Goal: Task Accomplishment & Management: Complete application form

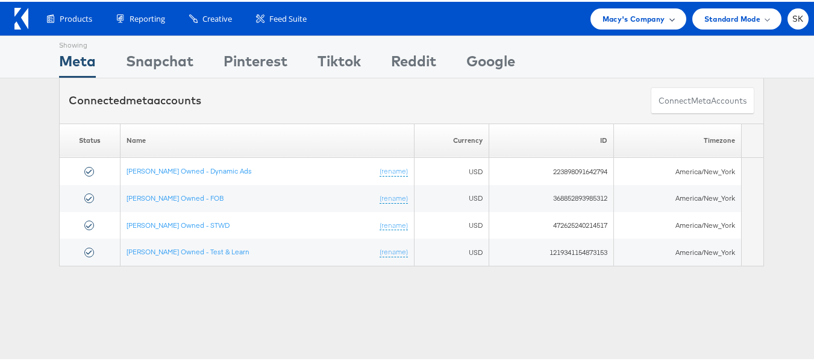
click at [602, 19] on span "Macy's Company" at bounding box center [633, 17] width 63 height 13
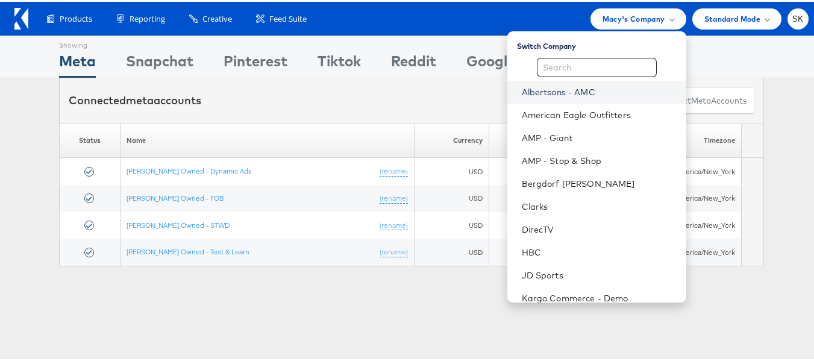
click at [566, 91] on link "Albertsons - AMC" at bounding box center [599, 90] width 155 height 12
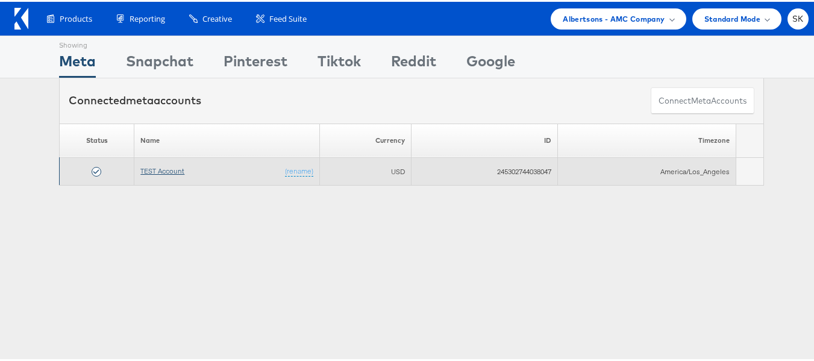
click at [149, 167] on link "TEST Account" at bounding box center [162, 168] width 44 height 9
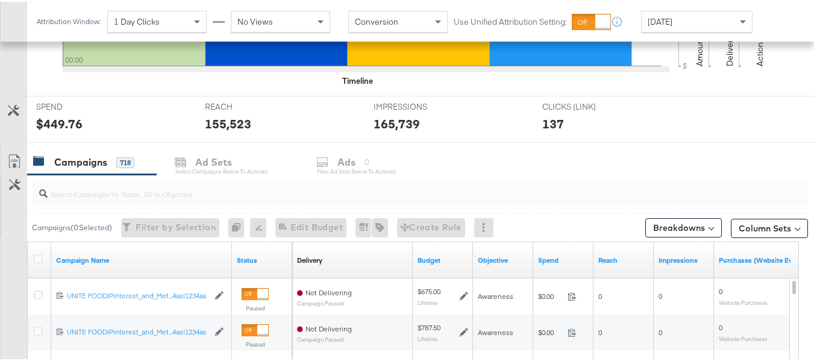
scroll to position [422, 0]
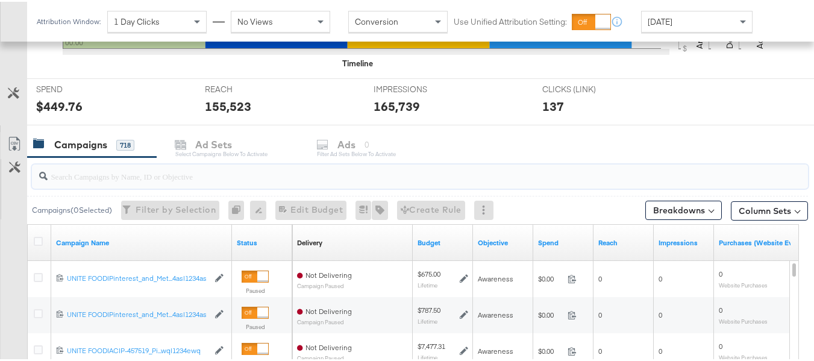
click at [143, 166] on input "search" at bounding box center [393, 169] width 691 height 23
paste input "co-branded-hub|Multibrand|Multi-brand_FY25 CoBrand National GMHBC P8|[PERSON_NA…"
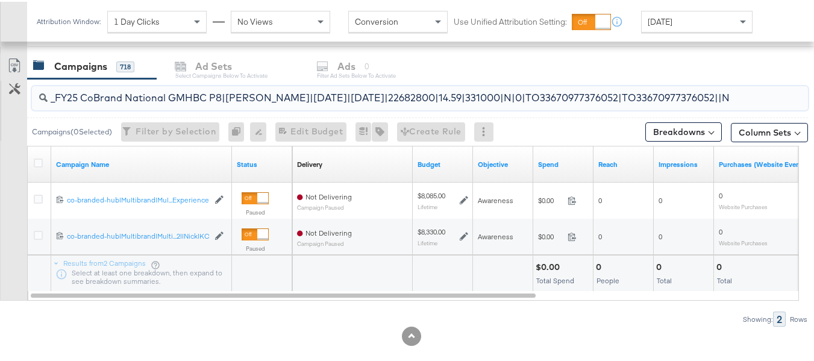
scroll to position [517, 0]
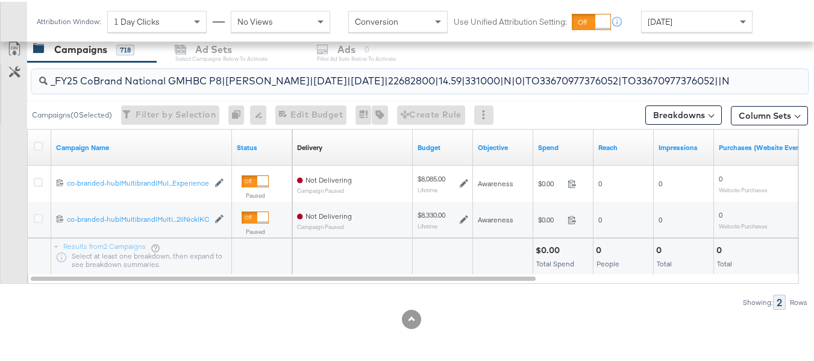
type input "co-branded-hub|Multibrand|Multi-brand_FY25 CoBrand National GMHBC P8|[PERSON_NA…"
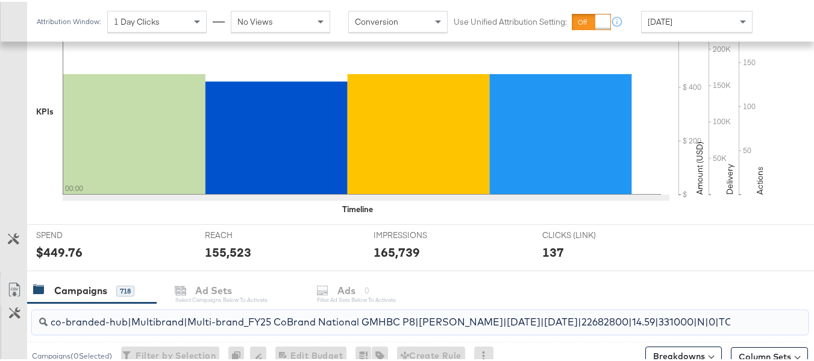
scroll to position [0, 0]
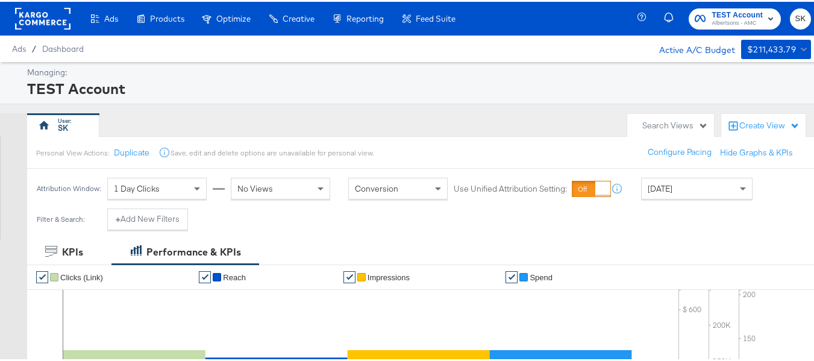
click at [659, 186] on span "[DATE]" at bounding box center [659, 186] width 25 height 11
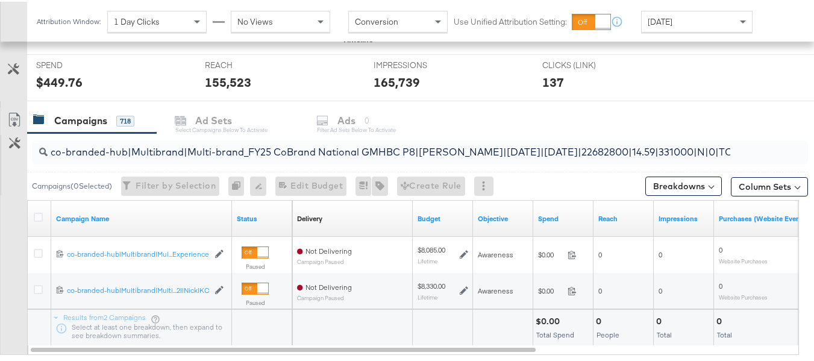
scroll to position [517, 0]
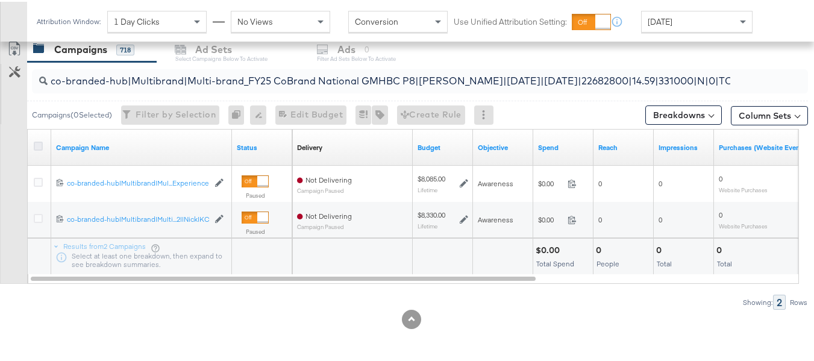
click at [40, 143] on icon at bounding box center [38, 144] width 9 height 9
click at [0, 0] on input "checkbox" at bounding box center [0, 0] width 0 height 0
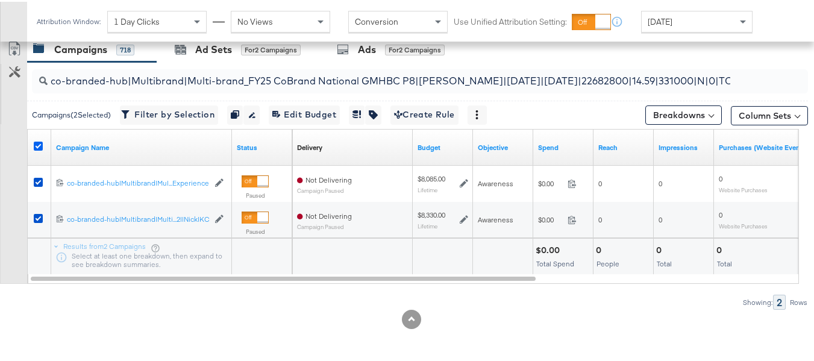
click at [39, 146] on icon at bounding box center [38, 144] width 9 height 9
click at [0, 0] on input "checkbox" at bounding box center [0, 0] width 0 height 0
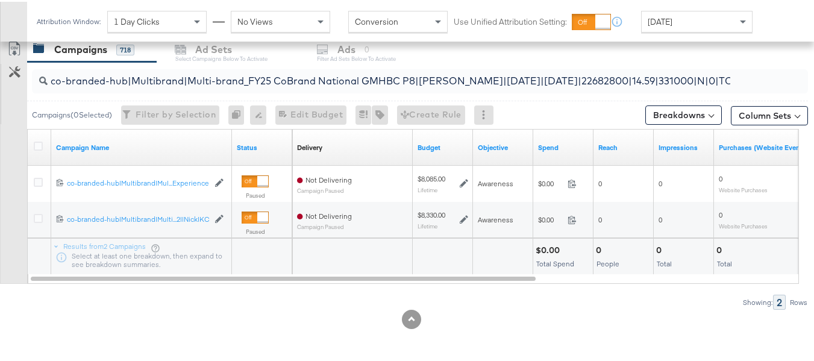
click at [245, 334] on div "KPIs Performance & KPIs Customize KPIs ✔ Clicks (Link) ✔ Reach ✔ Impressions ✔ …" at bounding box center [411, 41] width 823 height 640
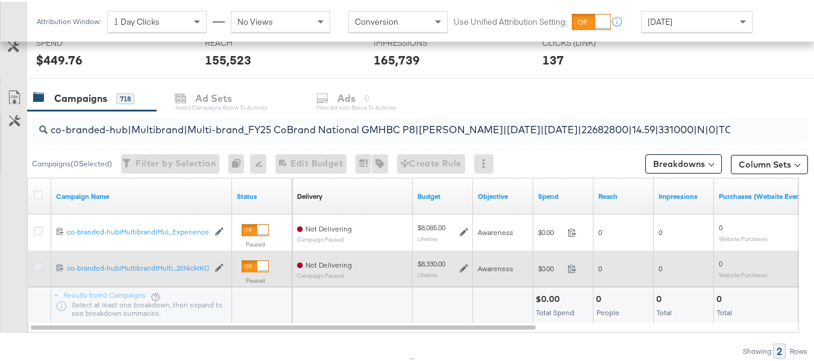
scroll to position [457, 0]
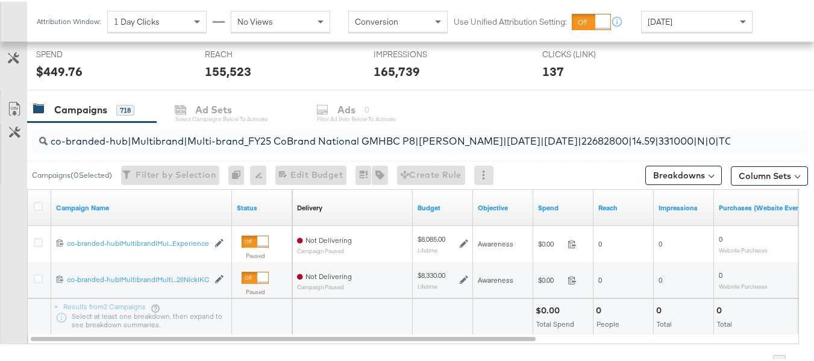
click at [3, 227] on div "Customize KPIs Export as CSV" at bounding box center [13, 218] width 27 height 247
click at [112, 140] on input "co-branded-hub|Multibrand|Multi-brand_FY25 CoBrand National GMHBC P8|[PERSON_NA…" at bounding box center [393, 134] width 691 height 23
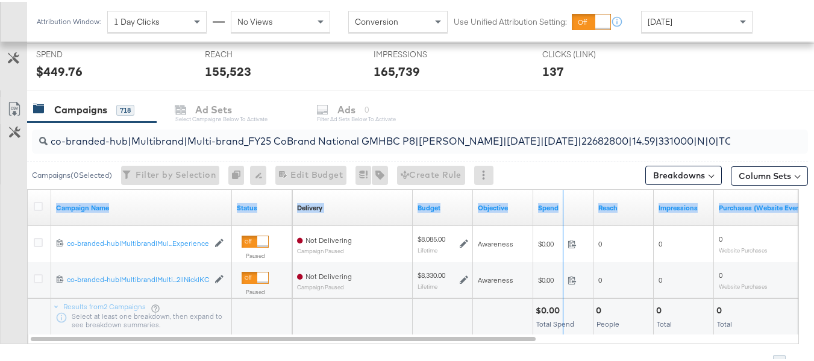
drag, startPoint x: 229, startPoint y: 196, endPoint x: 799, endPoint y: 193, distance: 569.1
click at [799, 193] on div "KPIs Performance & KPIs Customize KPIs ✔ Clicks (Link) ✔ Reach ✔ Impressions ✔ …" at bounding box center [411, 101] width 823 height 640
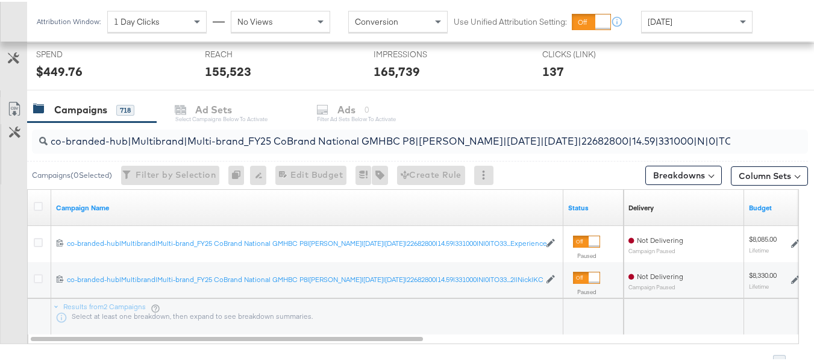
click at [0, 221] on div "Customize KPIs Export as CSV" at bounding box center [13, 218] width 27 height 247
click at [313, 139] on input "co-branded-hub|Multibrand|Multi-brand_FY25 CoBrand National GMHBC P8|[PERSON_NA…" at bounding box center [393, 134] width 691 height 23
click at [739, 134] on div "co-branded-hub|Multibrand|Multi-brand_FY25 CoBrand National GMHBC P8|[PERSON_NA…" at bounding box center [420, 140] width 776 height 24
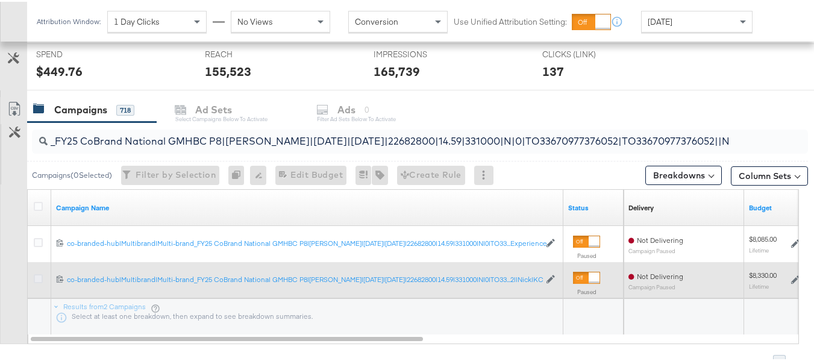
click at [34, 276] on icon at bounding box center [38, 276] width 9 height 9
click at [0, 0] on input "checkbox" at bounding box center [0, 0] width 0 height 0
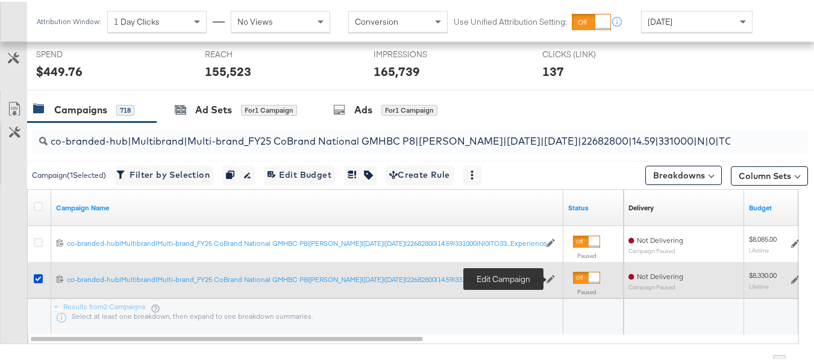
click at [550, 279] on icon at bounding box center [550, 277] width 8 height 8
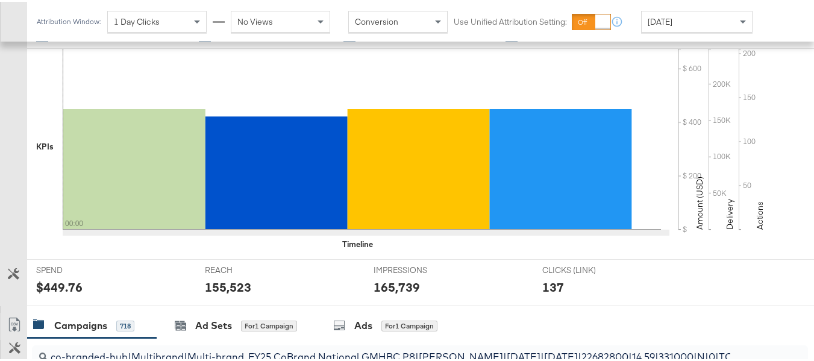
scroll to position [1, 0]
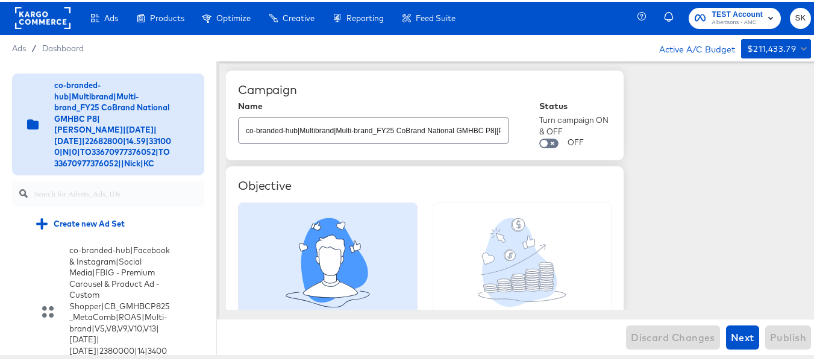
click at [34, 20] on rect at bounding box center [42, 16] width 55 height 22
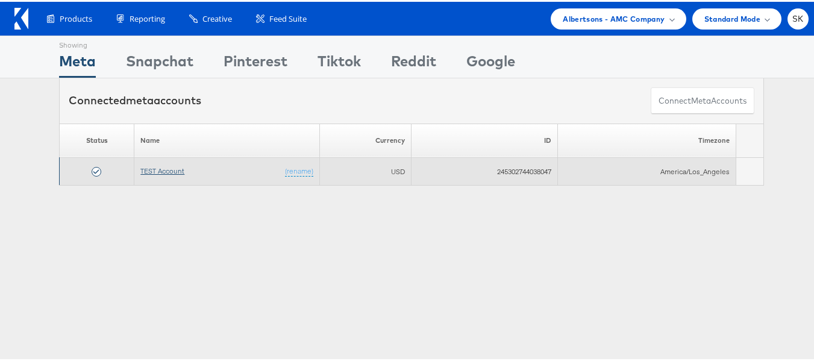
click at [148, 172] on link "TEST Account" at bounding box center [162, 168] width 44 height 9
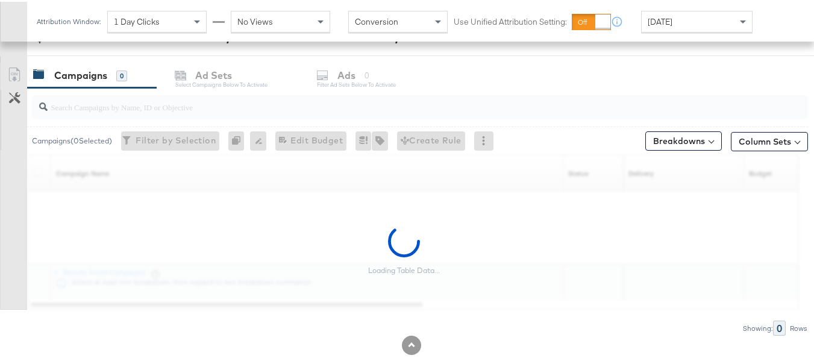
scroll to position [517, 0]
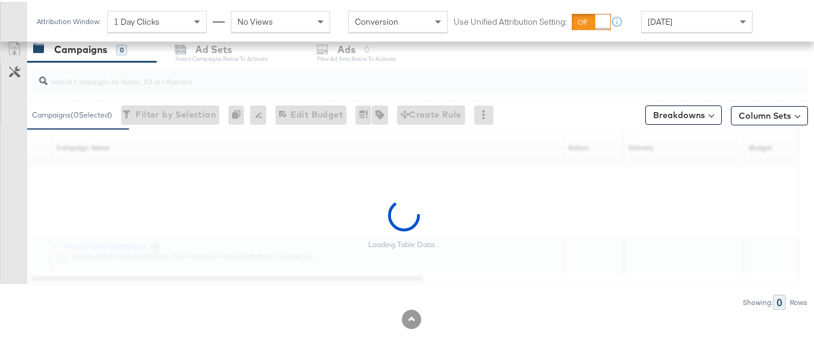
click at [154, 79] on input "search" at bounding box center [393, 74] width 691 height 23
paste input "120230827523830307"
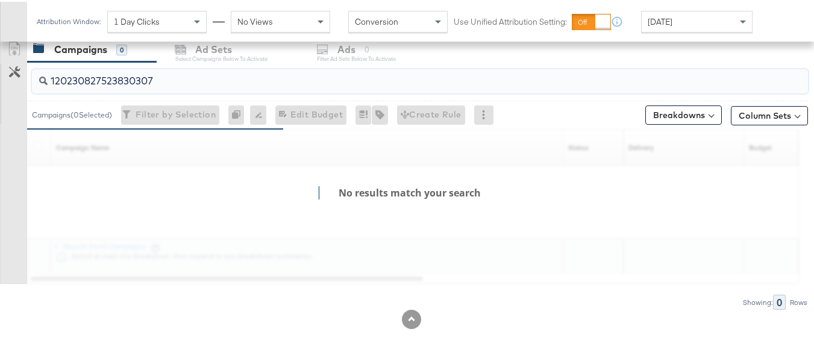
scroll to position [481, 0]
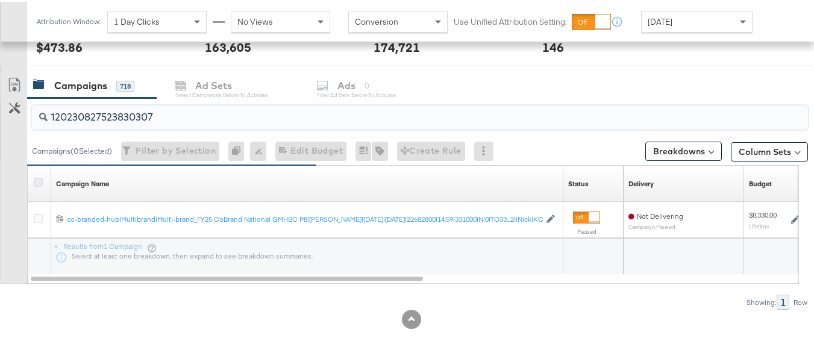
type input "120230827523830307"
click at [37, 180] on icon at bounding box center [38, 180] width 9 height 9
click at [0, 0] on input "checkbox" at bounding box center [0, 0] width 0 height 0
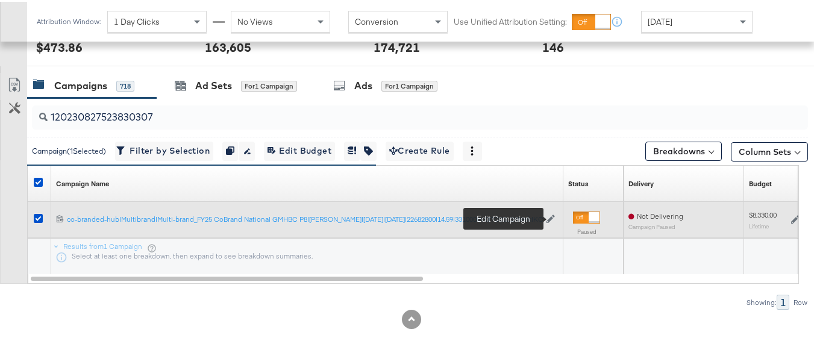
click at [551, 216] on icon at bounding box center [550, 217] width 8 height 8
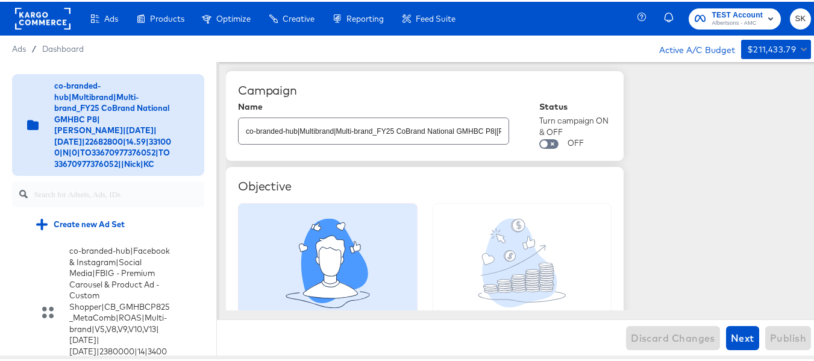
scroll to position [1320, 0]
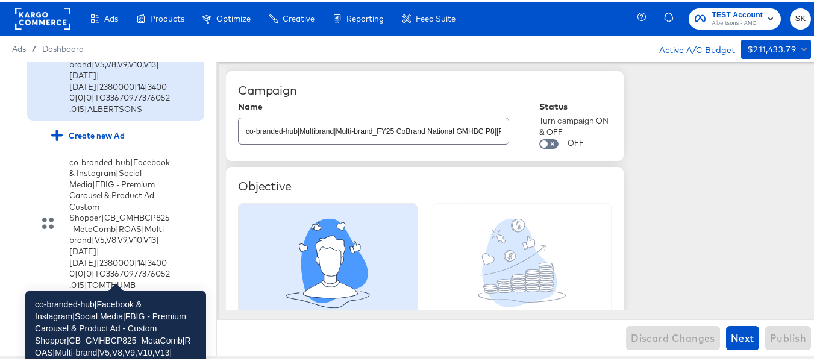
click at [132, 113] on div "co-branded-hub|Facebook & Instagram|Social Media|FBIG - Premium Carousel & Prod…" at bounding box center [120, 46] width 102 height 134
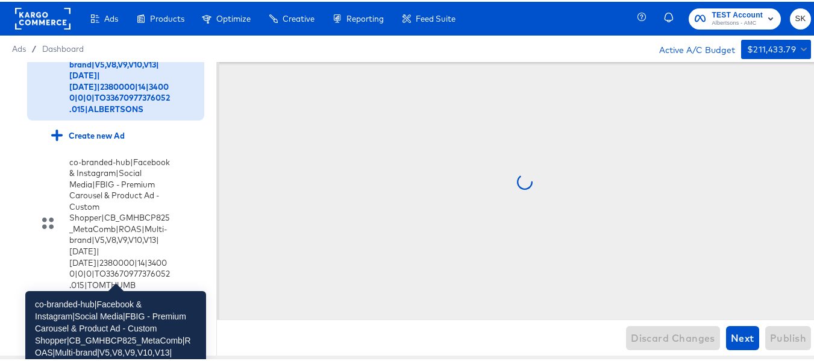
scroll to position [1308, 0]
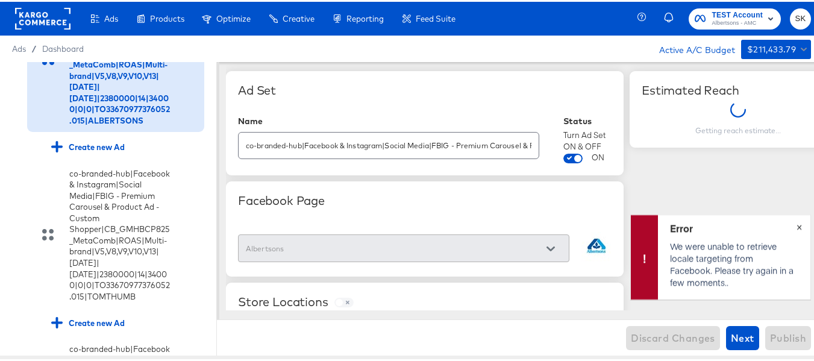
click at [793, 228] on button "×" at bounding box center [799, 224] width 22 height 22
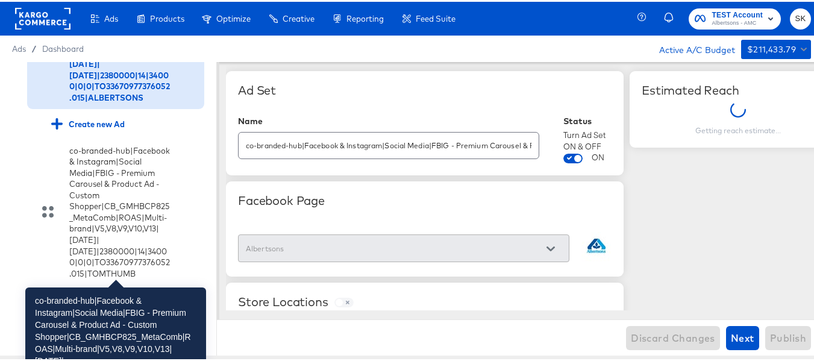
scroll to position [1368, 0]
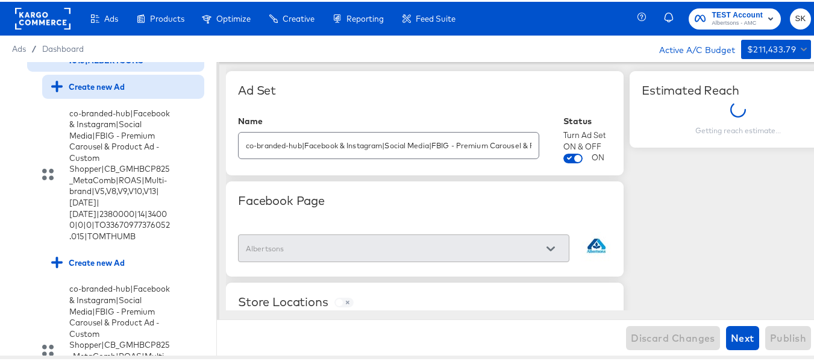
click at [89, 90] on div "Create new Ad" at bounding box center [87, 84] width 73 height 11
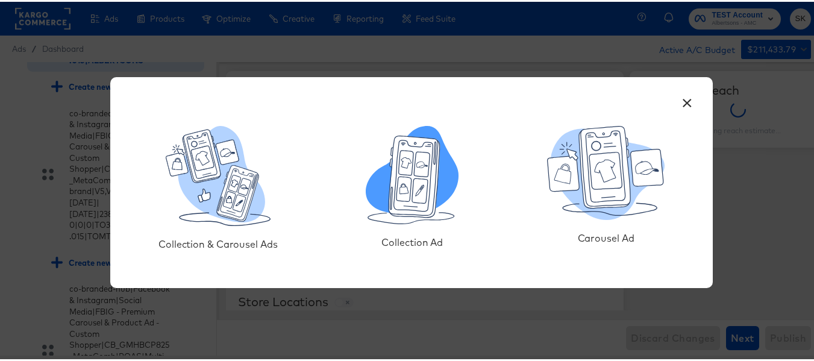
click at [413, 189] on icon at bounding box center [420, 188] width 16 height 25
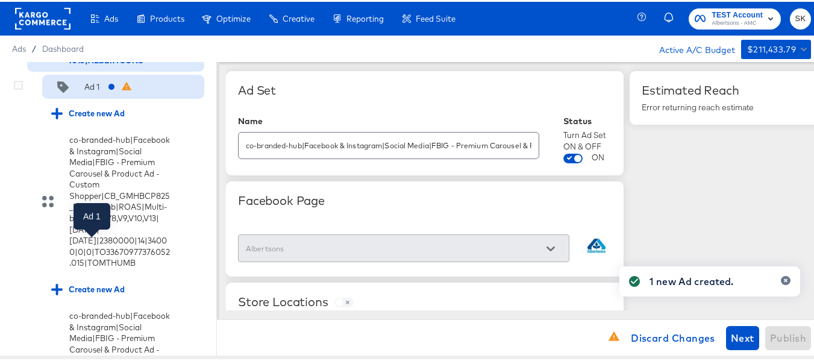
click at [93, 91] on div "Ad 1" at bounding box center [91, 84] width 15 height 11
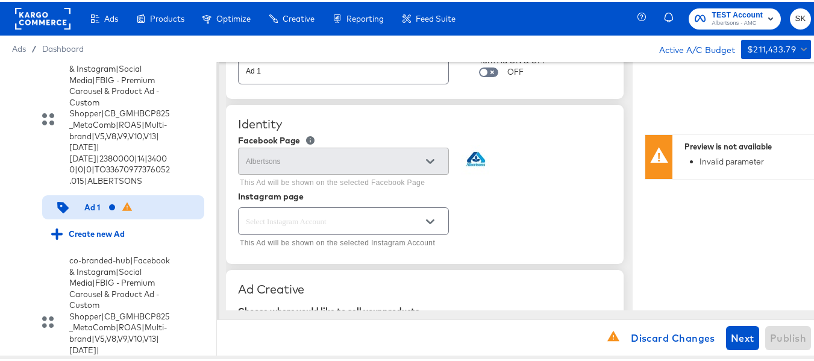
scroll to position [0, 0]
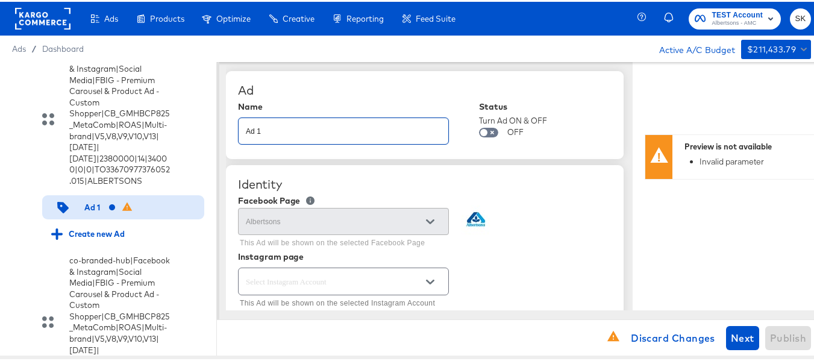
click at [396, 119] on input "Ad 1" at bounding box center [343, 124] width 210 height 26
paste input "co-branded-hub|Facebook & Instagram|Social Media|FBIG - Premium Carousel & Prod…"
type input "co-branded-hub|Facebook & Instagram|Social Media|FBIG - Premium Carousel & Prod…"
type textarea "x"
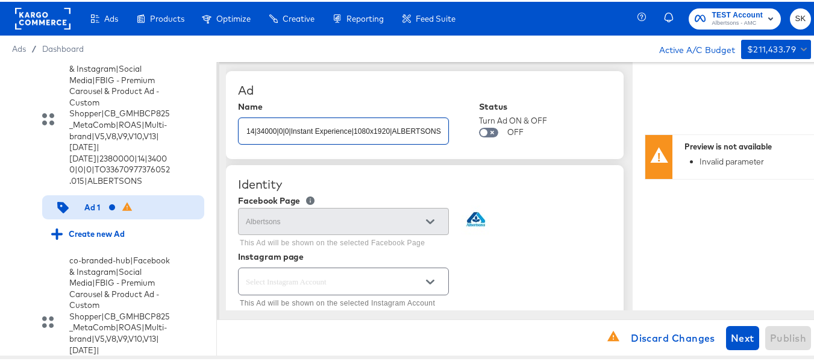
type textarea "x"
click at [483, 92] on div "Ad" at bounding box center [424, 88] width 373 height 14
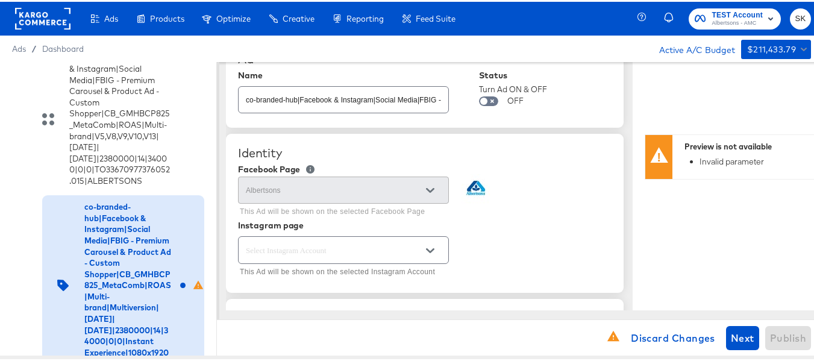
scroll to position [60, 0]
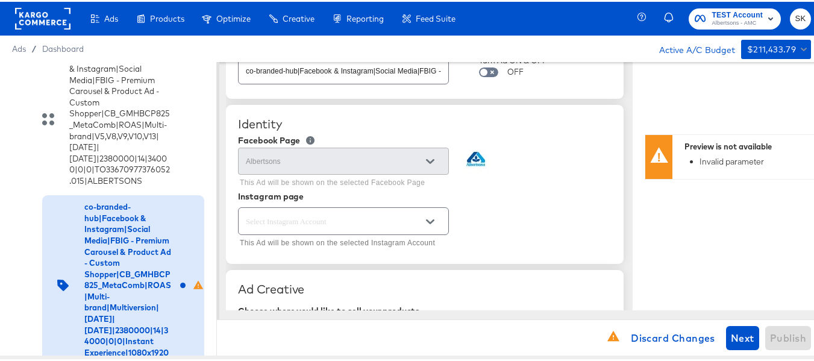
click at [423, 158] on div at bounding box center [429, 160] width 25 height 18
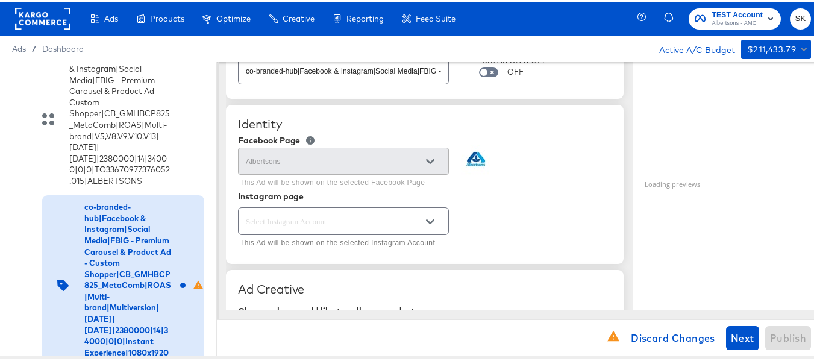
scroll to position [120, 0]
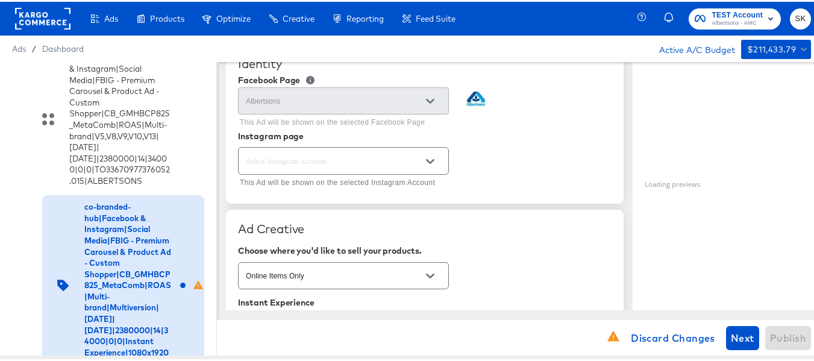
click at [431, 157] on icon "Open" at bounding box center [430, 159] width 8 height 8
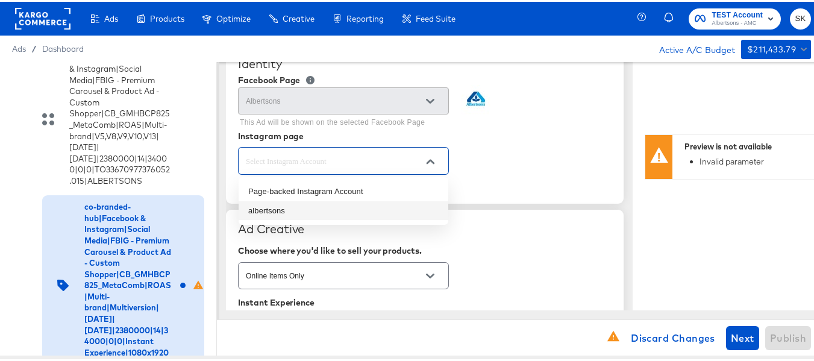
click at [267, 207] on li "albertsons" at bounding box center [343, 208] width 210 height 19
type textarea "x"
type input "albertsons"
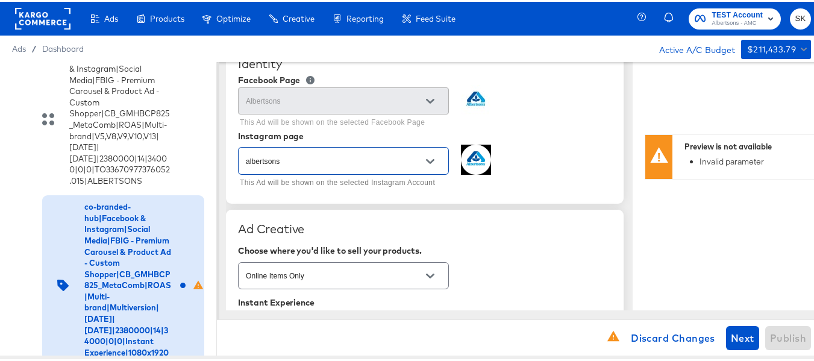
click at [529, 151] on div "albertsons This Ad will be shown on the selected Instagram Account" at bounding box center [424, 166] width 373 height 46
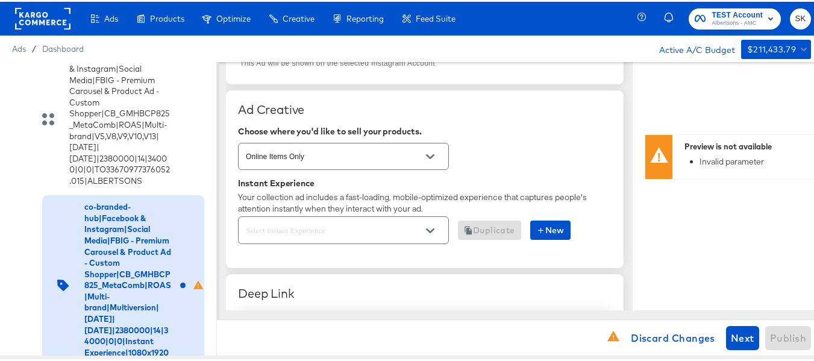
scroll to position [241, 0]
click at [434, 157] on icon "Open" at bounding box center [430, 153] width 8 height 8
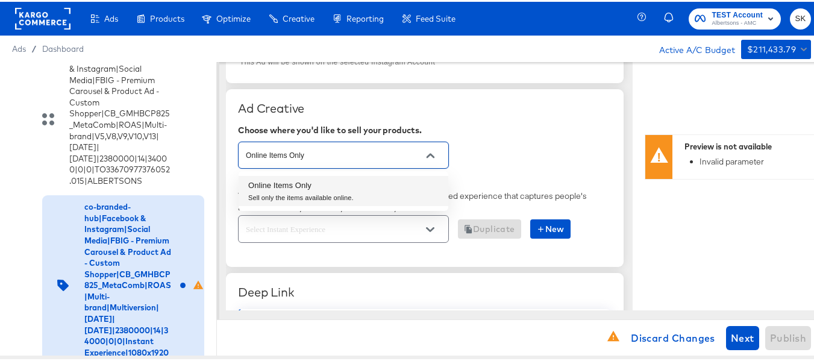
click at [499, 157] on div "Online Items Only" at bounding box center [424, 153] width 373 height 32
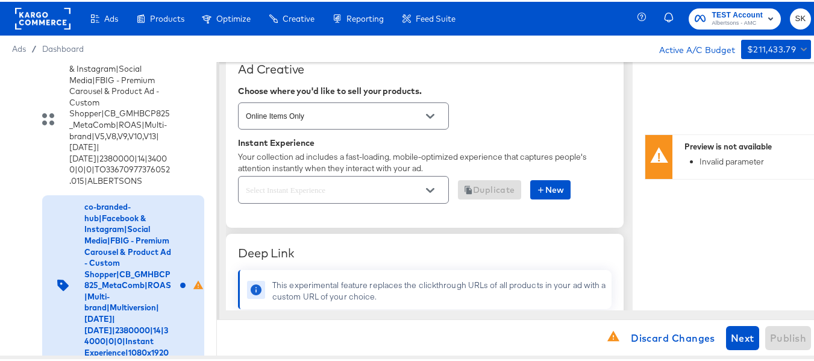
scroll to position [301, 0]
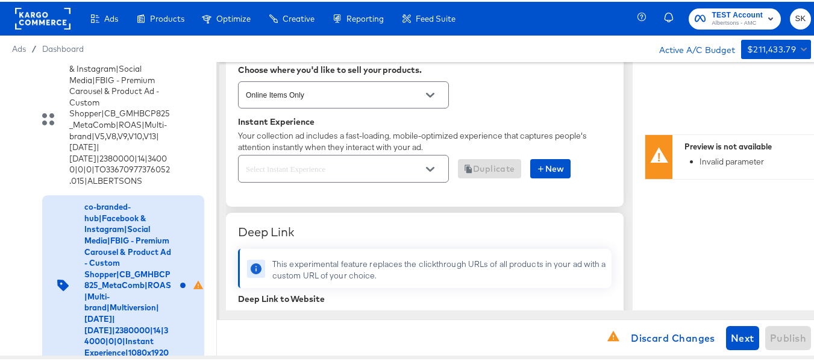
click at [432, 167] on icon "Open" at bounding box center [430, 167] width 8 height 5
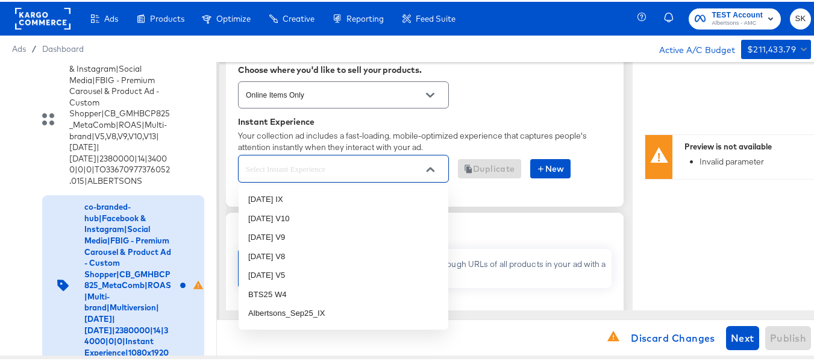
click at [533, 93] on div "Online Items Only" at bounding box center [424, 93] width 373 height 32
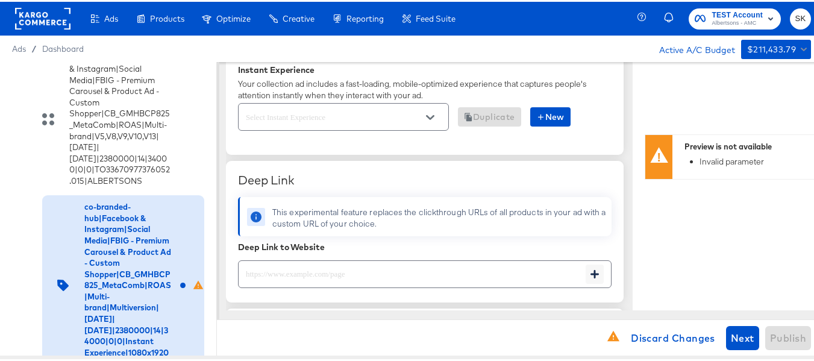
scroll to position [422, 0]
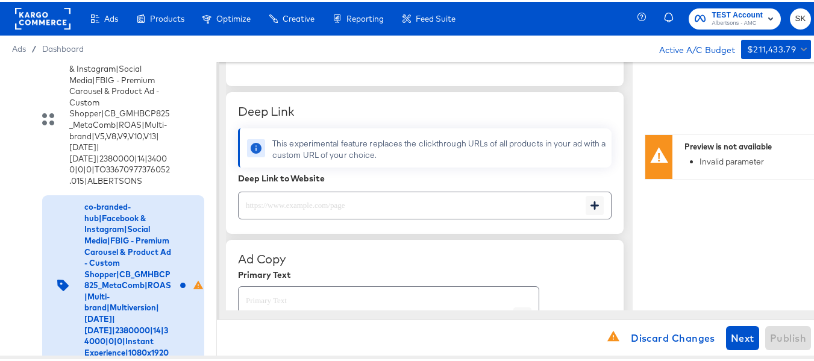
click at [361, 198] on input "text" at bounding box center [411, 198] width 347 height 26
paste input "https://www.albertsons.com/order/personal-care-essentials.html"
type input "https://www.albertsons.com/order/personal-care-essentials.html"
type textarea "x"
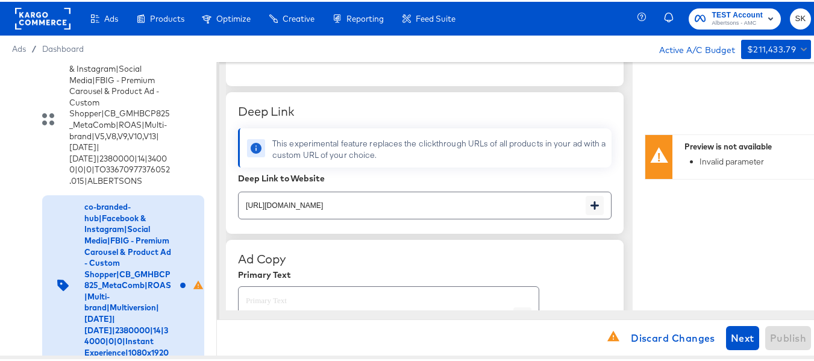
click at [513, 116] on div "Deep Link" at bounding box center [424, 109] width 373 height 14
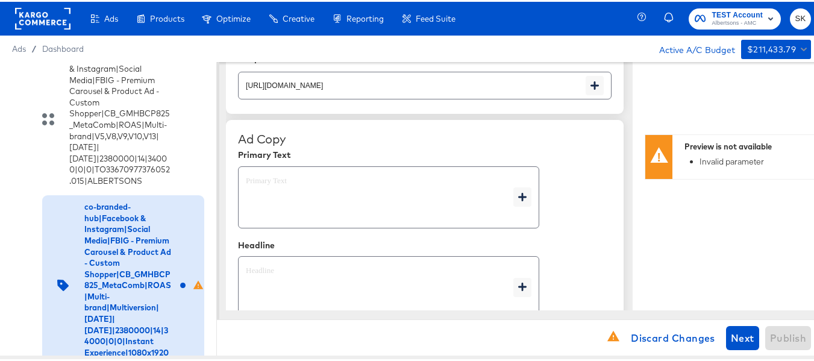
scroll to position [542, 0]
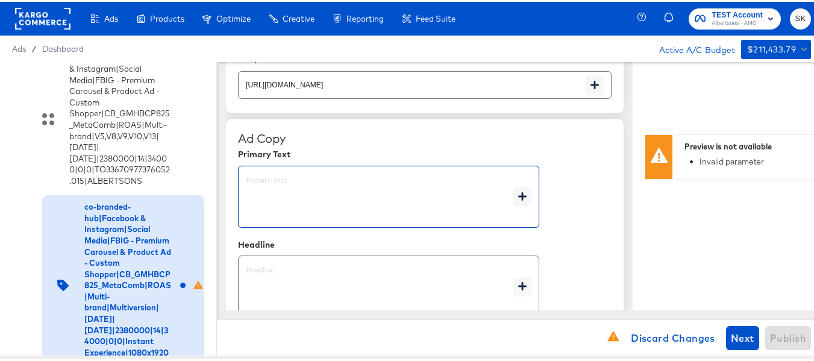
click at [320, 180] on textarea at bounding box center [379, 194] width 267 height 43
type textarea "x"
paste textarea "Shop your favorite brands for you and your home!"
type textarea "Shop your favorite brands for you and your home!"
type textarea "x"
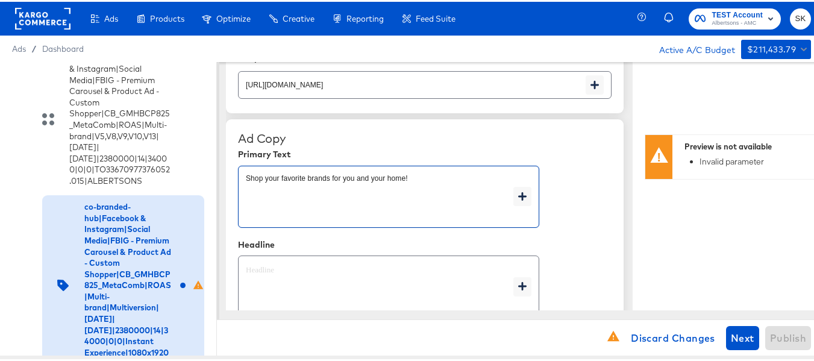
type textarea "Shop your favorite brands for you and your home!"
type textarea "x"
click at [330, 266] on textarea at bounding box center [379, 284] width 267 height 43
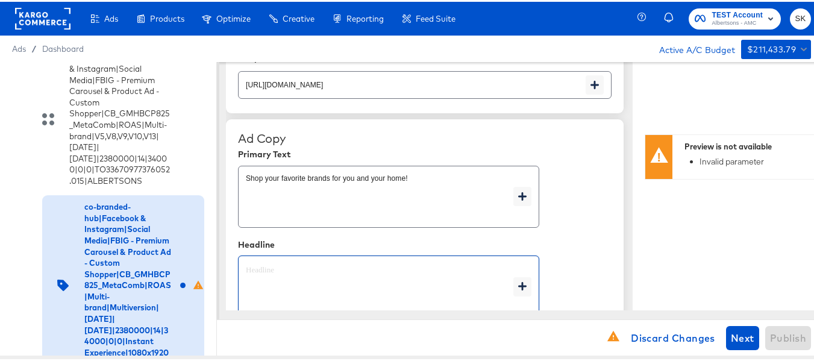
type textarea "x"
paste textarea "Explore latest arrivals"
type textarea "Explore latest arrivals"
type textarea "x"
type textarea "Explore latest arrivals"
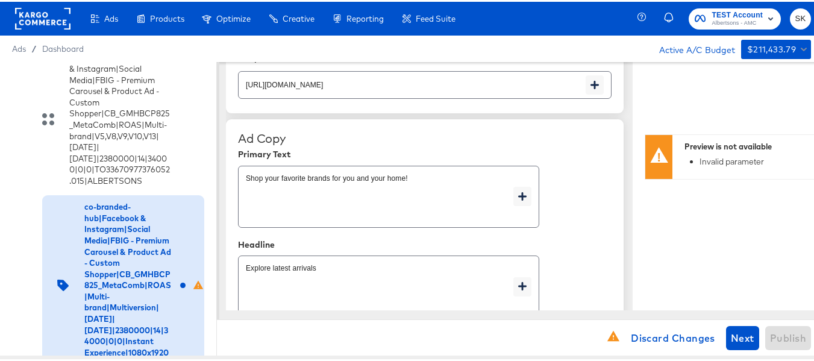
type textarea "x"
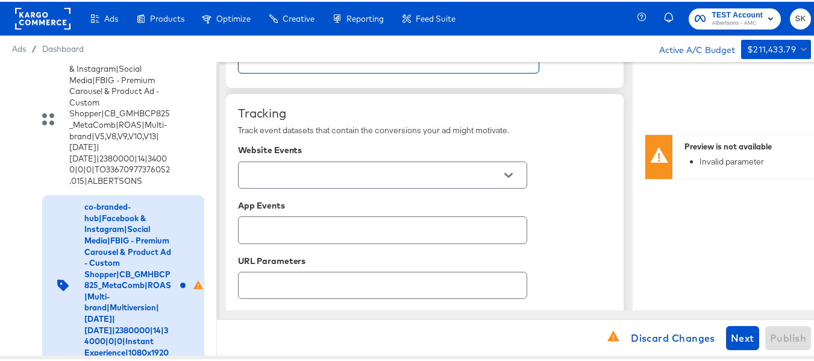
scroll to position [782, 0]
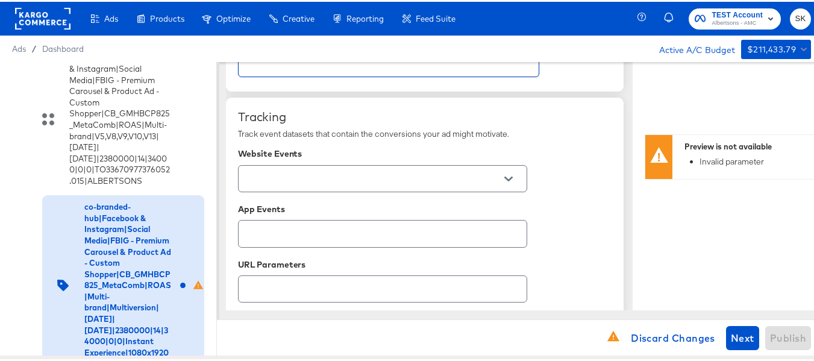
click at [508, 177] on icon "Open" at bounding box center [508, 177] width 8 height 8
type textarea "x"
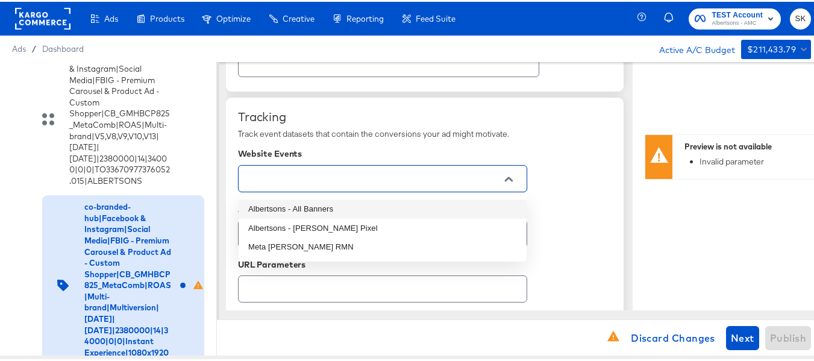
click at [354, 208] on li "Albertsons - All Banners" at bounding box center [382, 207] width 288 height 19
type textarea "x"
type input "Albertsons - All Banners"
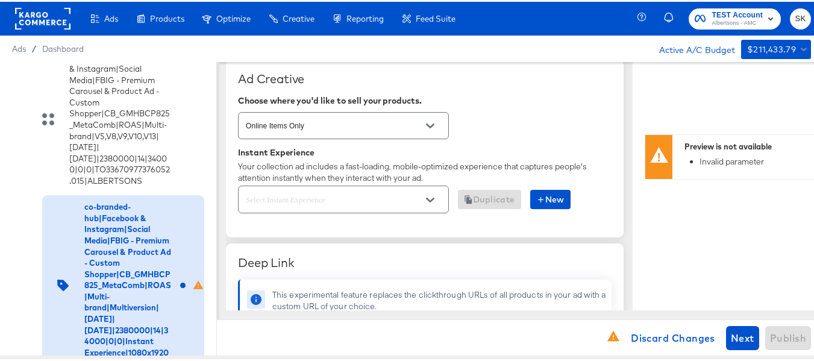
scroll to position [291, 0]
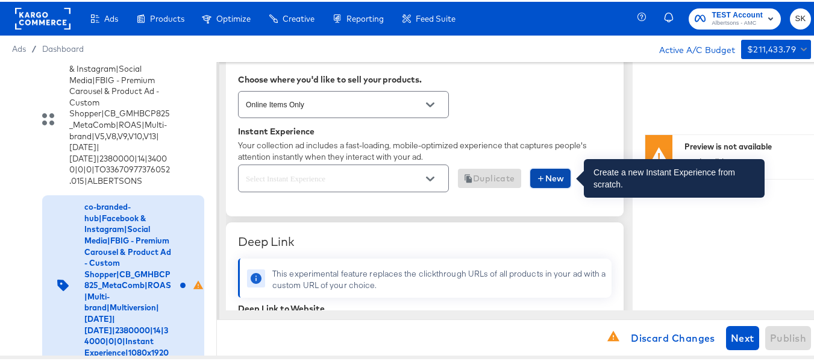
click at [564, 175] on span "New" at bounding box center [550, 176] width 28 height 15
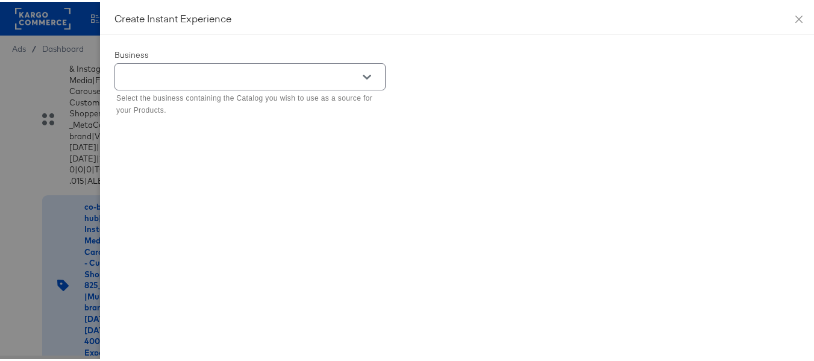
click at [208, 84] on div at bounding box center [249, 74] width 271 height 27
click at [363, 72] on icon "Open" at bounding box center [367, 75] width 8 height 8
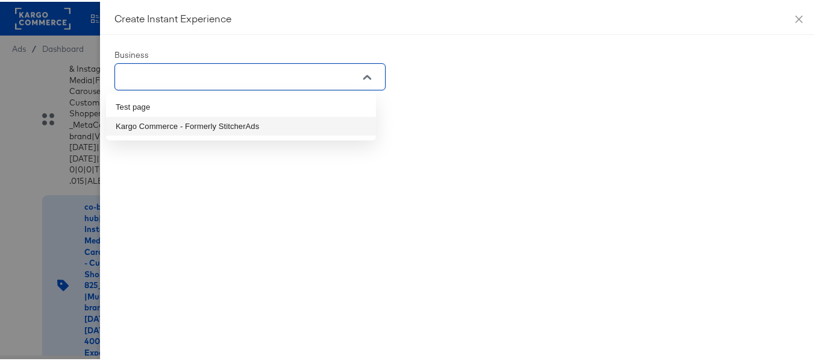
click at [176, 128] on li "Kargo Commerce - Formerly StitcherAds" at bounding box center [241, 124] width 270 height 19
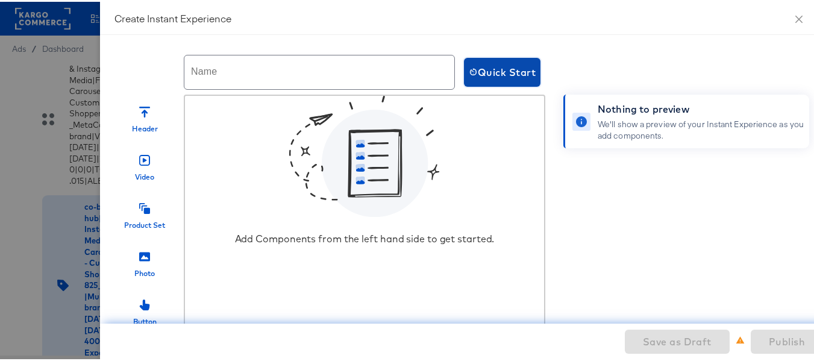
click at [478, 76] on span "Quick Start" at bounding box center [502, 70] width 67 height 17
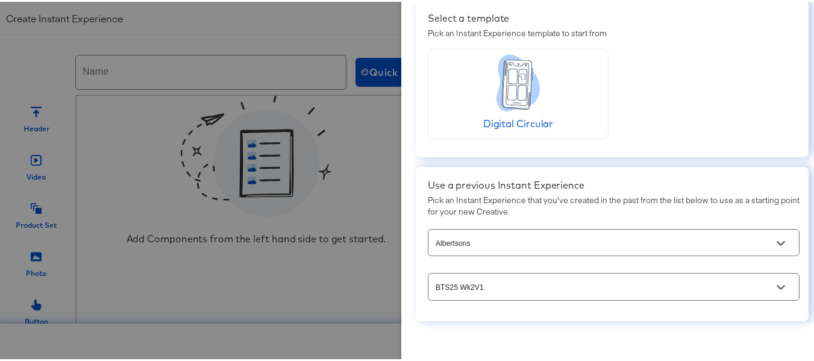
scroll to position [66, 0]
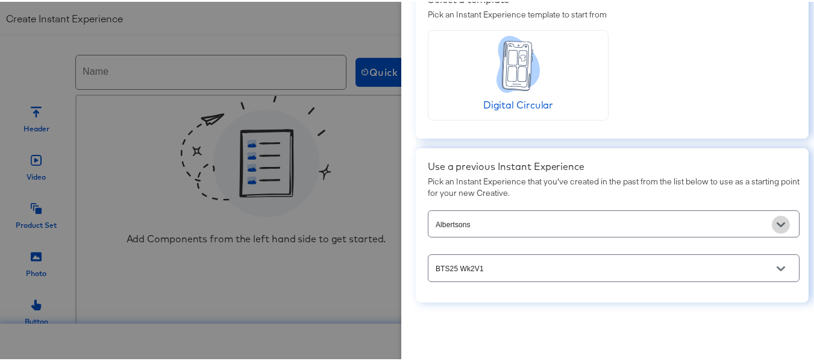
click at [776, 225] on icon "Open" at bounding box center [780, 222] width 8 height 5
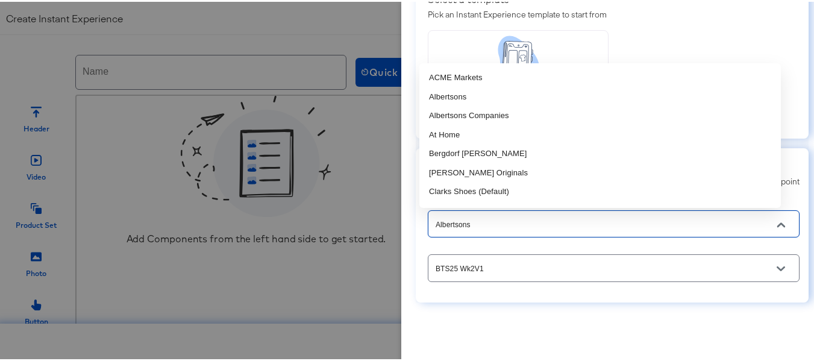
click at [776, 225] on icon "Close" at bounding box center [780, 223] width 8 height 8
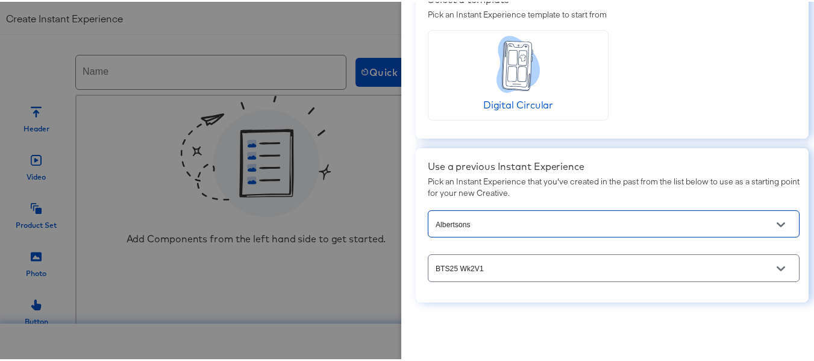
scroll to position [1, 0]
click at [772, 261] on button "Open" at bounding box center [781, 267] width 18 height 18
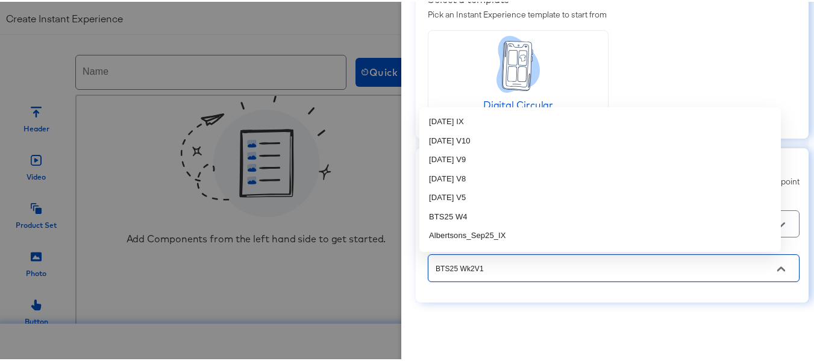
click at [772, 261] on button "Close" at bounding box center [781, 267] width 18 height 18
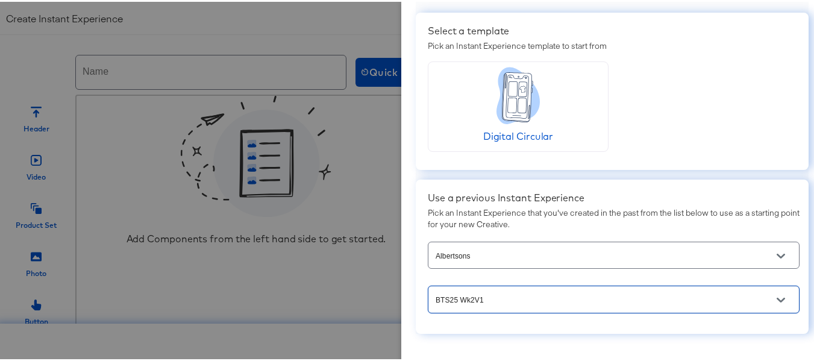
scroll to position [66, 0]
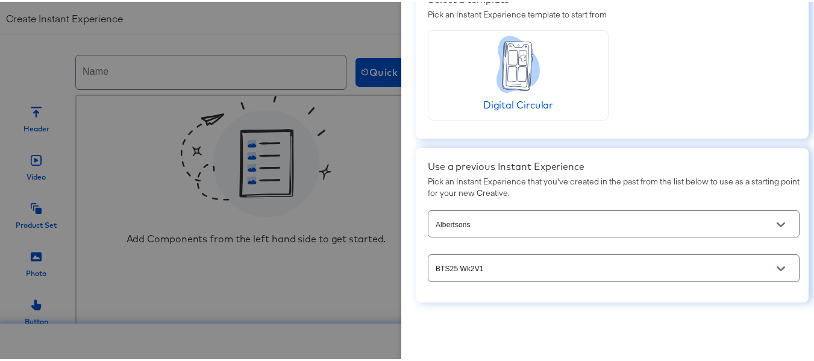
click at [582, 313] on div "Quick Start Select a template Pick an Instant Experience template to start from…" at bounding box center [612, 180] width 422 height 361
click at [776, 268] on icon "Open" at bounding box center [780, 267] width 8 height 8
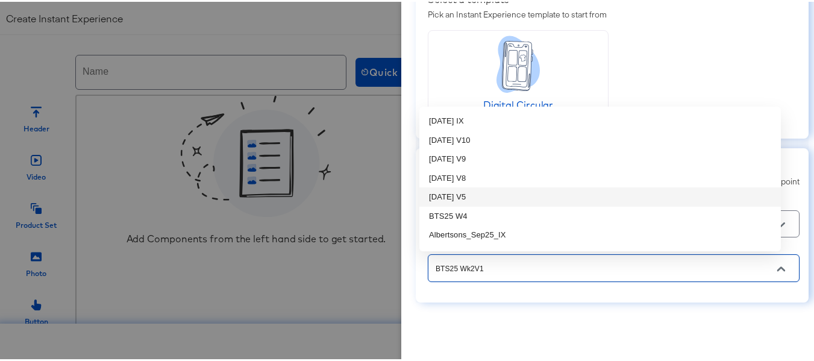
scroll to position [0, 0]
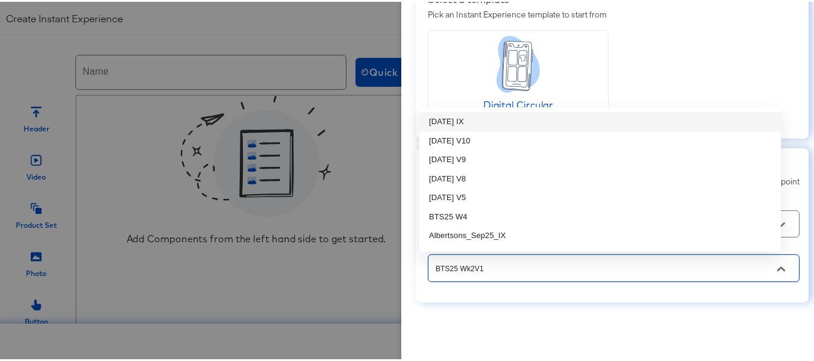
click at [485, 116] on li "Oct25 IX" at bounding box center [599, 119] width 361 height 19
type input "Oct25 IX"
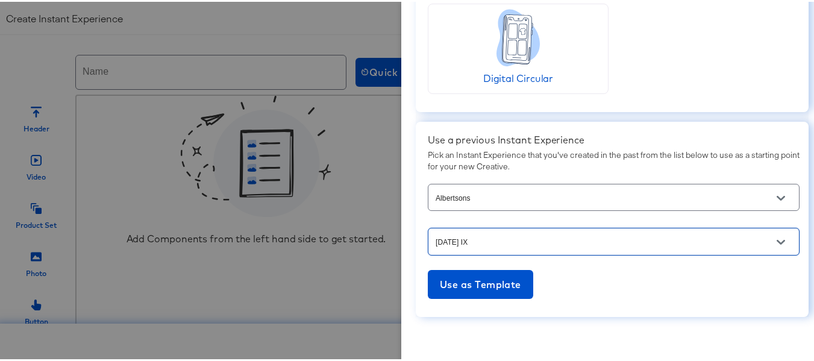
scroll to position [107, 0]
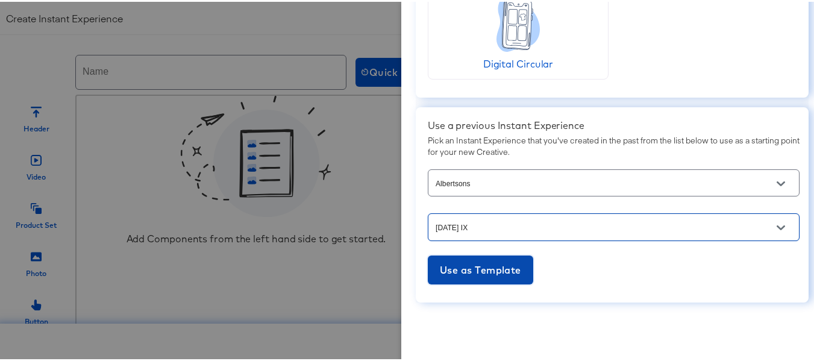
click at [493, 281] on button "Use as Template" at bounding box center [480, 268] width 105 height 29
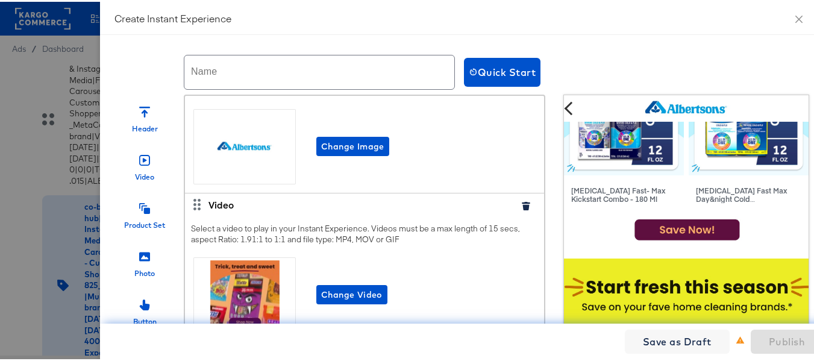
scroll to position [0, 0]
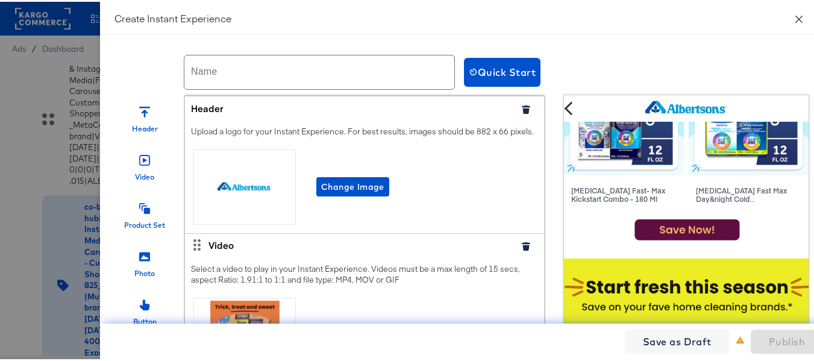
click at [794, 17] on icon "close" at bounding box center [799, 18] width 10 height 10
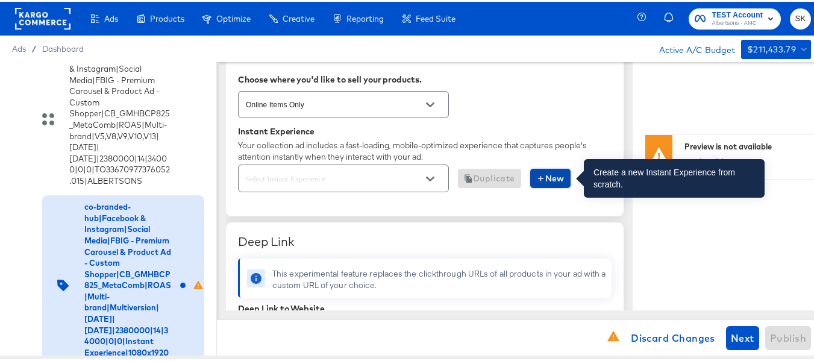
click at [552, 176] on span "New" at bounding box center [550, 176] width 28 height 15
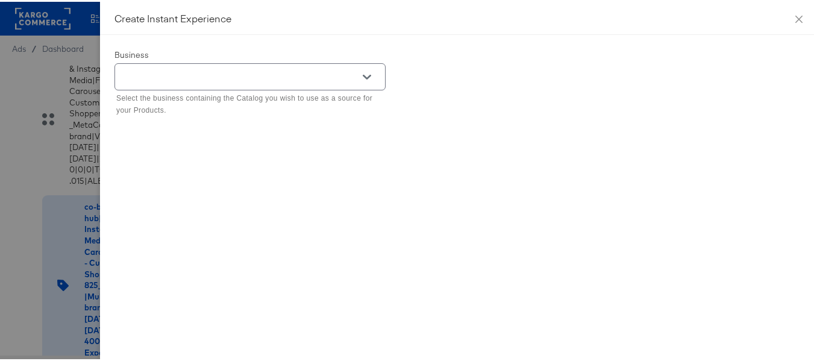
click at [363, 72] on icon "Open" at bounding box center [367, 75] width 8 height 8
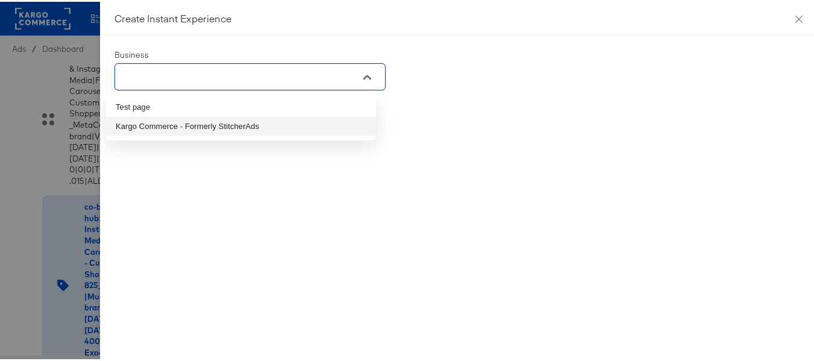
click at [198, 122] on li "Kargo Commerce - Formerly StitcherAds" at bounding box center [241, 124] width 270 height 19
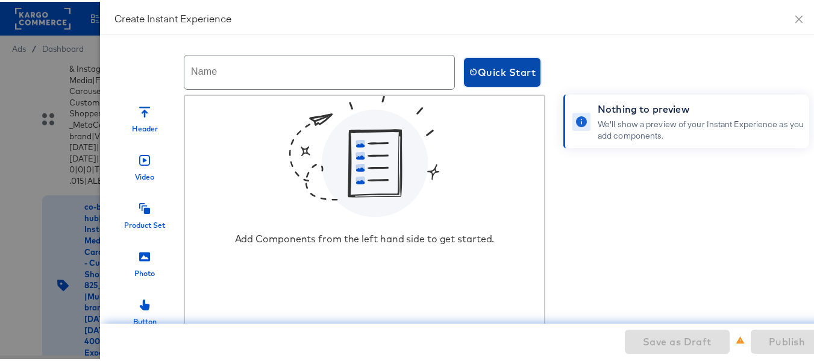
click at [496, 78] on span "Quick Start" at bounding box center [502, 70] width 67 height 17
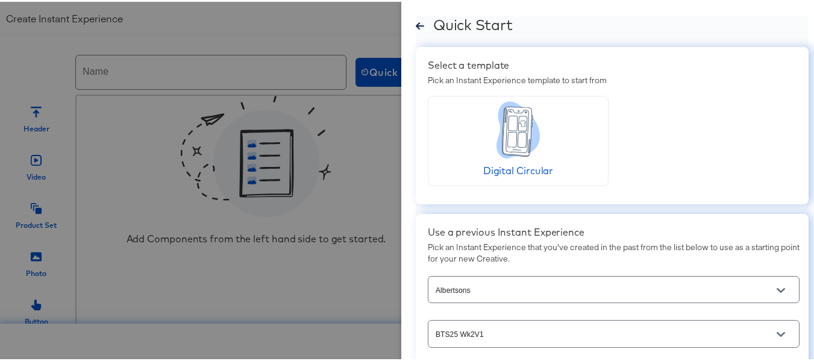
click at [416, 23] on icon at bounding box center [420, 23] width 8 height 7
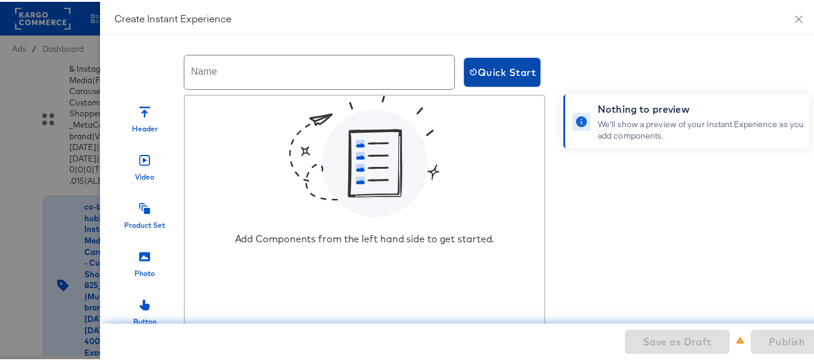
click at [510, 72] on span "Quick Start" at bounding box center [502, 70] width 67 height 17
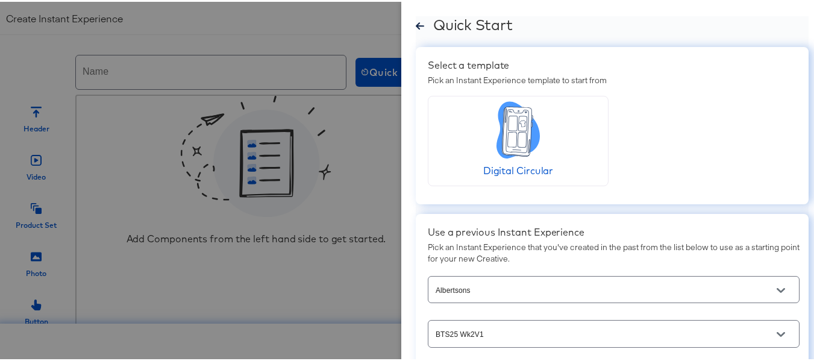
click at [523, 117] on icon at bounding box center [517, 129] width 31 height 49
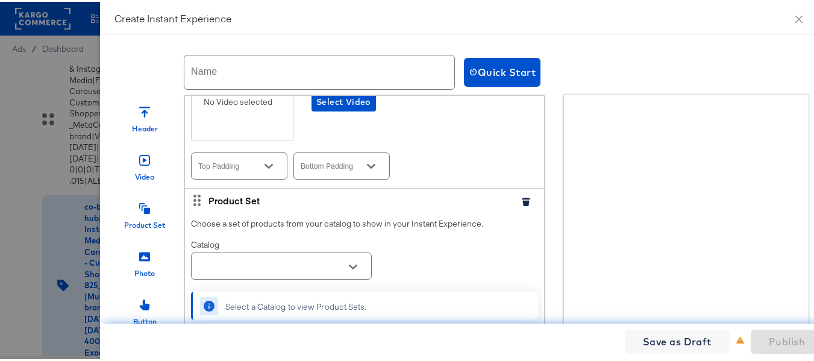
scroll to position [241, 0]
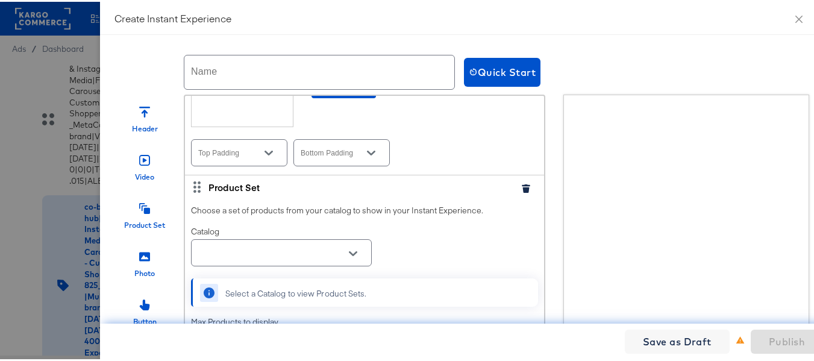
click at [522, 191] on icon "button" at bounding box center [526, 186] width 8 height 8
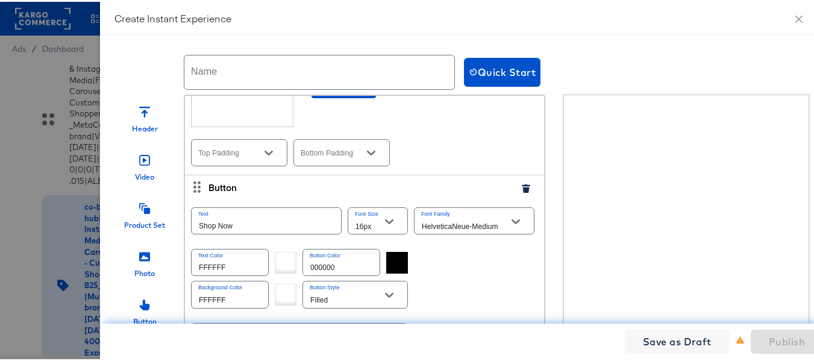
click at [522, 191] on icon "button" at bounding box center [526, 186] width 8 height 8
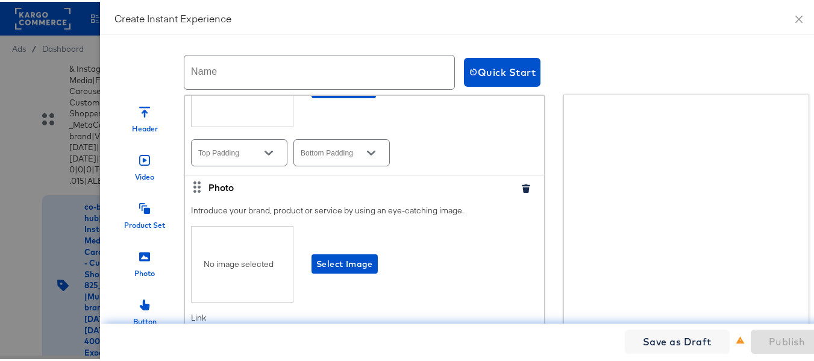
click at [522, 191] on icon "button" at bounding box center [526, 186] width 8 height 8
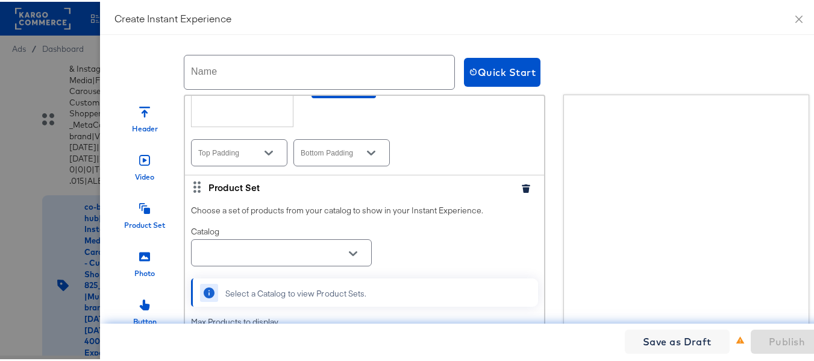
click at [522, 191] on icon "button" at bounding box center [526, 186] width 8 height 8
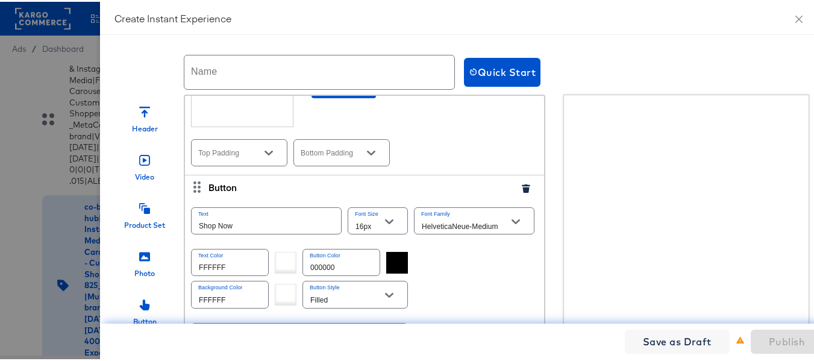
click at [522, 191] on icon "button" at bounding box center [526, 186] width 8 height 8
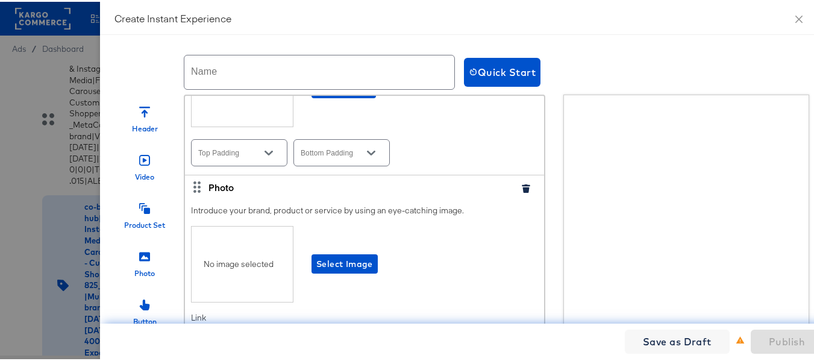
click at [522, 191] on icon "button" at bounding box center [526, 186] width 8 height 8
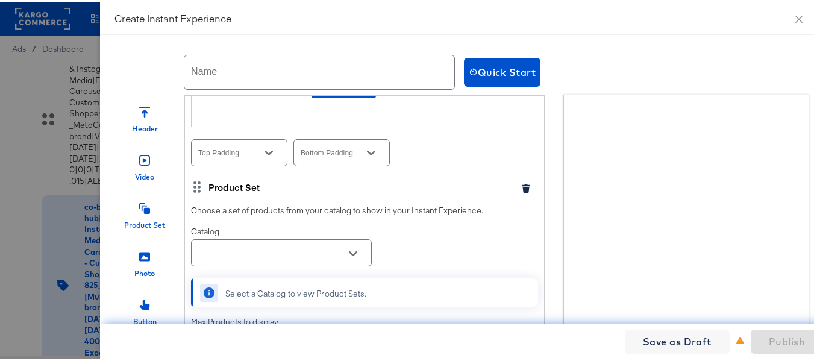
click at [522, 191] on icon "button" at bounding box center [526, 186] width 8 height 8
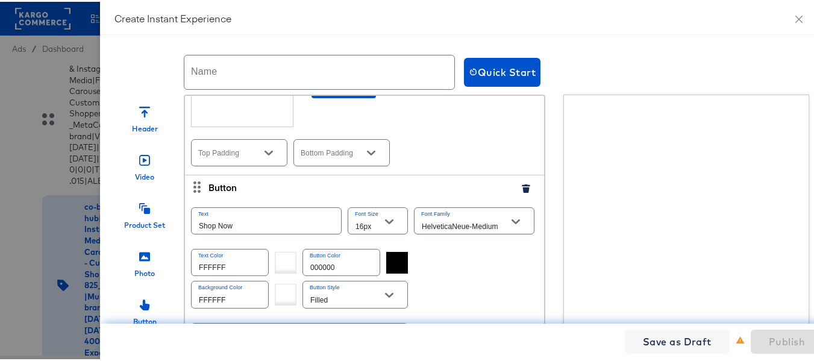
click at [522, 191] on icon "button" at bounding box center [526, 186] width 8 height 8
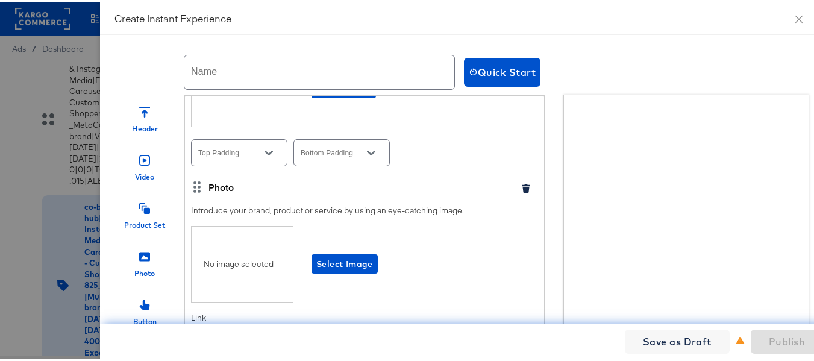
click at [522, 191] on icon "button" at bounding box center [526, 186] width 8 height 8
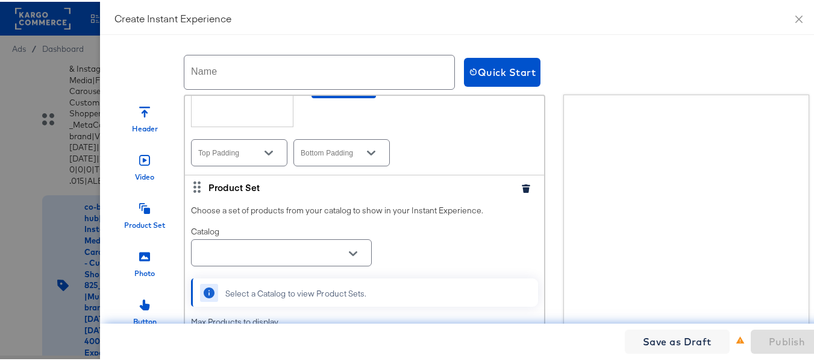
click at [522, 191] on icon "button" at bounding box center [526, 186] width 8 height 8
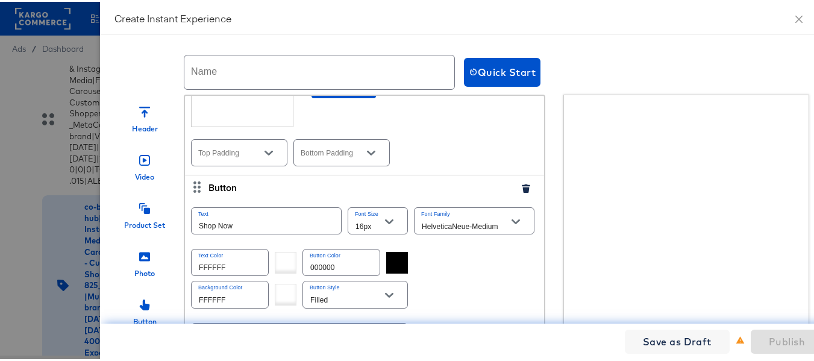
click at [522, 191] on icon "button" at bounding box center [526, 186] width 8 height 8
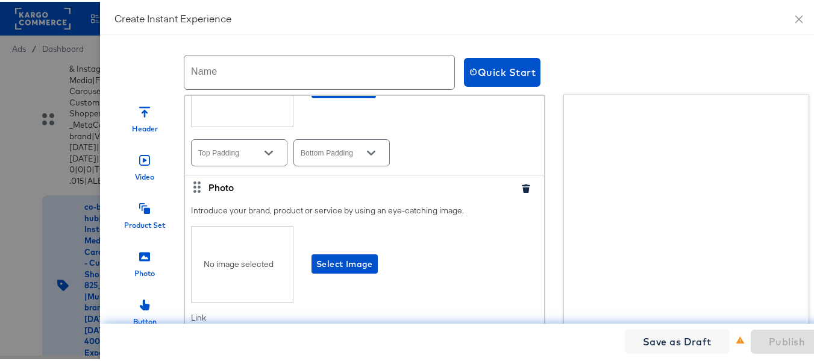
click at [522, 191] on icon "button" at bounding box center [526, 186] width 8 height 8
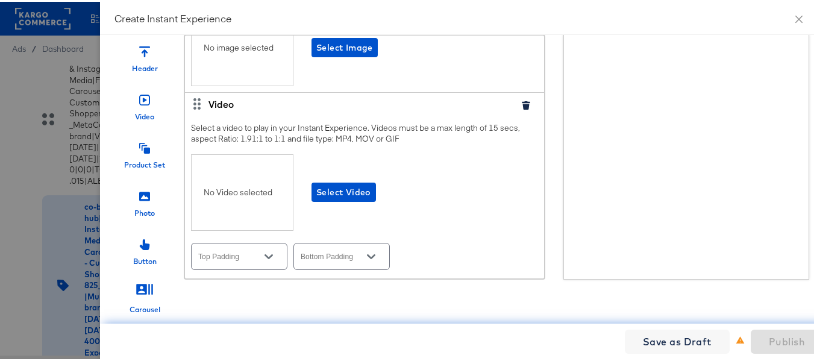
scroll to position [1, 0]
click at [522, 99] on icon "button" at bounding box center [526, 103] width 8 height 8
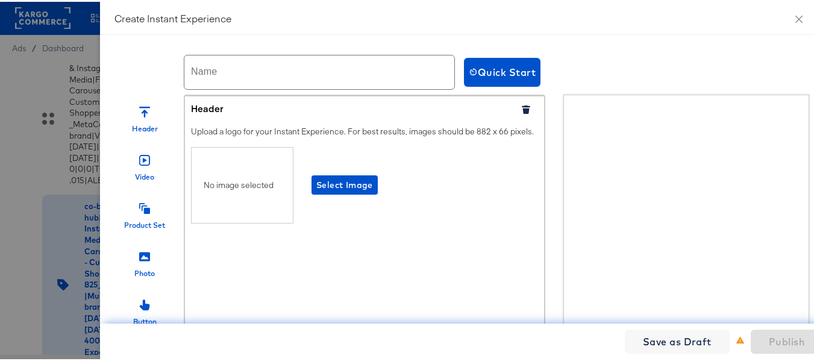
scroll to position [0, 0]
click at [210, 73] on input "text" at bounding box center [319, 71] width 270 height 34
click at [277, 69] on input "text" at bounding box center [319, 71] width 270 height 34
paste input "Albertsons"
type input "Albertsons_IX_Oct25"
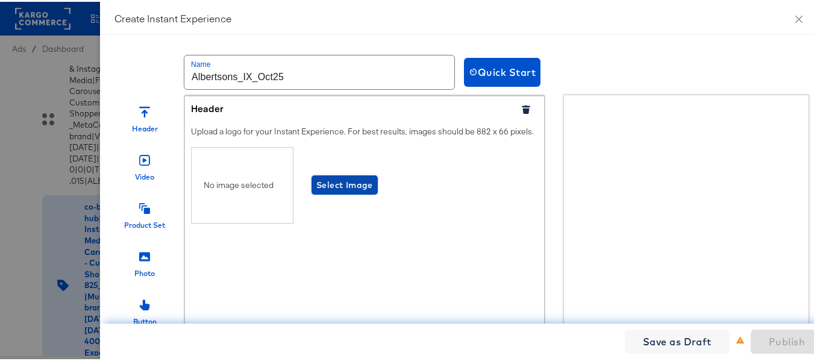
click at [356, 191] on span "Select Image" at bounding box center [344, 183] width 57 height 15
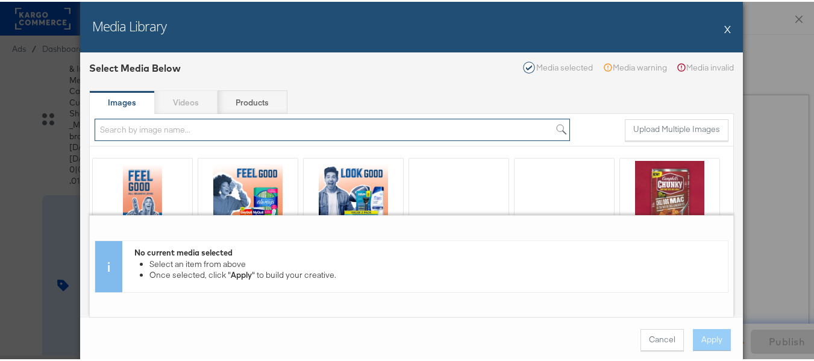
click at [195, 129] on input "search" at bounding box center [332, 128] width 475 height 22
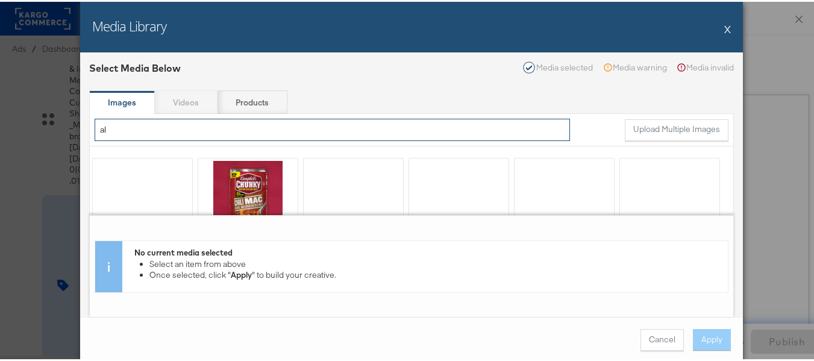
type input "a"
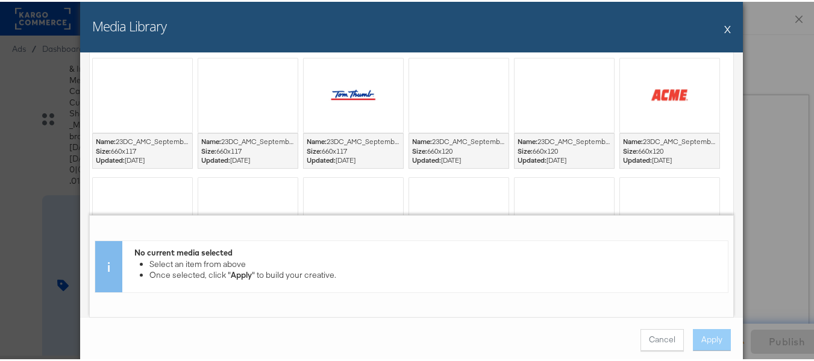
scroll to position [120, 0]
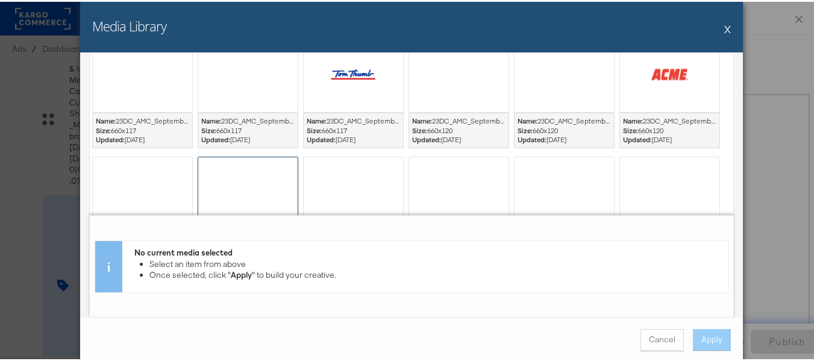
type input "logo"
click at [245, 192] on div at bounding box center [247, 192] width 99 height 74
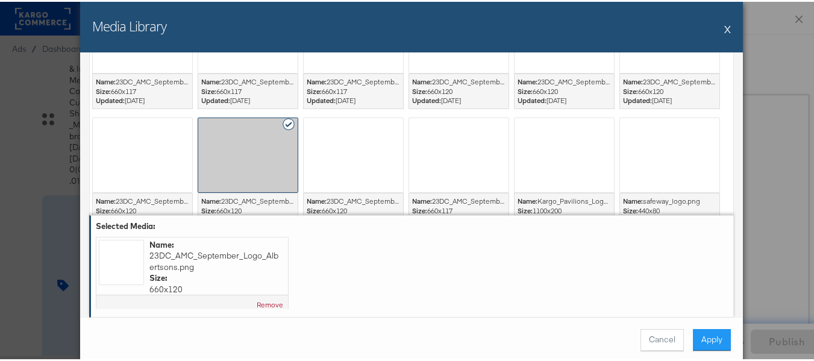
scroll to position [60, 0]
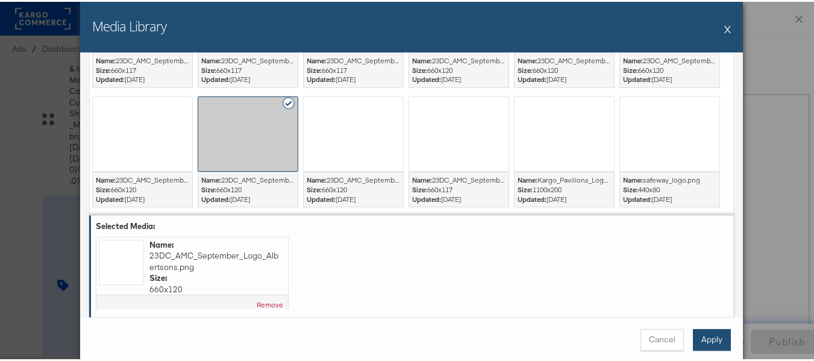
click at [705, 343] on button "Apply" at bounding box center [712, 338] width 38 height 22
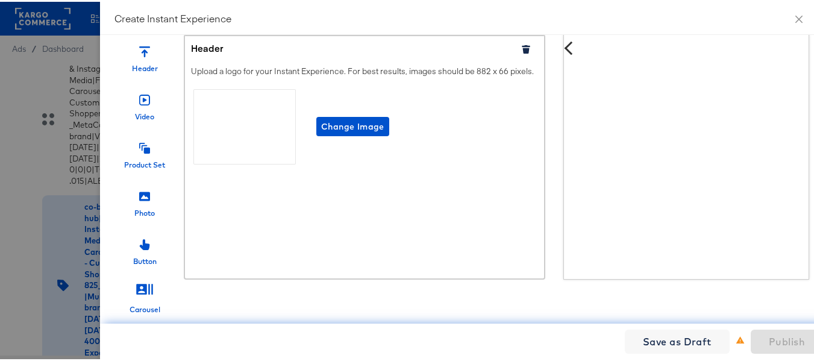
click at [139, 104] on div at bounding box center [144, 97] width 11 height 26
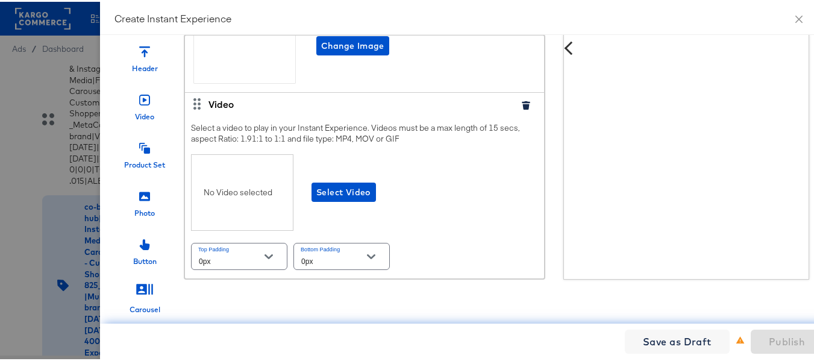
scroll to position [92, 0]
click at [330, 193] on span "Select Video" at bounding box center [343, 190] width 55 height 15
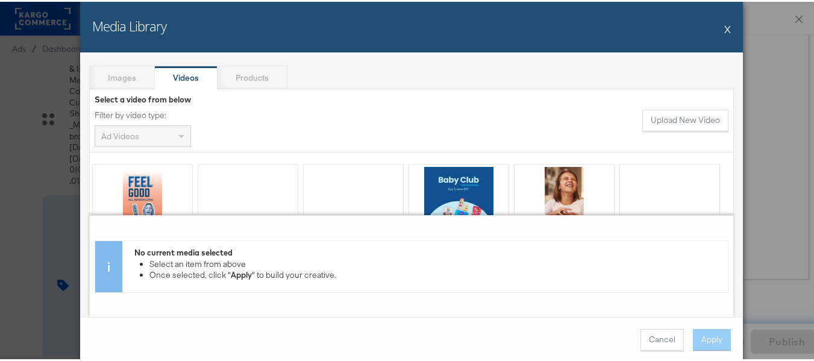
scroll to position [1, 0]
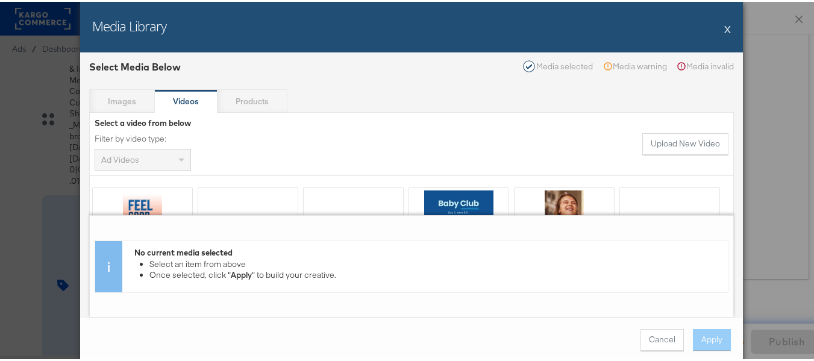
click at [193, 99] on strong "Videos" at bounding box center [186, 99] width 26 height 11
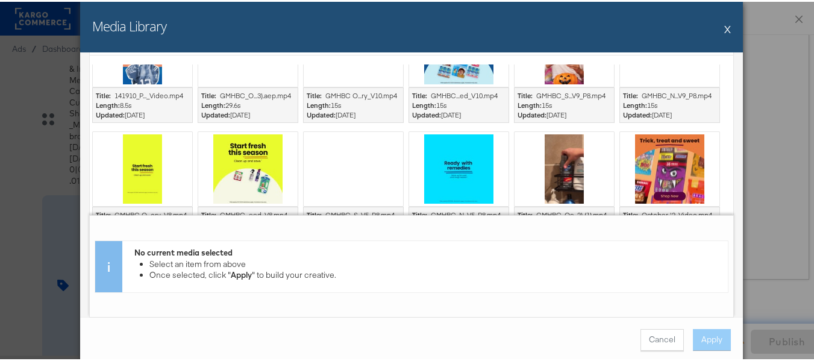
scroll to position [120, 0]
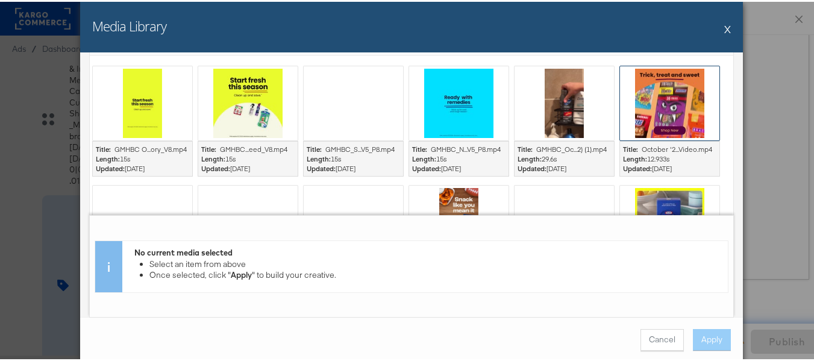
click at [670, 92] on div at bounding box center [669, 101] width 99 height 74
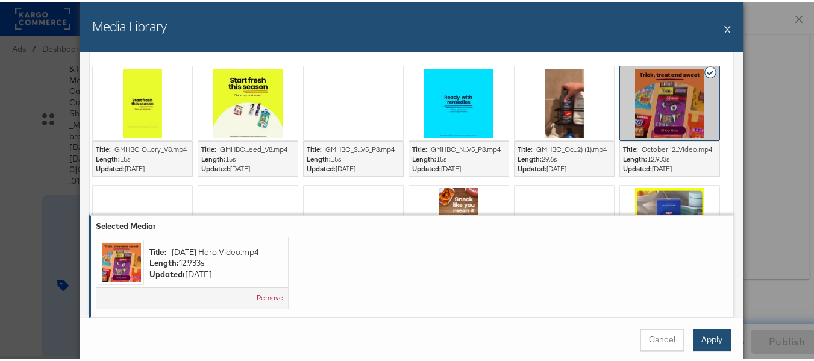
click at [712, 331] on button "Apply" at bounding box center [712, 338] width 38 height 22
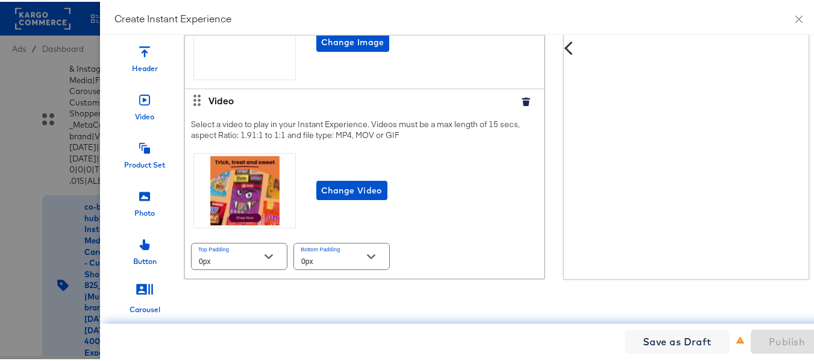
scroll to position [1, 0]
click at [495, 192] on div "Change Video" at bounding box center [364, 189] width 347 height 80
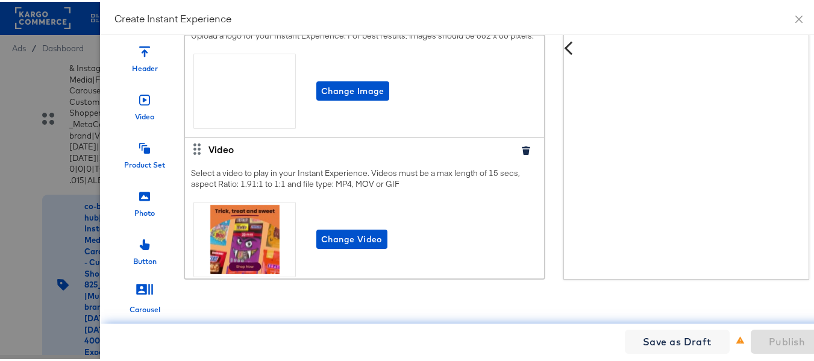
scroll to position [96, 0]
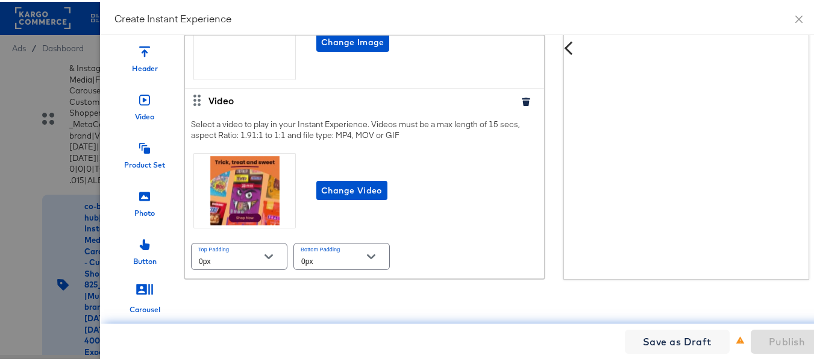
click at [136, 206] on div "Photo" at bounding box center [144, 211] width 20 height 10
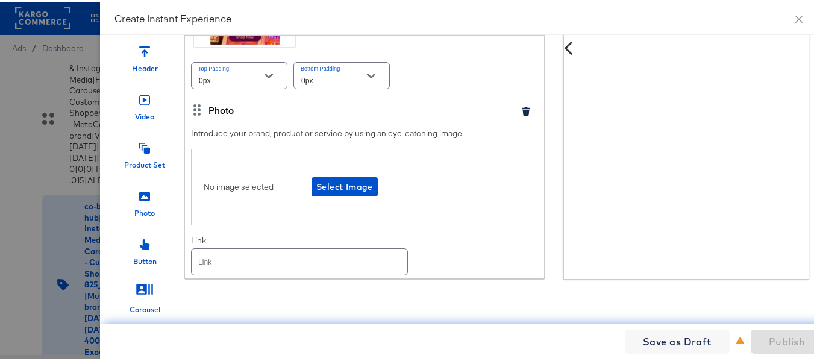
scroll to position [323, 0]
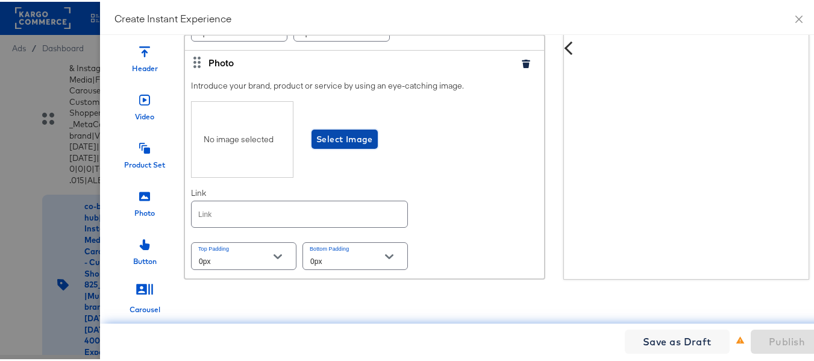
click at [326, 130] on span "Select Image" at bounding box center [344, 137] width 57 height 15
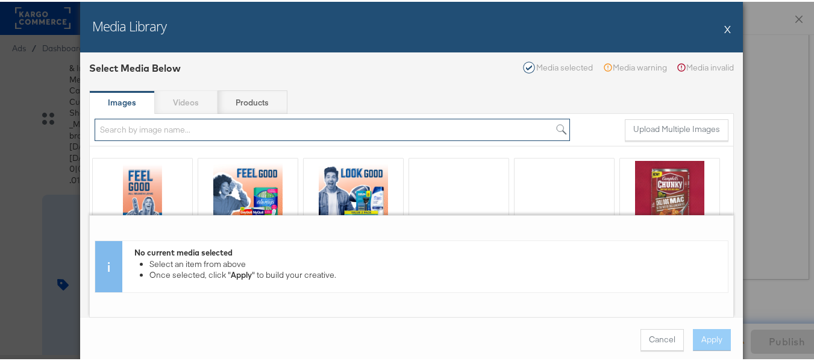
click at [164, 132] on input "search" at bounding box center [332, 128] width 475 height 22
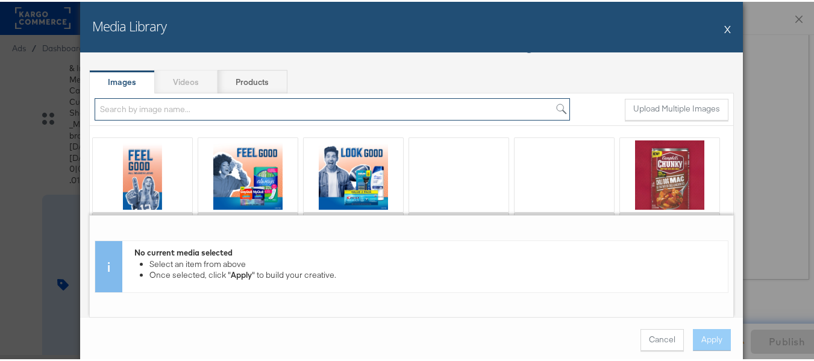
scroll to position [0, 0]
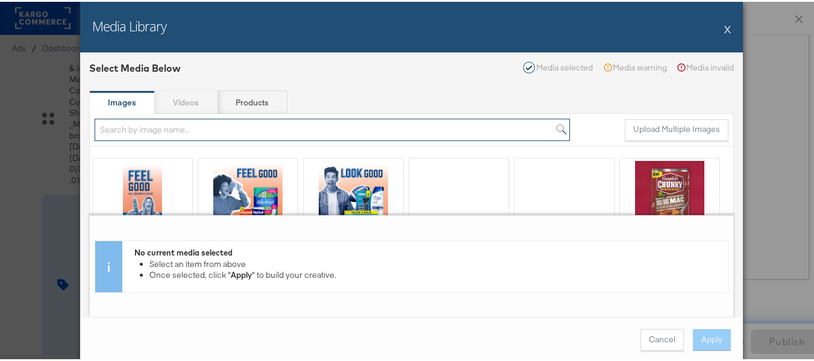
click at [166, 132] on input "search" at bounding box center [332, 128] width 475 height 22
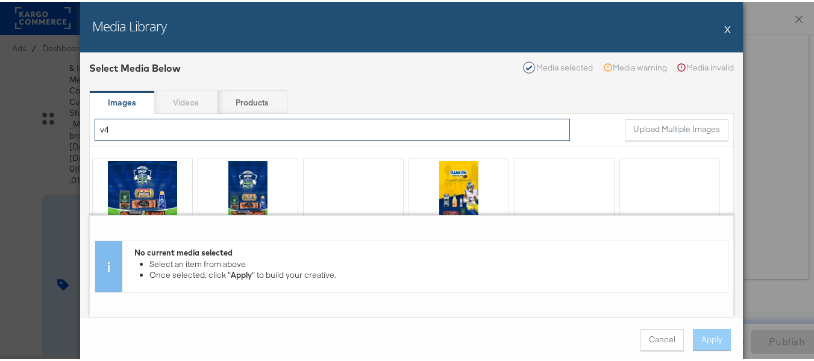
click at [155, 129] on input "v4" at bounding box center [332, 128] width 475 height 22
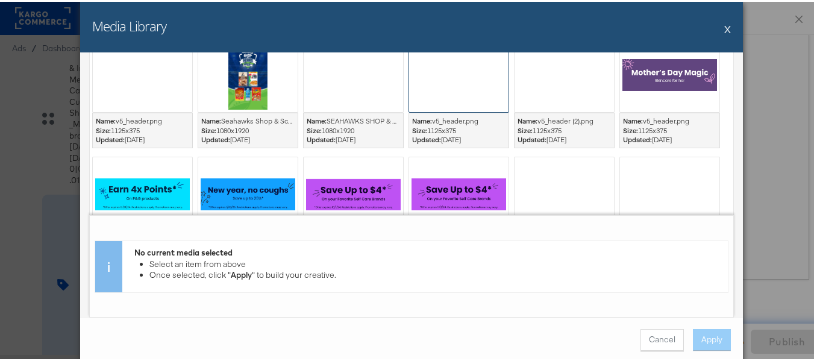
scroll to position [60, 0]
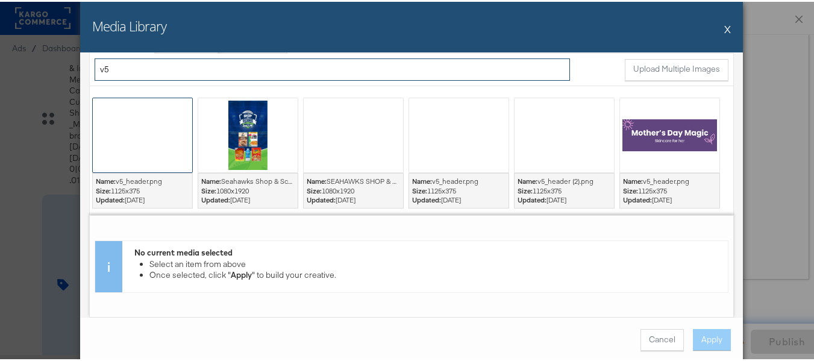
type input "v5"
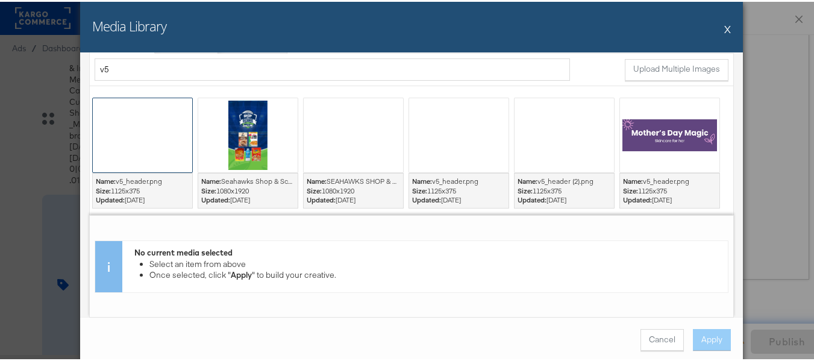
click at [110, 125] on div at bounding box center [142, 133] width 99 height 74
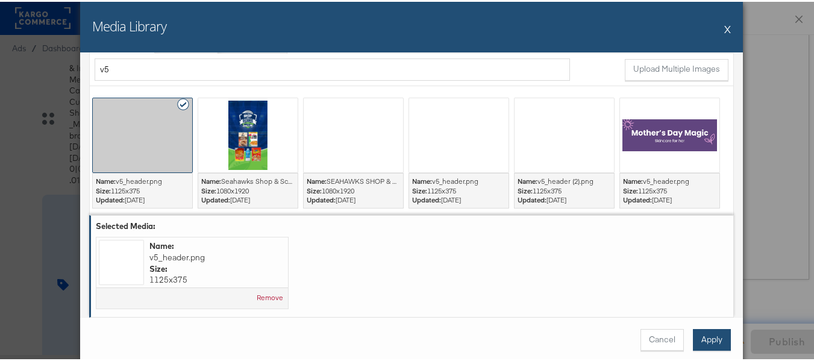
click at [717, 334] on button "Apply" at bounding box center [712, 338] width 38 height 22
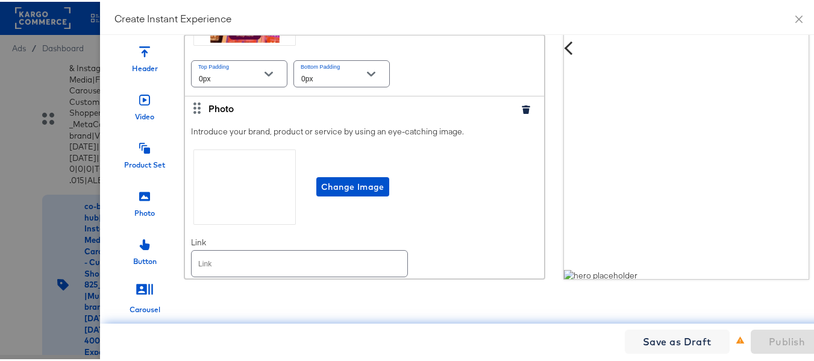
scroll to position [327, 0]
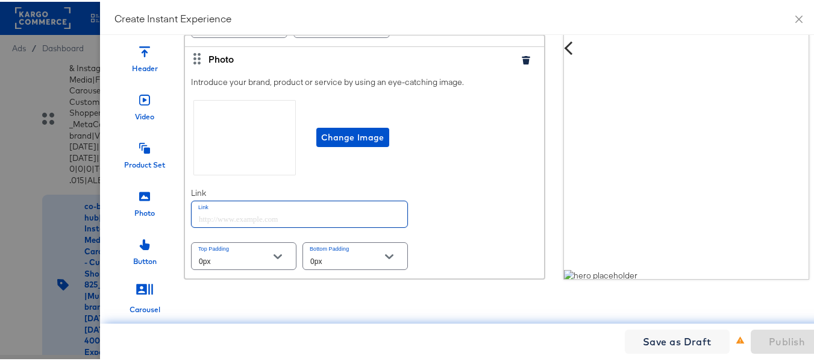
click at [230, 213] on input "text" at bounding box center [300, 212] width 216 height 26
paste input "https://www.albertsons.com/order/personal-care-essentials.html"
type input "https://www.albertsons.com/order/personal-care-essentials.html"
click at [474, 189] on div "Introduce your brand, product or service by using an eye-catching image. Change…" at bounding box center [364, 173] width 359 height 208
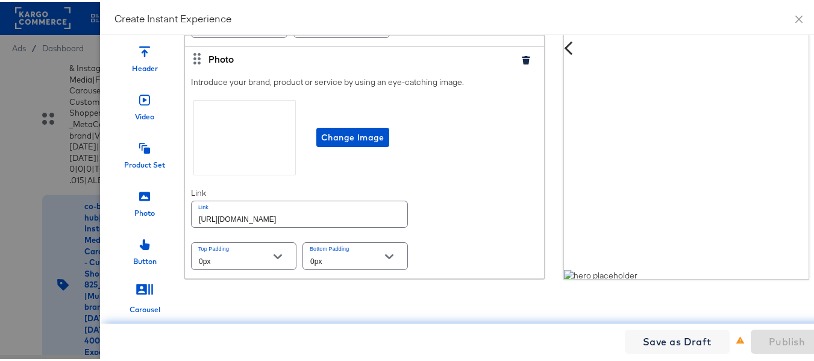
scroll to position [69, 0]
click at [139, 141] on icon at bounding box center [144, 146] width 11 height 11
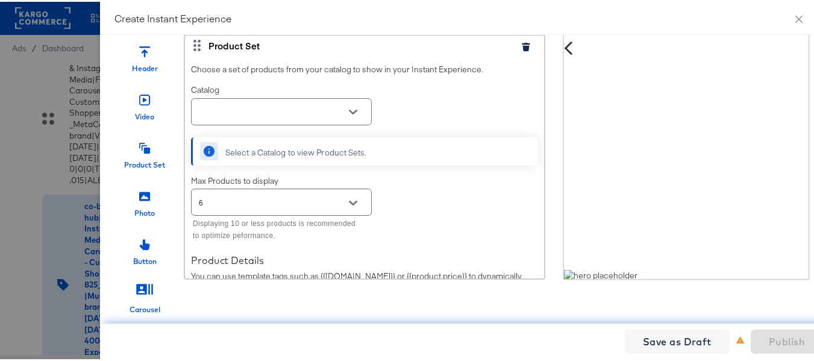
scroll to position [590, 0]
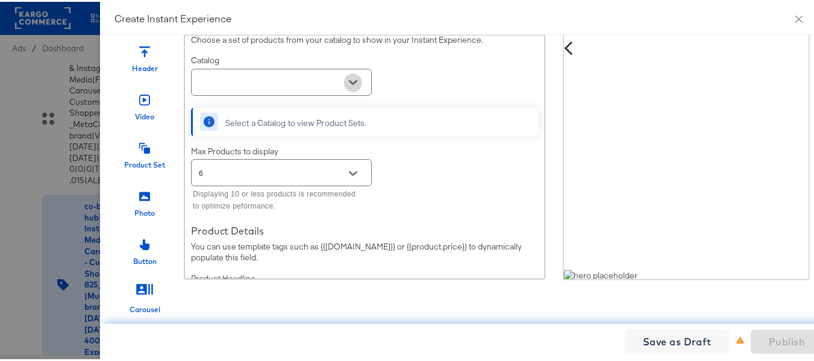
click at [344, 79] on button "Open" at bounding box center [353, 81] width 18 height 18
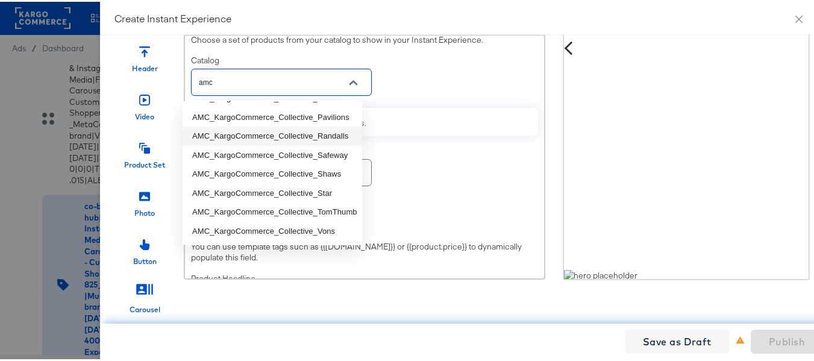
scroll to position [0, 0]
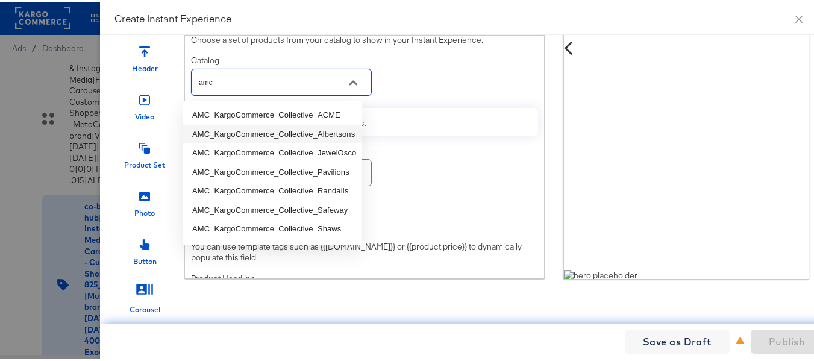
click at [313, 134] on li "AMC_KargoCommerce_Collective_Albertsons" at bounding box center [271, 132] width 179 height 19
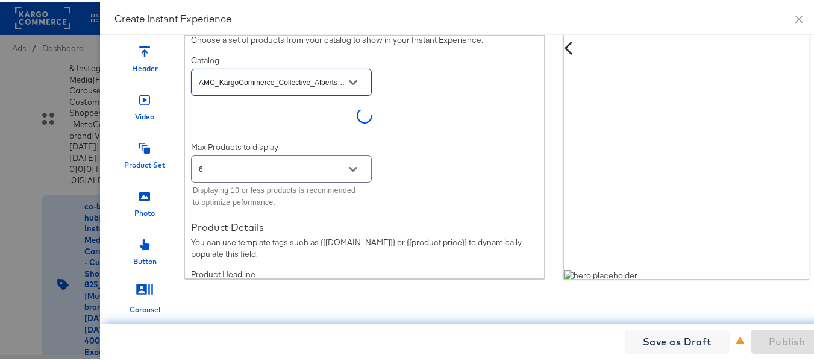
type input "AMC_KargoCommerce_Collective_Albertsons"
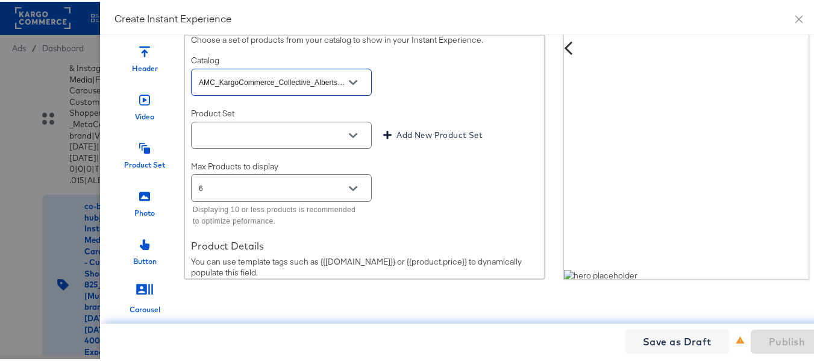
click at [351, 138] on button "Open" at bounding box center [353, 134] width 18 height 18
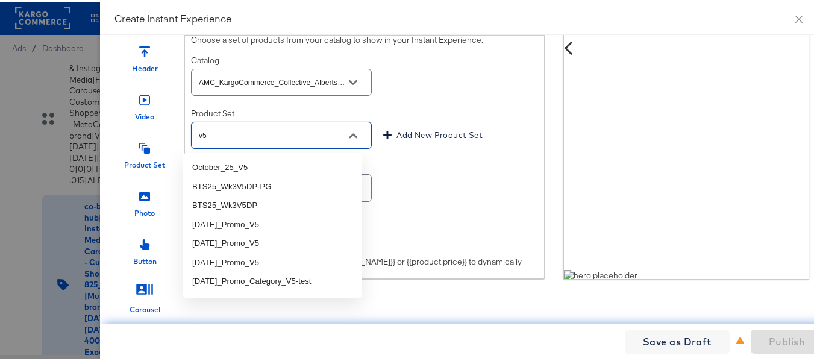
type input "v"
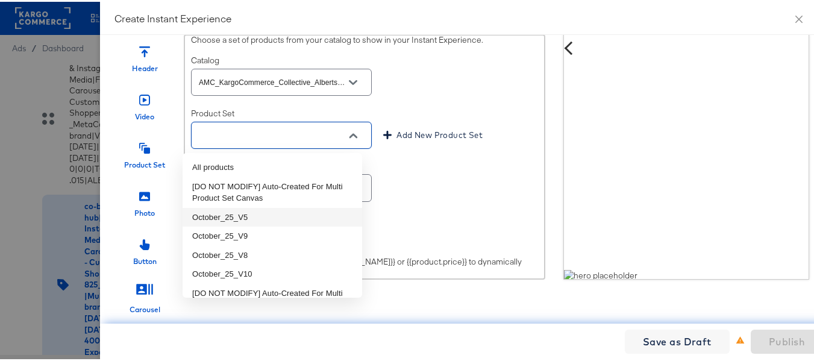
click at [260, 219] on li "October_25_V5" at bounding box center [271, 215] width 179 height 19
type input "October_25_V5"
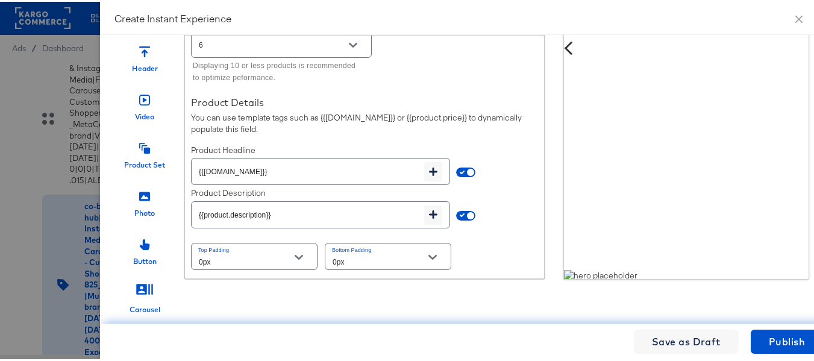
scroll to position [783, 0]
click at [134, 206] on div "Photo" at bounding box center [144, 211] width 20 height 10
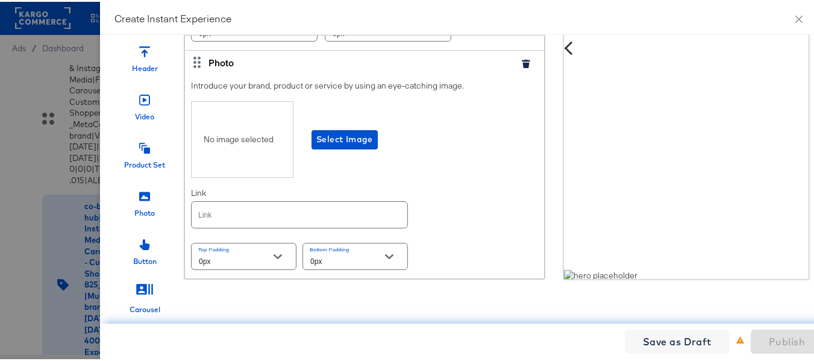
scroll to position [951, 0]
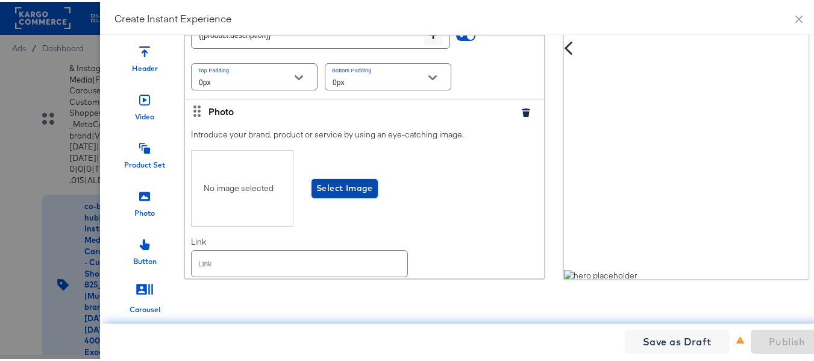
click at [345, 183] on span "Select Image" at bounding box center [344, 186] width 57 height 15
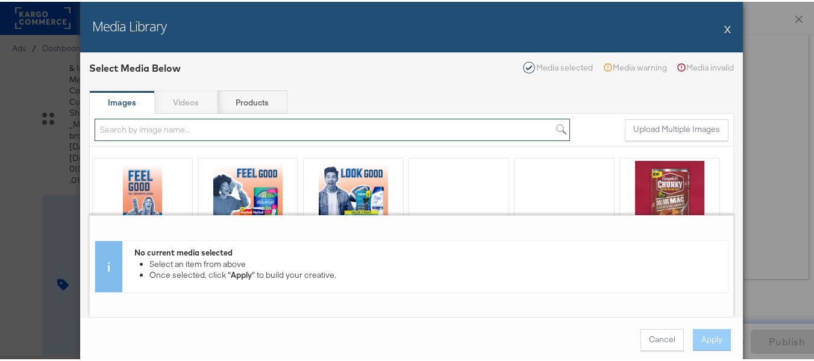
click at [222, 129] on input "search" at bounding box center [332, 128] width 475 height 22
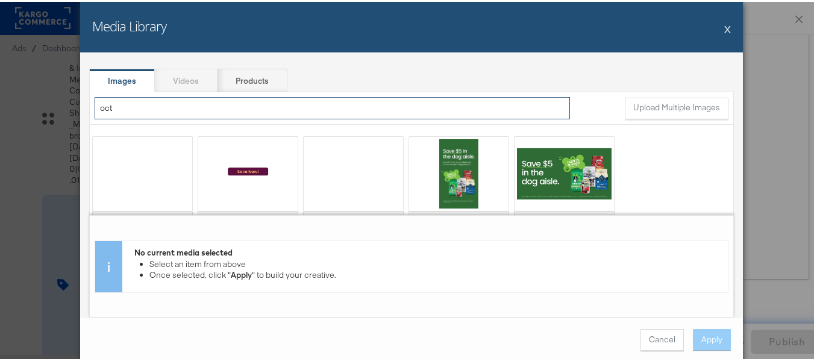
scroll to position [40, 0]
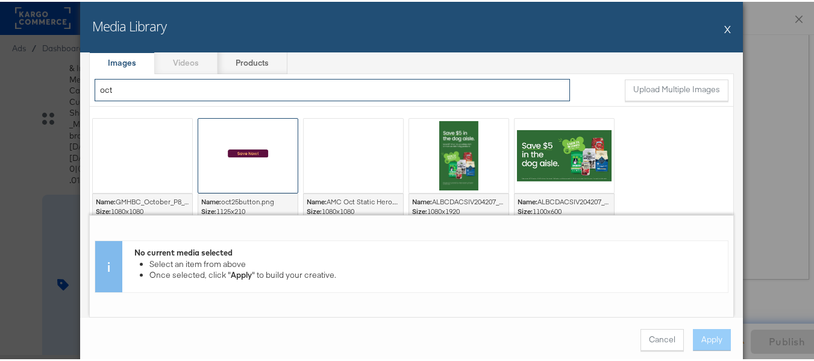
type input "oct"
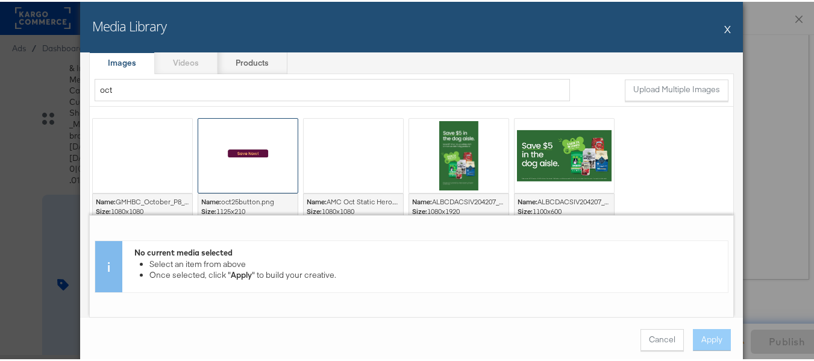
click at [255, 154] on div at bounding box center [247, 154] width 99 height 74
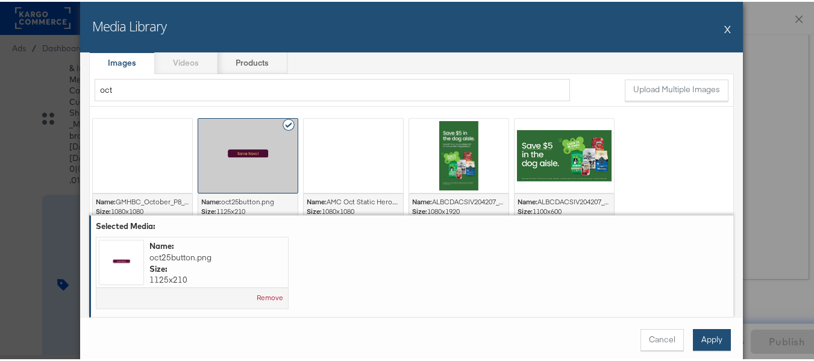
click at [718, 342] on button "Apply" at bounding box center [712, 338] width 38 height 22
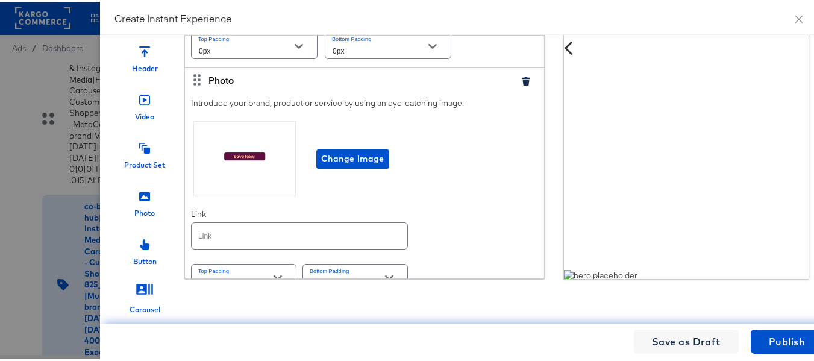
scroll to position [1015, 0]
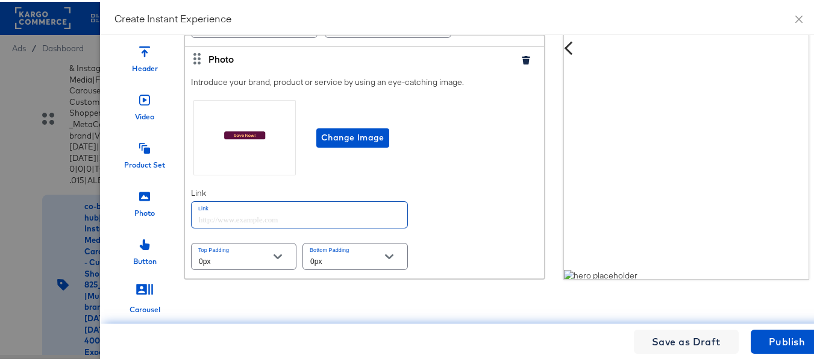
click at [298, 214] on input "text" at bounding box center [300, 213] width 216 height 26
paste input "https://www.albertsons.com/order/personal-care-essentials.html"
type input "https://www.albertsons.com/order/personal-care-essentials.html"
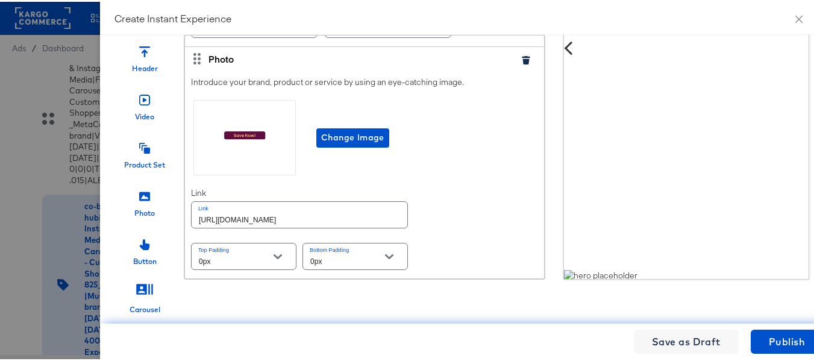
click at [482, 219] on div "Introduce your brand, product or service by using an eye-catching image. Change…" at bounding box center [364, 173] width 359 height 208
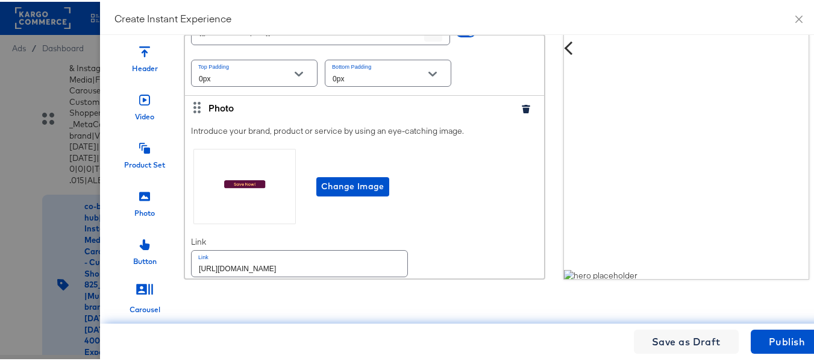
scroll to position [1015, 0]
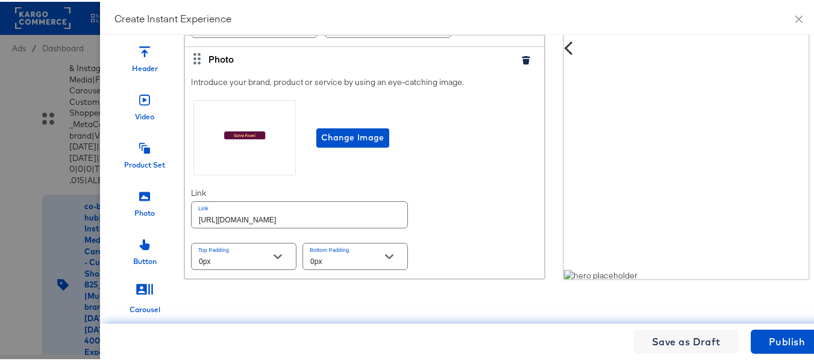
click at [139, 189] on icon at bounding box center [144, 194] width 11 height 11
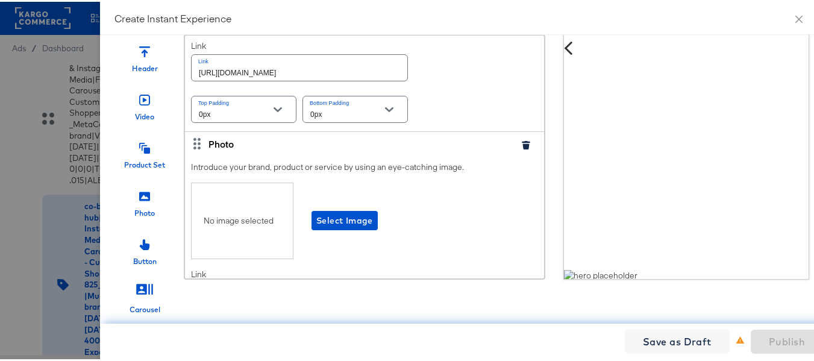
scroll to position [1242, 0]
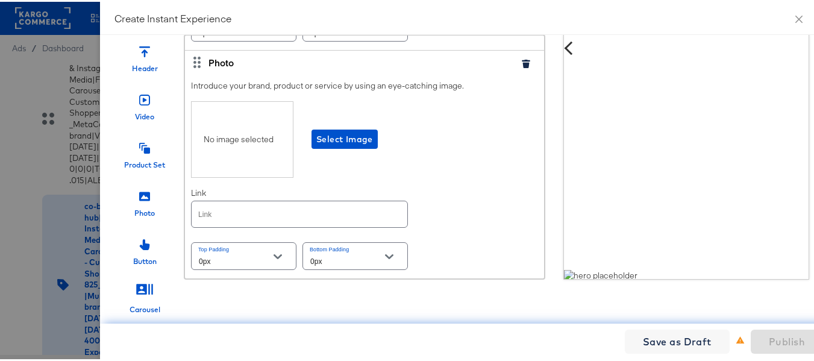
click at [139, 141] on icon at bounding box center [144, 146] width 11 height 11
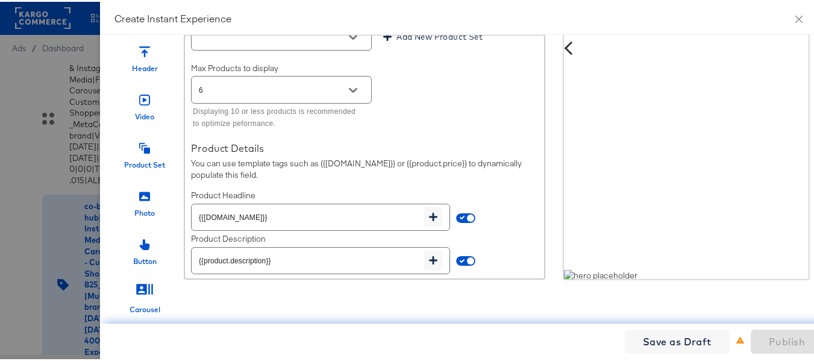
scroll to position [1661, 0]
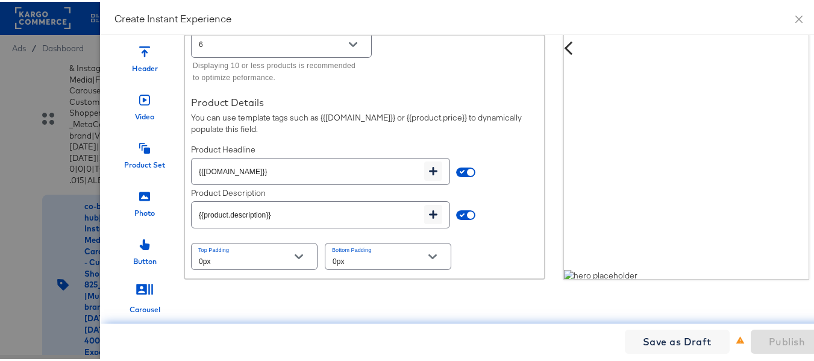
click at [139, 190] on icon at bounding box center [144, 194] width 11 height 9
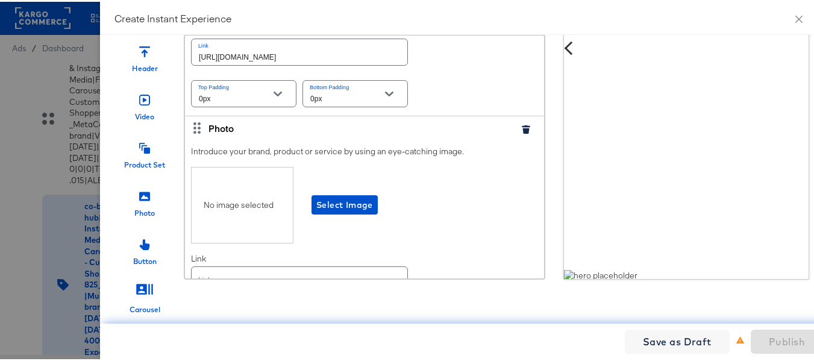
scroll to position [1226, 0]
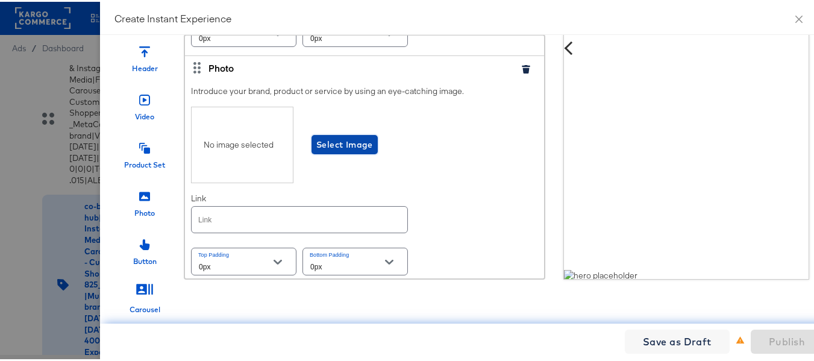
click at [349, 147] on span "Select Image" at bounding box center [344, 143] width 57 height 15
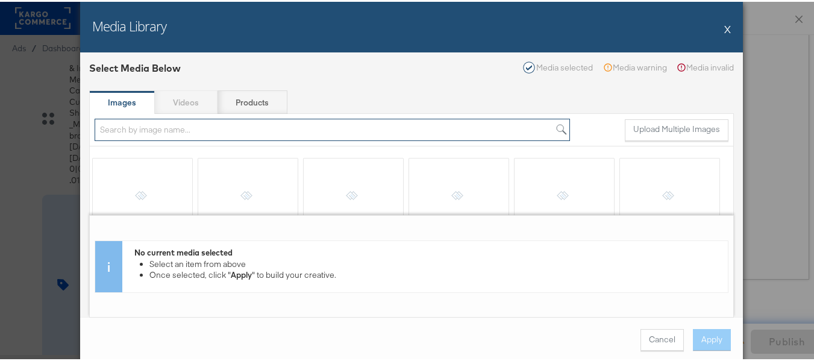
click at [123, 132] on input "search" at bounding box center [332, 128] width 475 height 22
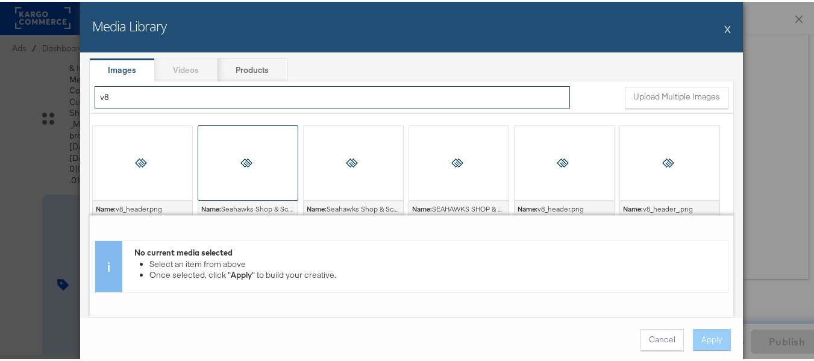
scroll to position [60, 0]
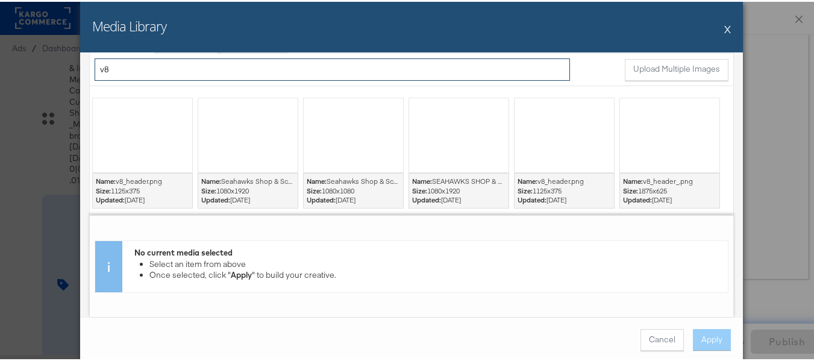
type input "v8"
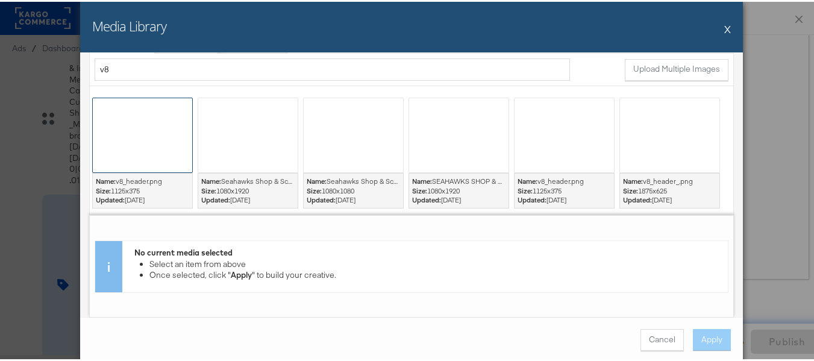
click at [143, 136] on div at bounding box center [142, 133] width 99 height 74
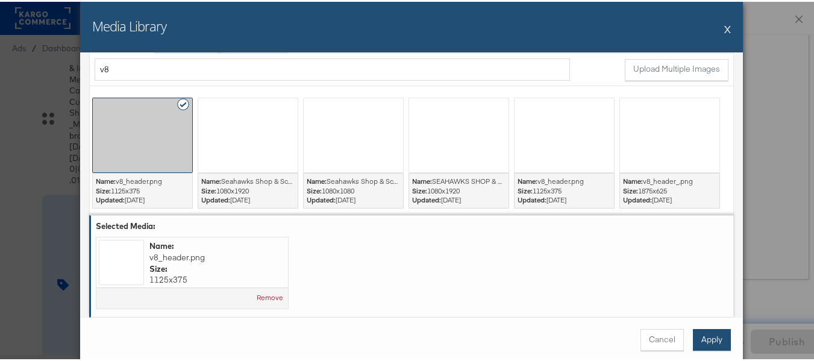
click at [709, 335] on button "Apply" at bounding box center [712, 338] width 38 height 22
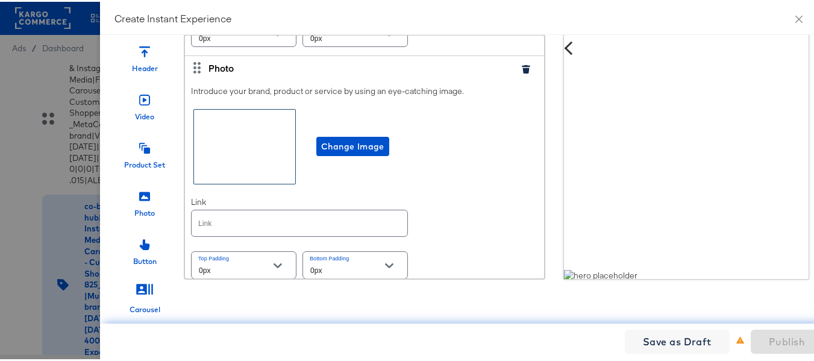
click at [247, 149] on div at bounding box center [244, 145] width 101 height 74
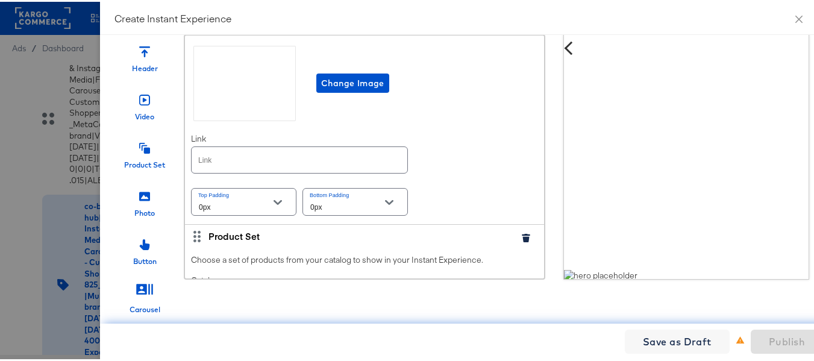
scroll to position [1290, 0]
click at [233, 163] on input "text" at bounding box center [300, 158] width 216 height 26
click at [242, 168] on input "text" at bounding box center [300, 158] width 216 height 26
paste input "https://www.albertsons.com/order/personal-care-essentials.html"
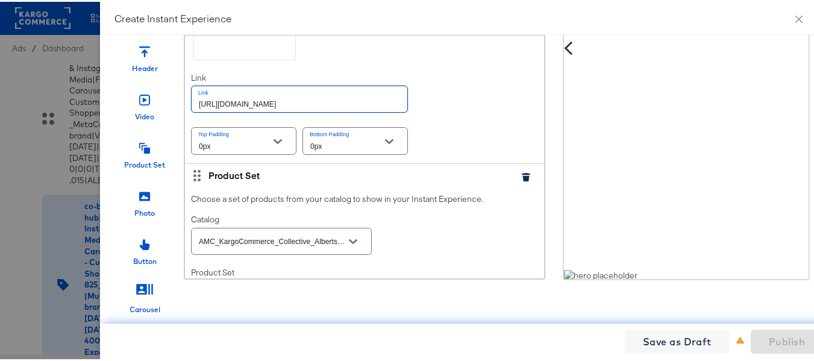
scroll to position [1411, 0]
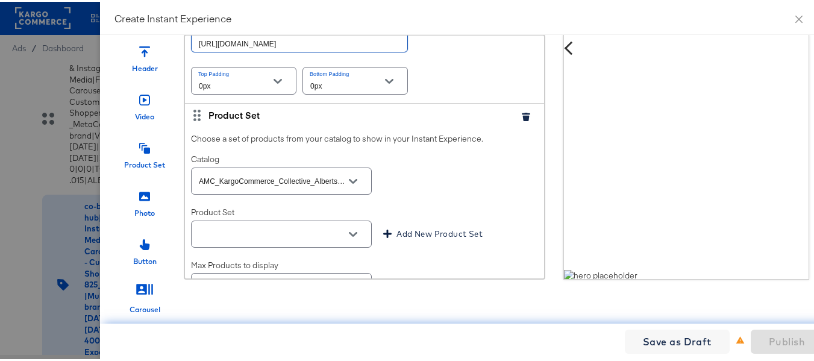
click at [314, 172] on div "AMC_KargoCommerce_Collective_Albertsons" at bounding box center [281, 179] width 181 height 27
type input "https://www.albertsons.com/order/personal-care-essentials.html"
click at [349, 182] on icon "Open" at bounding box center [353, 179] width 8 height 8
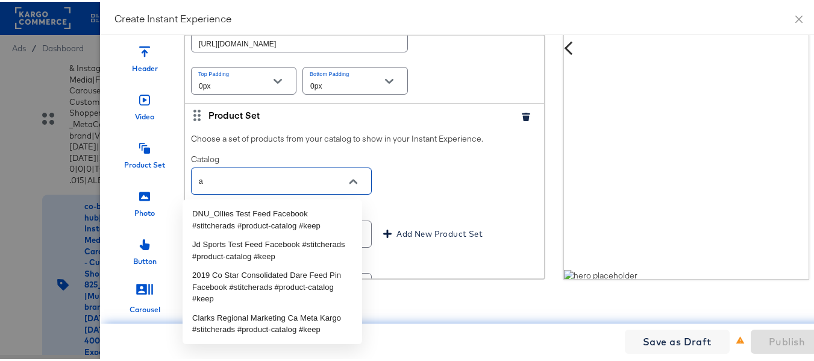
scroll to position [0, 0]
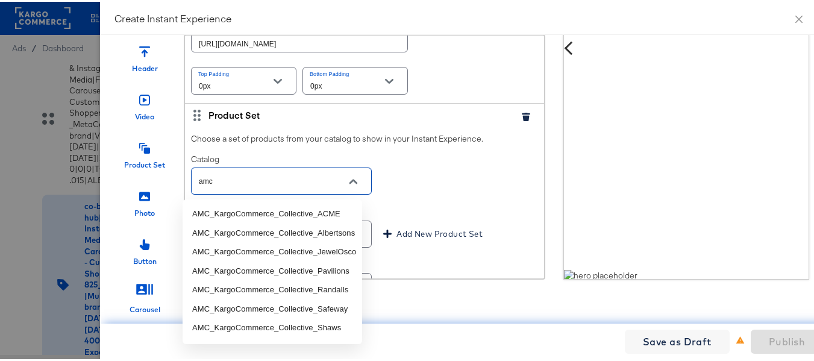
type input "AMC_KargoCommerce_Collective_Albertsons"
click at [516, 185] on div "Catalog AMC_KargoCommerce_Collective_Albertsons" at bounding box center [364, 173] width 347 height 43
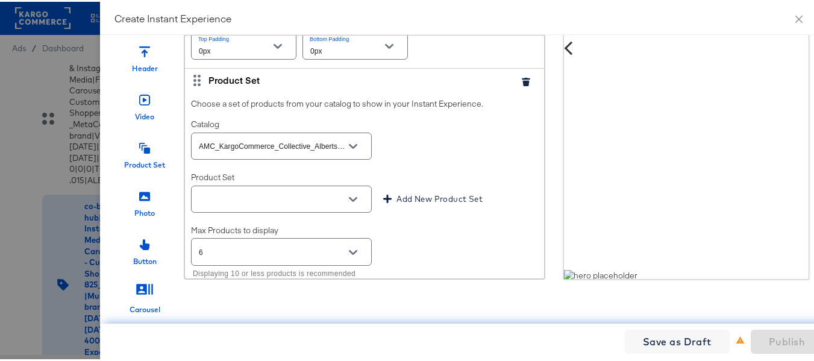
scroll to position [1506, 0]
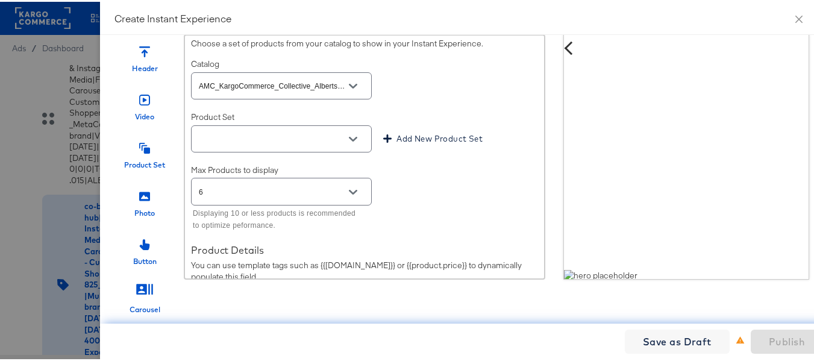
click at [344, 132] on button "Open" at bounding box center [353, 137] width 18 height 18
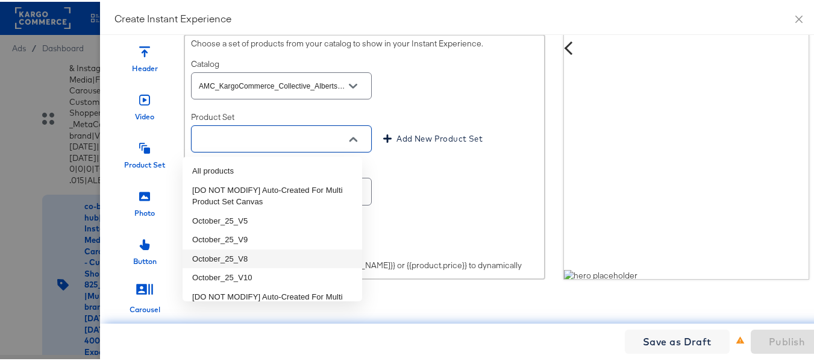
click at [252, 263] on li "October_25_V8" at bounding box center [271, 257] width 179 height 19
type input "October_25_V8"
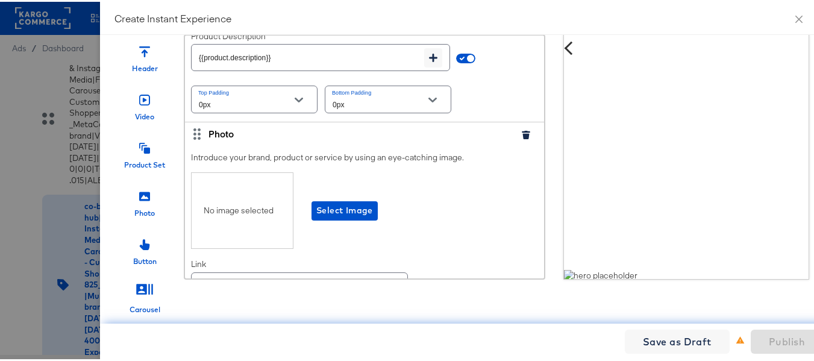
scroll to position [1927, 0]
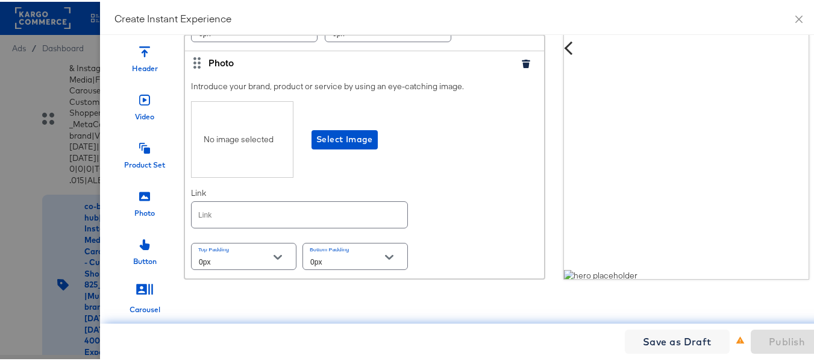
click at [342, 142] on div "No image selected Select Image" at bounding box center [364, 137] width 347 height 76
click at [342, 135] on span "Select Image" at bounding box center [344, 137] width 57 height 15
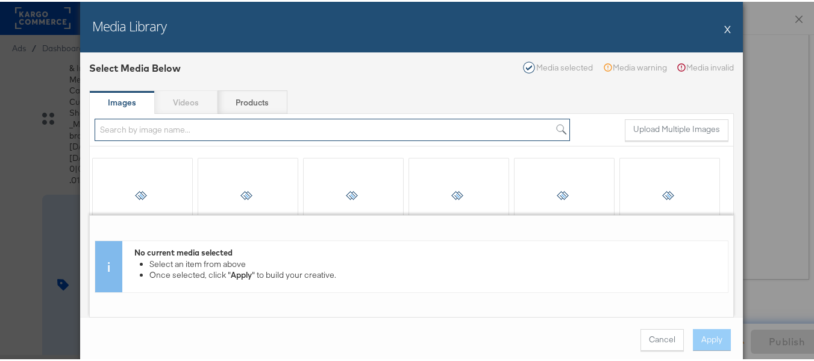
click at [145, 129] on input "search" at bounding box center [332, 128] width 475 height 22
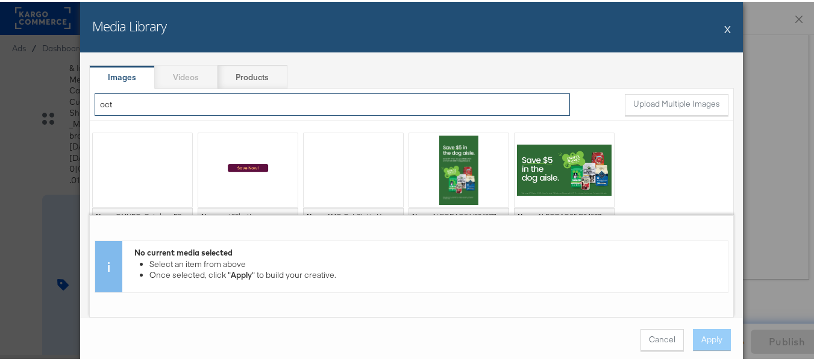
scroll to position [40, 0]
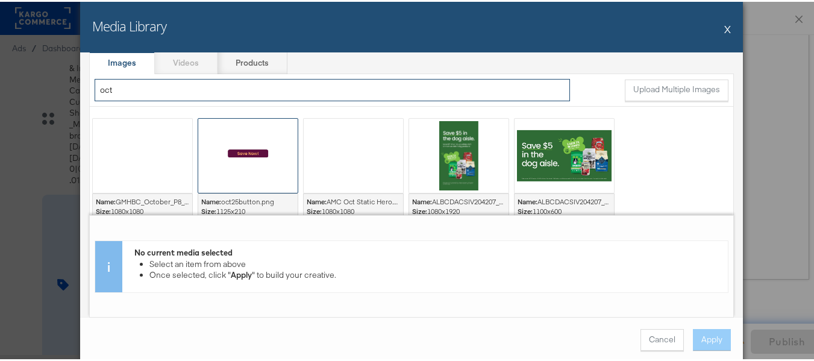
type input "oct"
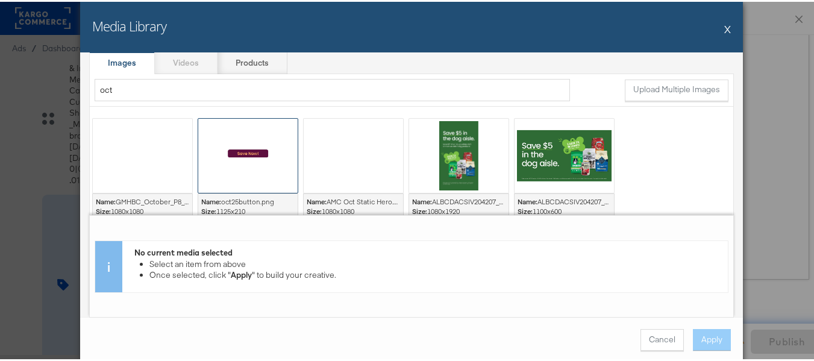
click at [256, 152] on div at bounding box center [247, 154] width 99 height 74
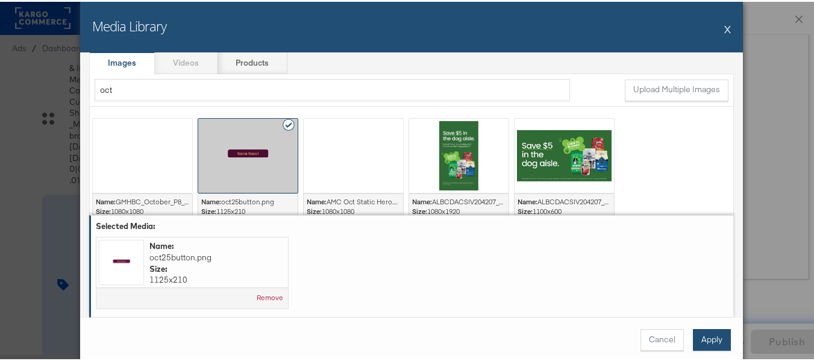
click at [710, 337] on button "Apply" at bounding box center [712, 338] width 38 height 22
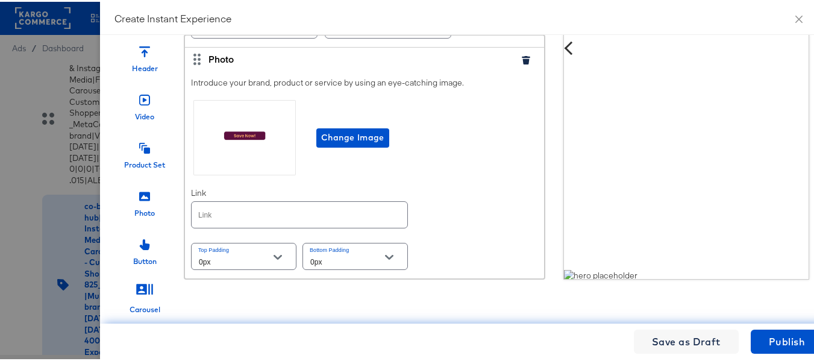
scroll to position [1934, 0]
click at [260, 210] on input "text" at bounding box center [300, 213] width 216 height 26
paste input "https://www.albertsons.com/order/personal-care-essentials.html"
type input "https://www.albertsons.com/order/personal-care-essentials.html"
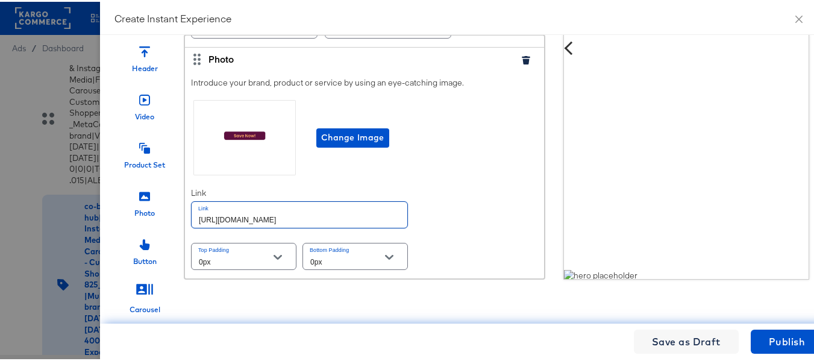
click at [441, 211] on div "Introduce your brand, product or service by using an eye-catching image. Change…" at bounding box center [364, 173] width 359 height 208
click at [304, 210] on input "https://www.albertsons.com/order/personal-care-essentials.html" at bounding box center [300, 213] width 216 height 26
click at [304, 210] on input "text" at bounding box center [300, 213] width 216 height 26
paste input "https://www.albertsons.com/order/personal-care-essentials.html"
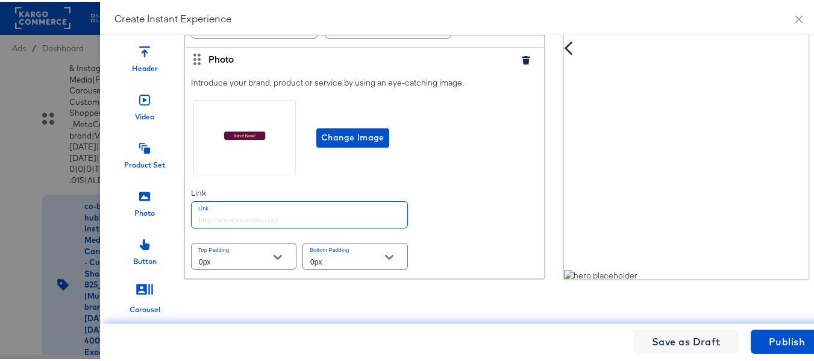
type input "https://www.albertsons.com/order/personal-care-essentials.html"
click at [476, 210] on div "Introduce your brand, product or service by using an eye-catching image. Change…" at bounding box center [364, 173] width 359 height 208
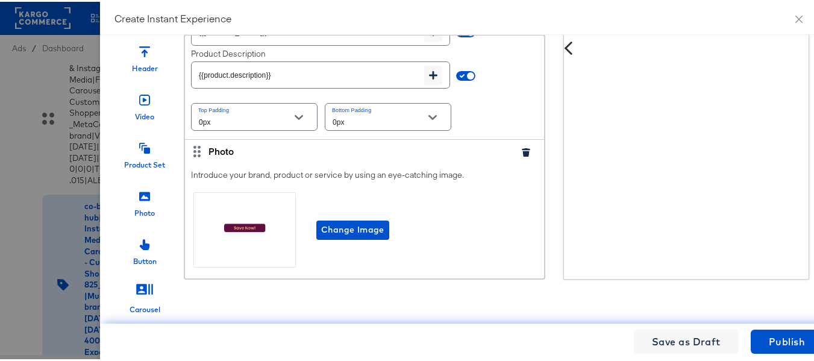
scroll to position [1934, 0]
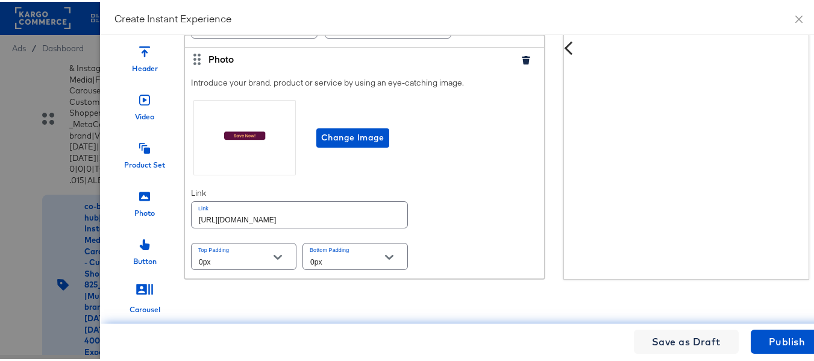
click at [139, 189] on icon at bounding box center [144, 194] width 11 height 11
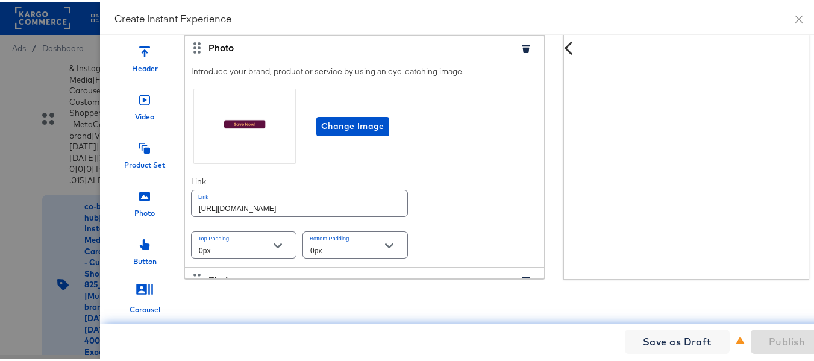
click at [139, 146] on div at bounding box center [144, 145] width 11 height 26
click at [139, 189] on icon at bounding box center [144, 194] width 11 height 11
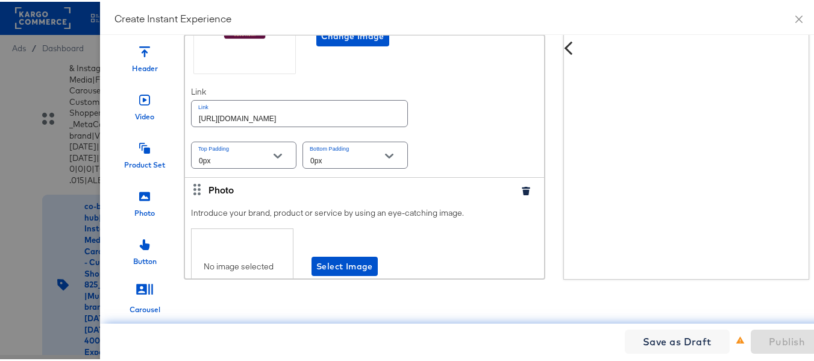
scroll to position [2145, 0]
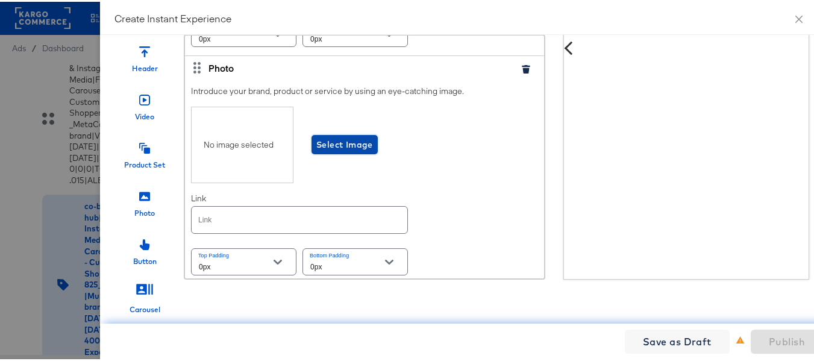
click at [357, 146] on span "Select Image" at bounding box center [344, 143] width 57 height 15
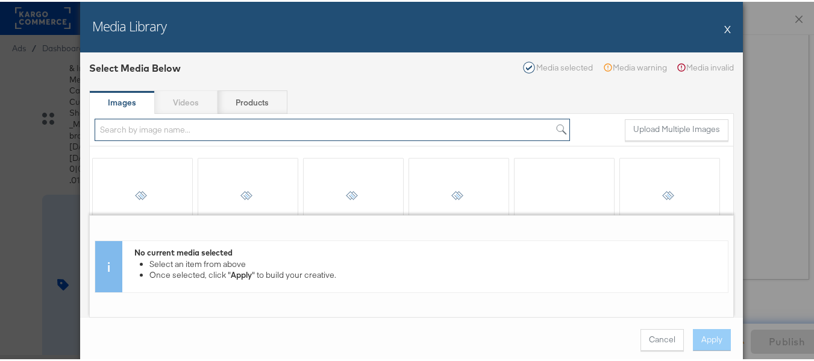
click at [159, 125] on input "search" at bounding box center [332, 128] width 475 height 22
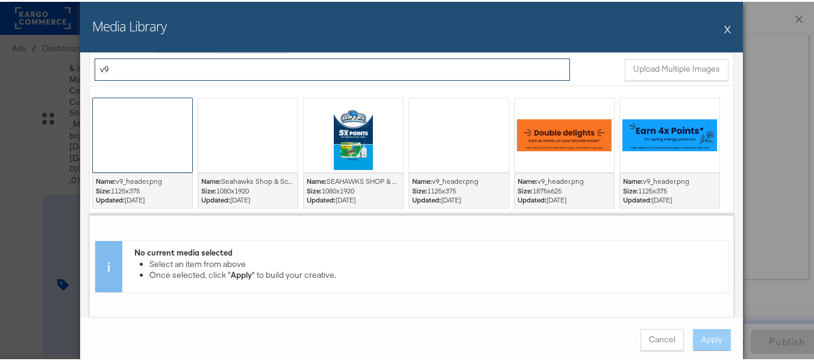
type input "v9"
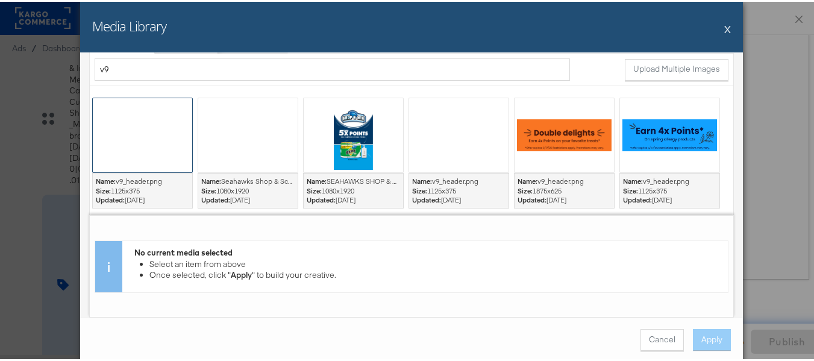
click at [124, 132] on div at bounding box center [142, 133] width 99 height 74
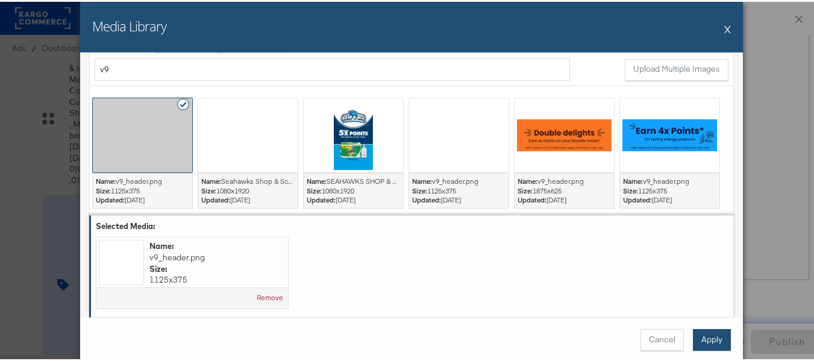
click at [718, 339] on button "Apply" at bounding box center [712, 338] width 38 height 22
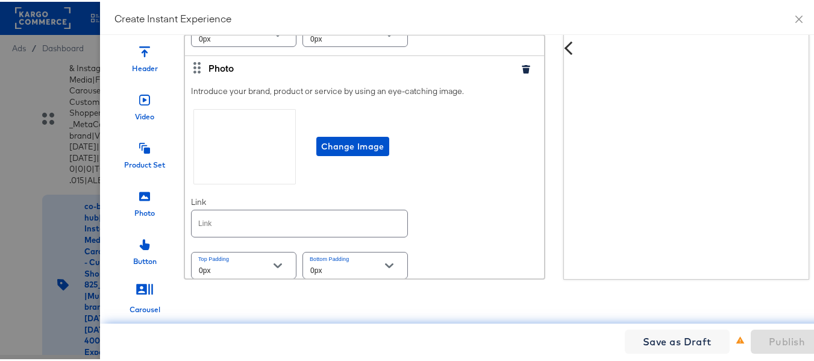
click at [249, 220] on input "text" at bounding box center [300, 221] width 216 height 26
paste input "https://www.albertsons.com/order/personal-care-essentials.html"
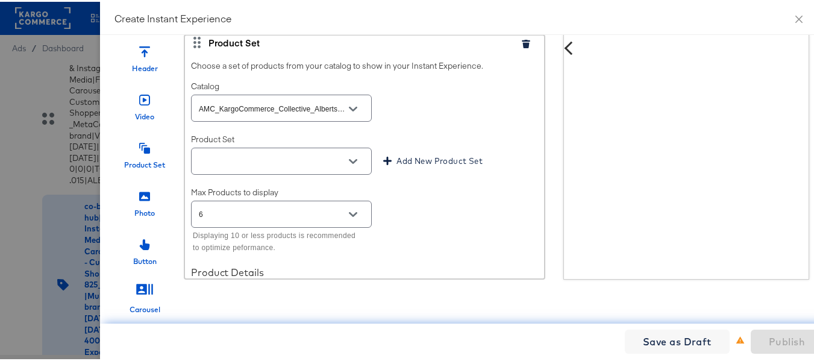
scroll to position [2507, 0]
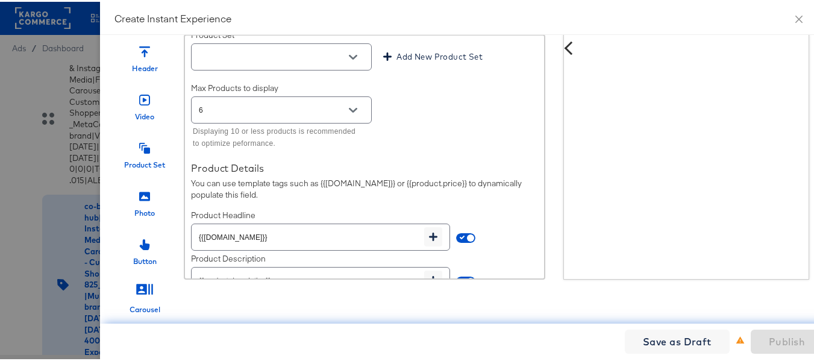
click at [344, 54] on button "Open" at bounding box center [353, 55] width 18 height 18
type input "https://www.albertsons.com/order/personal-care-essentials.html"
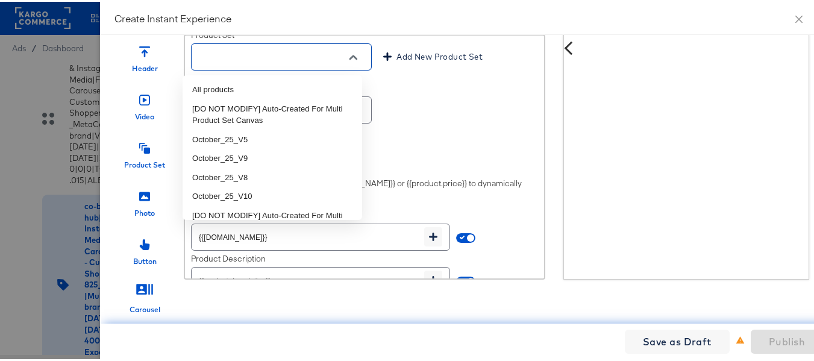
scroll to position [0, 0]
click at [255, 155] on li "October_25_V9" at bounding box center [271, 156] width 179 height 19
type input "October_25_V9"
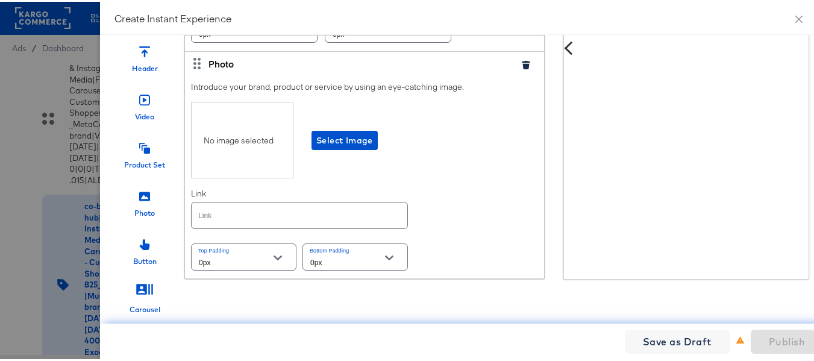
scroll to position [2849, 0]
click at [339, 131] on span "Select Image" at bounding box center [344, 138] width 57 height 15
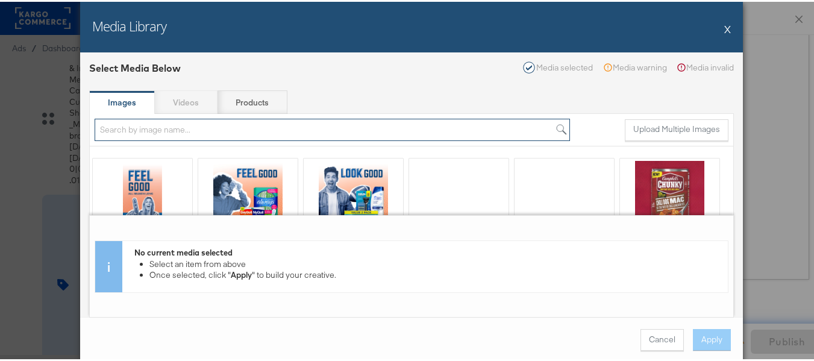
click at [184, 131] on input "search" at bounding box center [332, 128] width 475 height 22
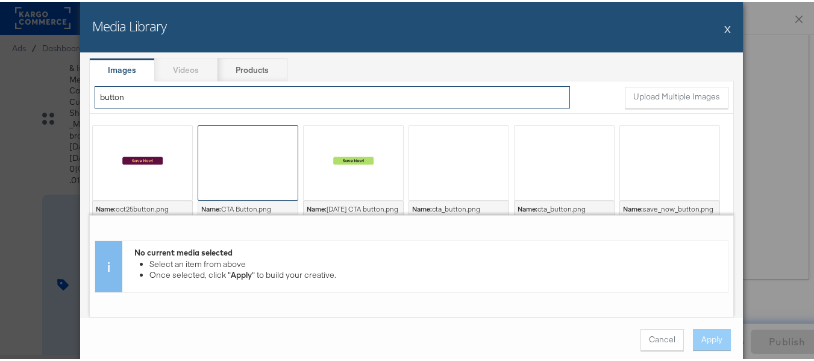
scroll to position [60, 0]
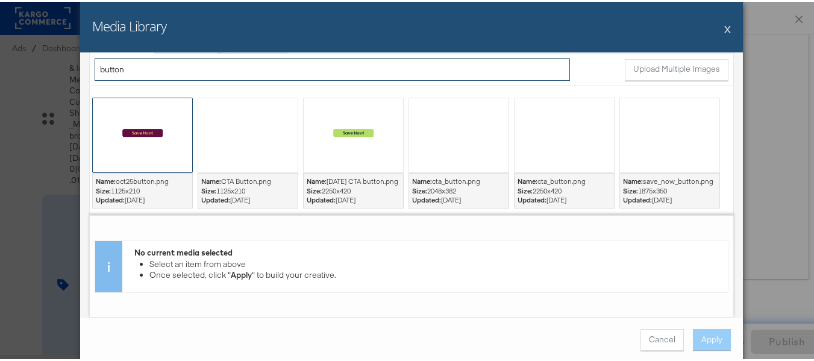
type input "button"
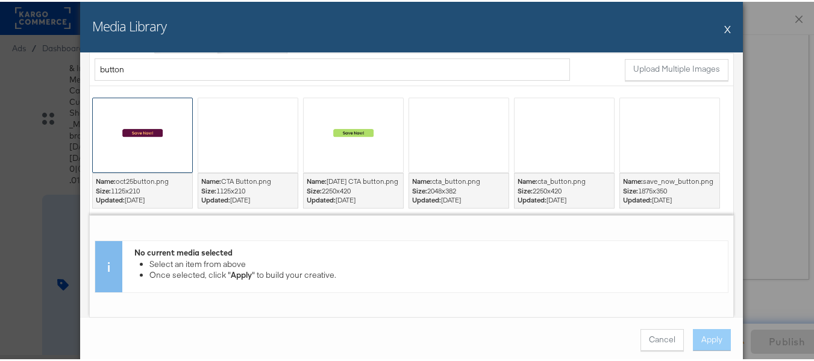
click at [142, 143] on div at bounding box center [142, 133] width 99 height 74
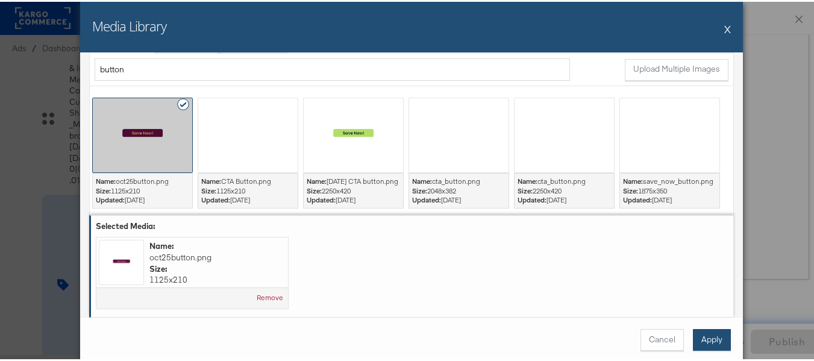
click at [705, 340] on button "Apply" at bounding box center [712, 338] width 38 height 22
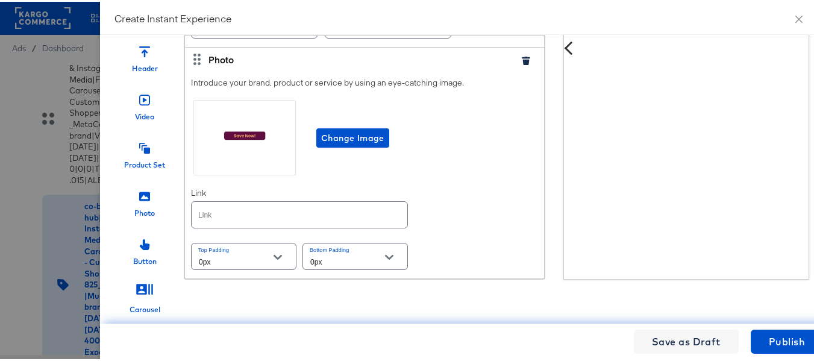
click at [276, 211] on input "text" at bounding box center [300, 213] width 216 height 26
paste input "https://www.albertsons.com/order/personal-care-essentials.html"
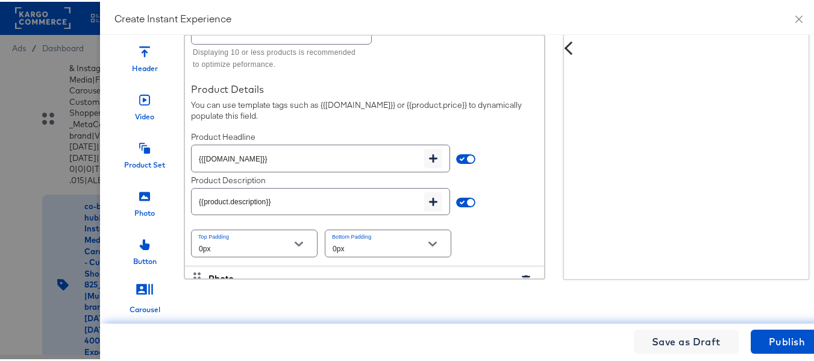
scroll to position [2853, 0]
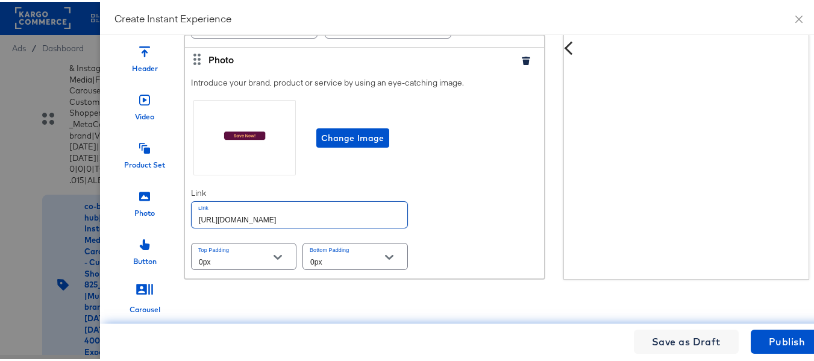
type input "https://www.albertsons.com/order/personal-care-essentials.html"
click at [142, 189] on div "Photo" at bounding box center [144, 198] width 60 height 36
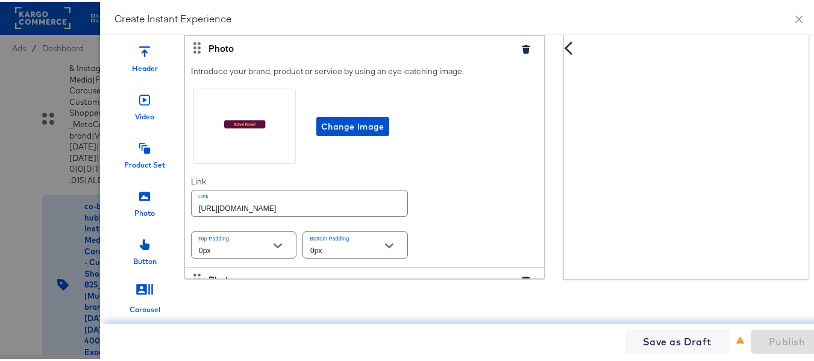
click at [139, 143] on div at bounding box center [144, 145] width 11 height 26
click at [139, 193] on div at bounding box center [144, 193] width 11 height 26
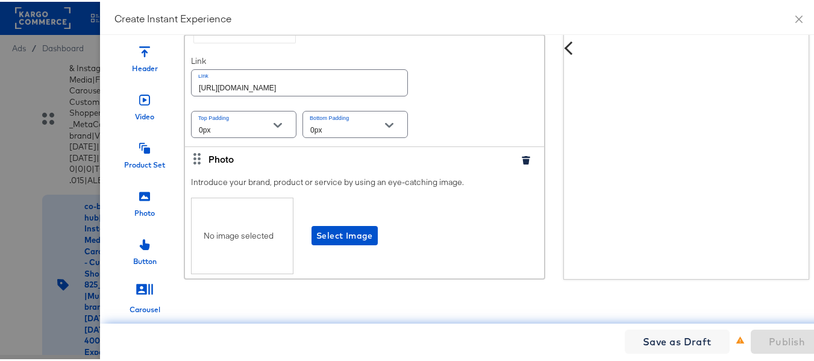
scroll to position [3034, 0]
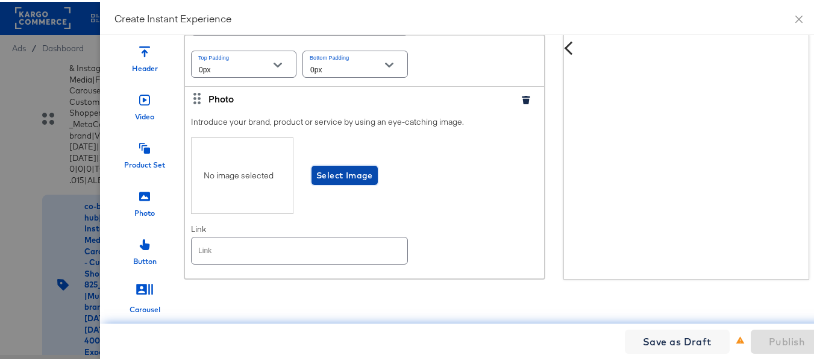
click at [331, 172] on span "Select Image" at bounding box center [344, 173] width 57 height 15
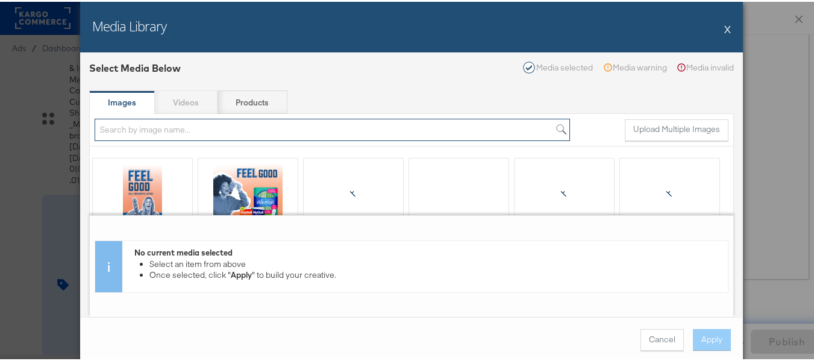
click at [210, 133] on input "search" at bounding box center [332, 128] width 475 height 22
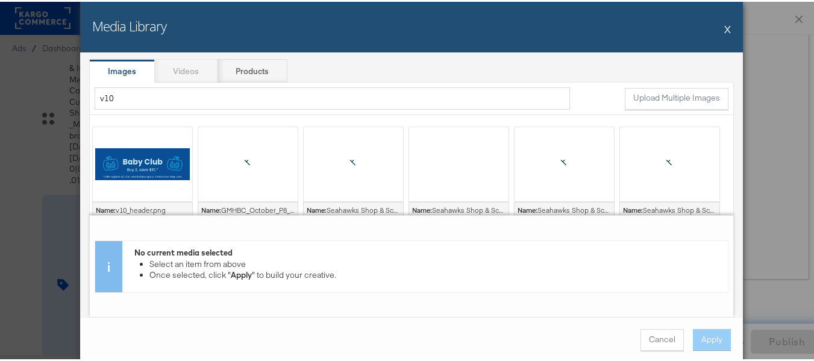
scroll to position [60, 0]
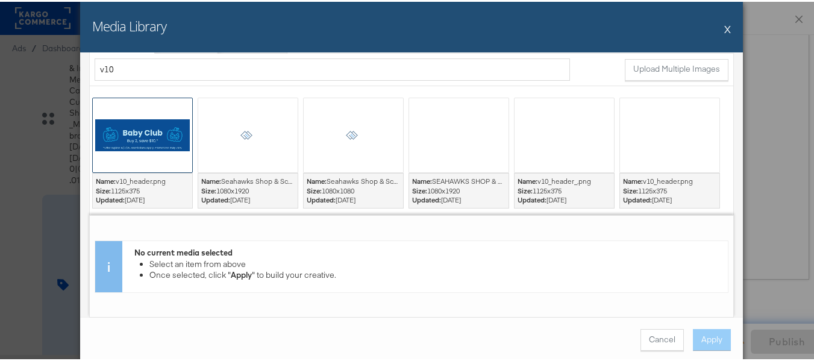
type input "v10"
click at [145, 138] on div at bounding box center [142, 133] width 99 height 74
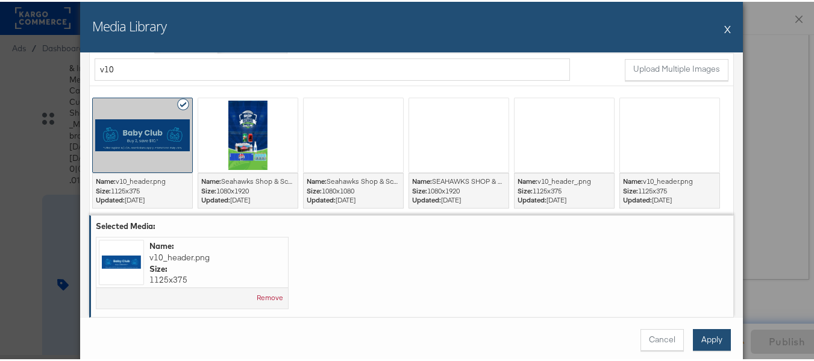
click at [709, 338] on button "Apply" at bounding box center [712, 338] width 38 height 22
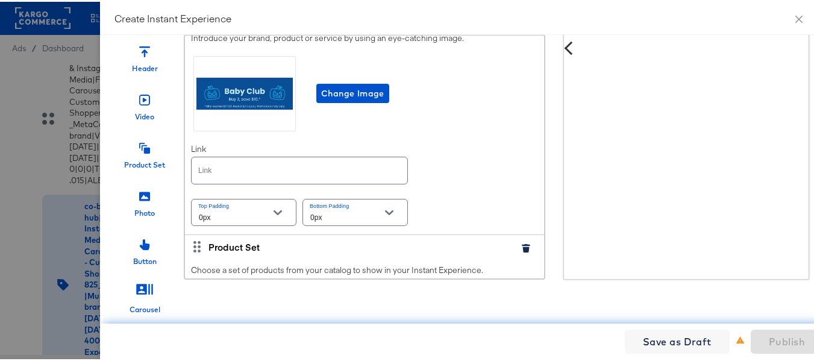
scroll to position [3154, 0]
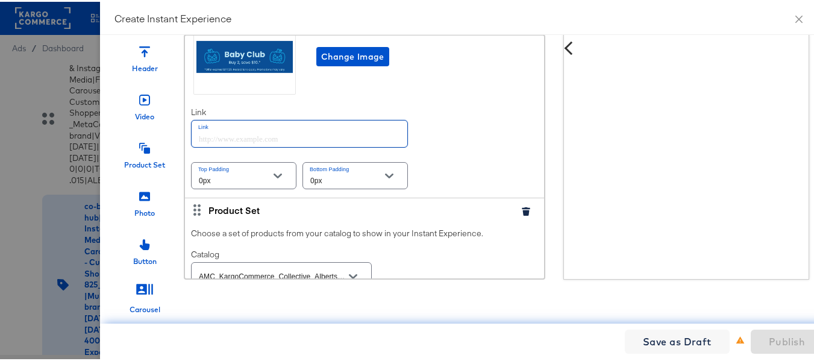
click at [240, 143] on input "text" at bounding box center [300, 132] width 216 height 26
paste input "[URL][DOMAIN_NAME]"
type input "[URL][DOMAIN_NAME]"
click at [482, 136] on div "Introduce your brand, product or service by using an eye-catching image. Change…" at bounding box center [364, 92] width 359 height 208
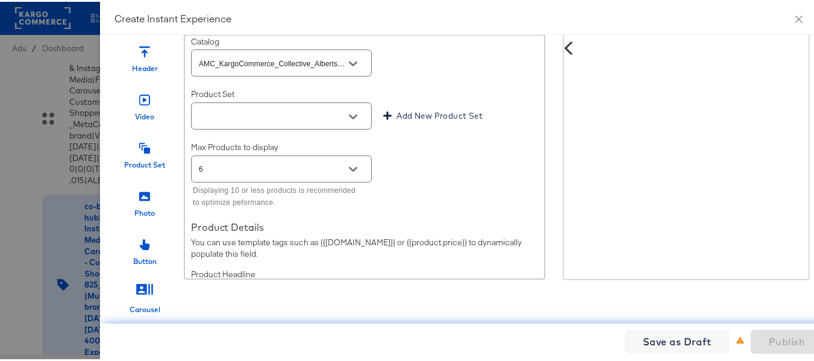
scroll to position [3395, 0]
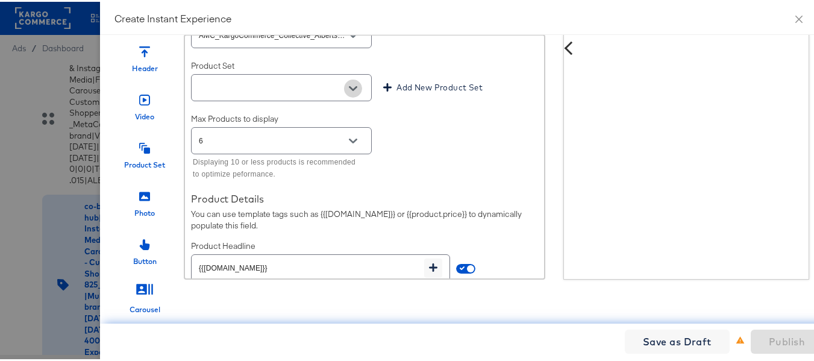
click at [345, 95] on button "Open" at bounding box center [353, 87] width 18 height 18
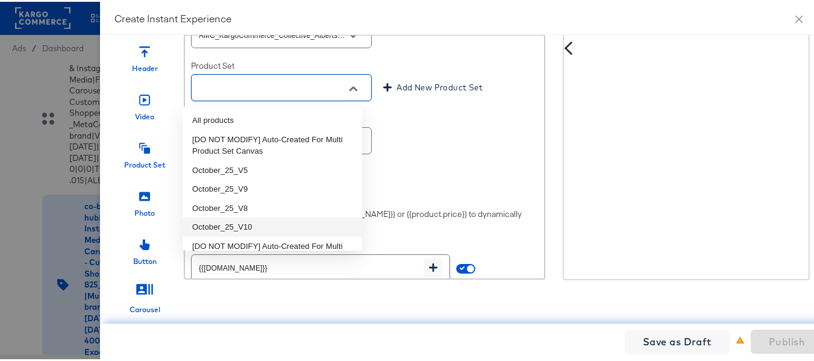
click at [264, 223] on li "October_25_V10" at bounding box center [271, 225] width 179 height 19
type input "October_25_V10"
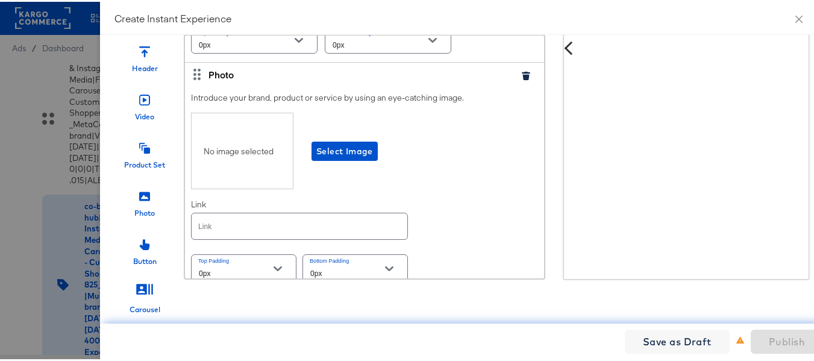
scroll to position [3756, 0]
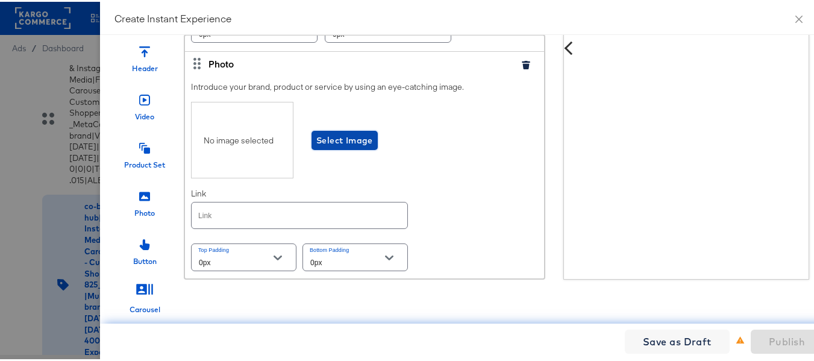
click at [325, 138] on span "Select Image" at bounding box center [344, 138] width 57 height 15
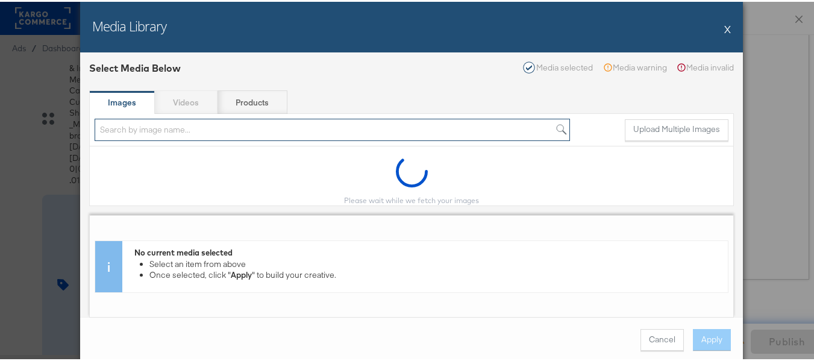
click at [145, 131] on input "search" at bounding box center [332, 128] width 475 height 22
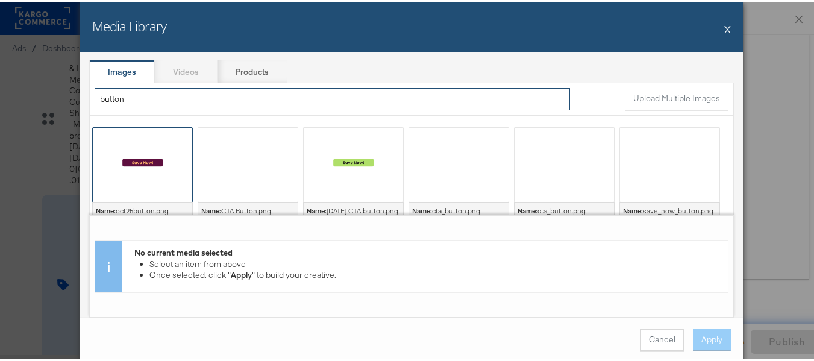
scroll to position [60, 0]
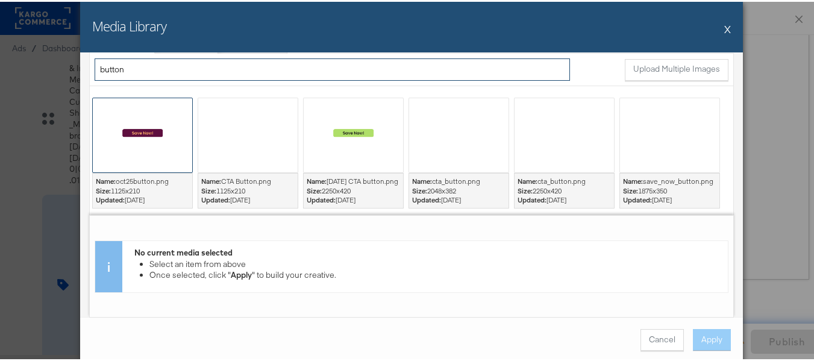
type input "button"
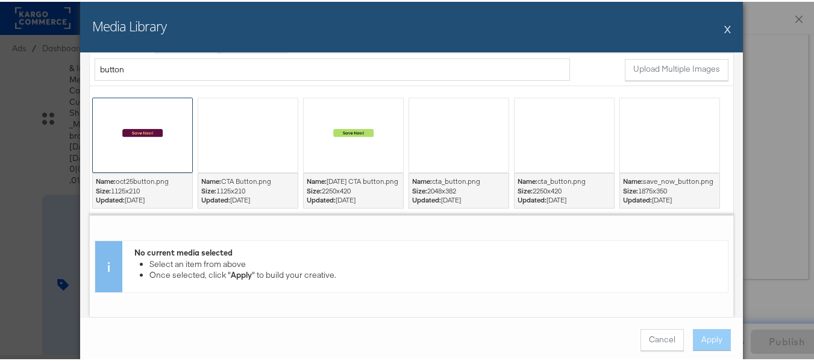
click at [157, 138] on div at bounding box center [142, 133] width 99 height 74
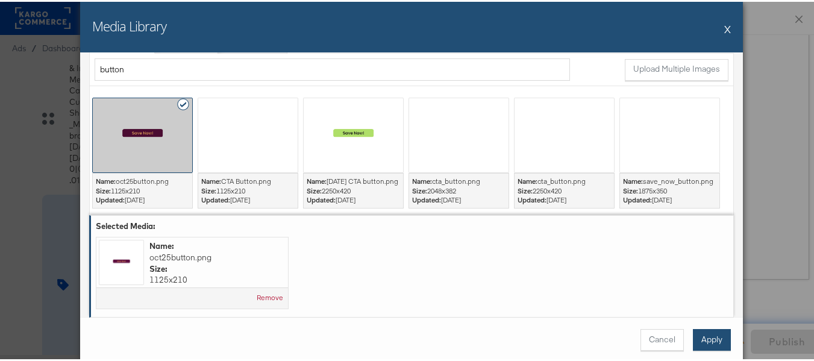
click at [714, 335] on button "Apply" at bounding box center [712, 338] width 38 height 22
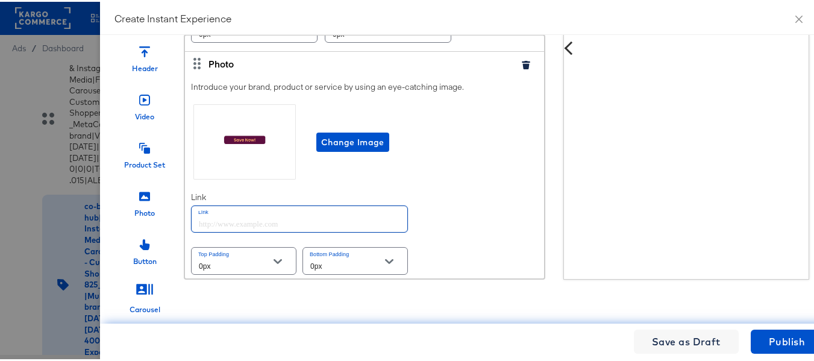
click at [229, 207] on input "text" at bounding box center [300, 217] width 216 height 26
paste input "https://www.albertsons.com/order/personal-care-essentials.html"
type input "https://www.albertsons.com/order/personal-care-essentials.html"
click at [476, 214] on div "Introduce your brand, product or service by using an eye-catching image. Change…" at bounding box center [364, 177] width 359 height 208
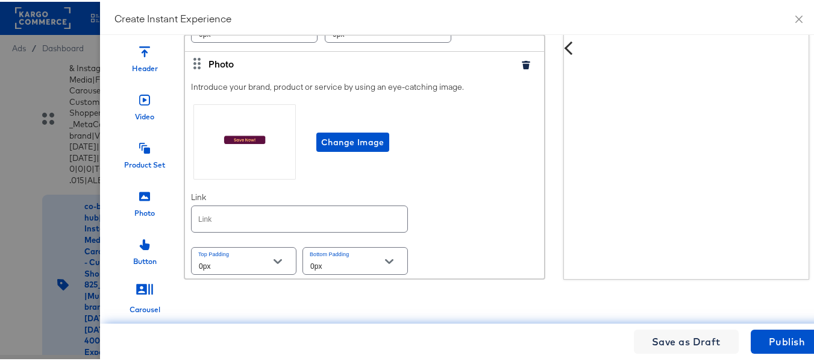
click at [463, 191] on div "Introduce your brand, product or service by using an eye-catching image. Change…" at bounding box center [364, 177] width 359 height 208
click at [375, 223] on input "text" at bounding box center [300, 217] width 216 height 26
paste input "https://www.albertsons.com/order/personal-care-essentials.html"
type input "https://www.albertsons.com/order/personal-care-essentials.html"
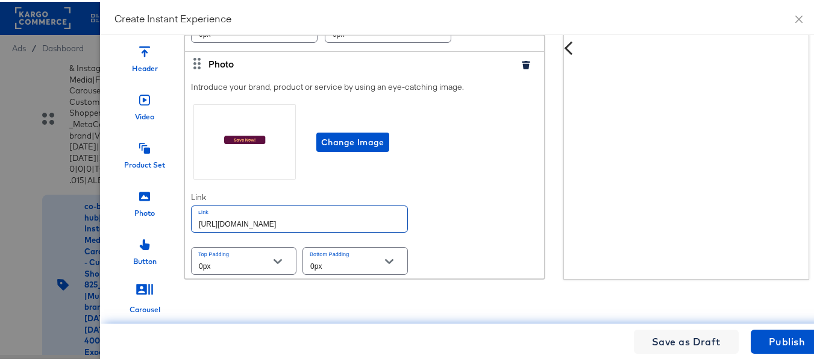
scroll to position [0, 0]
click at [498, 206] on div "Introduce your brand, product or service by using an eye-catching image. Change…" at bounding box center [364, 177] width 359 height 208
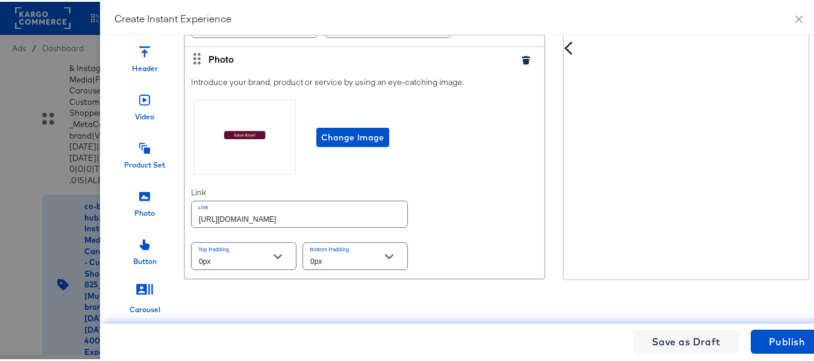
scroll to position [3772, 0]
click at [471, 193] on div "Introduce your brand, product or service by using an eye-catching image. Change…" at bounding box center [364, 173] width 359 height 208
click at [353, 205] on input "https://www.albertsons.com/order/personal-care-essentials.html" at bounding box center [300, 212] width 216 height 26
click at [363, 205] on input "https://www.albertsons.com/order/personal-care-essentials.html" at bounding box center [300, 212] width 216 height 26
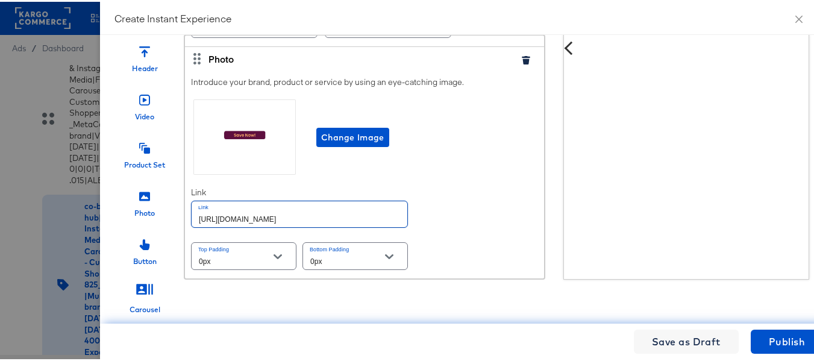
click at [363, 205] on input "https://www.albertsons.com/order/personal-care-essentials.html" at bounding box center [300, 212] width 216 height 26
click at [452, 199] on div "Introduce your brand, product or service by using an eye-catching image. Change…" at bounding box center [364, 173] width 359 height 208
click at [342, 206] on input "text" at bounding box center [300, 212] width 216 height 26
paste input "https://www.albertsons.com/order/personal-care-essentials.html"
type input "https://www.albertsons.com/order/personal-care-essentials.html"
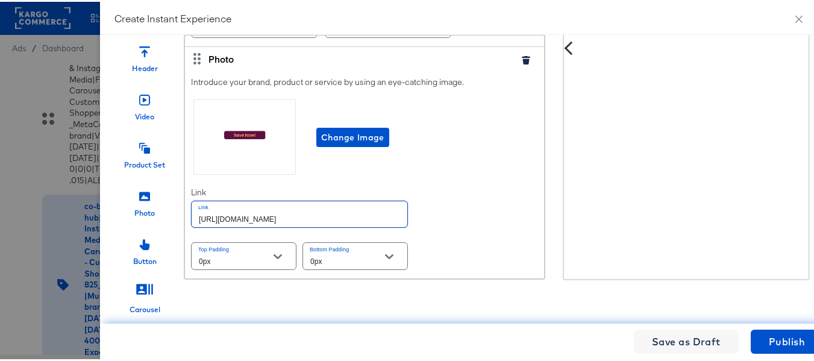
scroll to position [0, 5]
click at [341, 207] on input "https://www.albertsons.com/order/personal-care-essentials.html" at bounding box center [300, 212] width 216 height 26
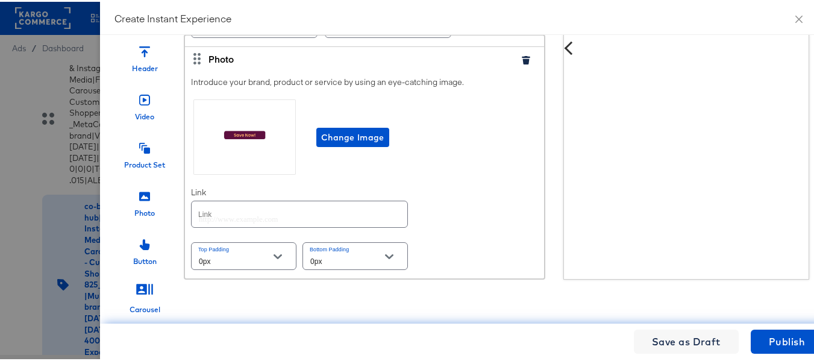
click at [484, 198] on div "Introduce your brand, product or service by using an eye-catching image. Change…" at bounding box center [364, 173] width 359 height 208
click at [333, 210] on input "text" at bounding box center [300, 212] width 216 height 26
paste input "https://www.albertsons.com/order/personal-care-essentials.html"
type input "https://www.albertsons.com/order/personal-care-essentials.html"
click at [369, 207] on input "text" at bounding box center [300, 212] width 216 height 26
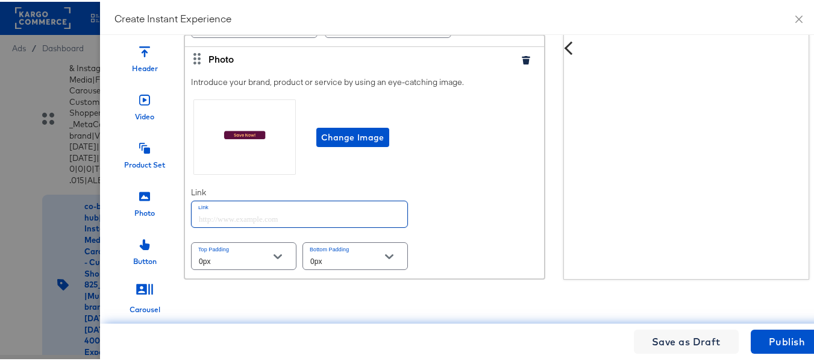
paste input "https://www.albertsons.com/order/personal-care-essentials.html"
type input "https://www.albertsons.com/order/personal-care-essentials.html"
click at [440, 206] on div "Introduce your brand, product or service by using an eye-catching image. Change…" at bounding box center [364, 173] width 359 height 208
click at [326, 208] on input "text" at bounding box center [300, 212] width 216 height 26
paste input "https://www.albertsons.com/order/personal-care-essentials.html"
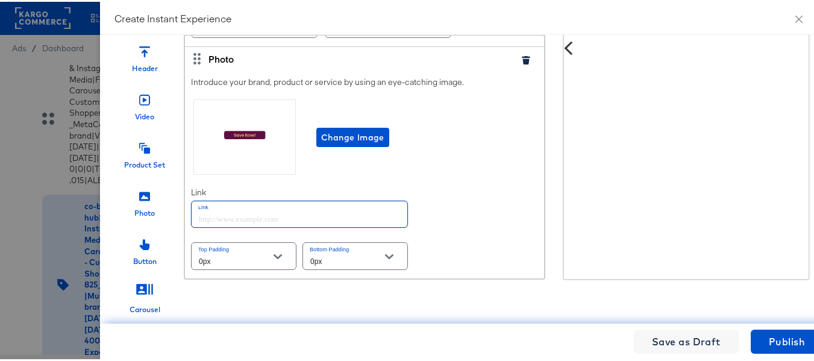
type input "https://www.albertsons.com/order/personal-care-essentials.html"
paste input "https://www.albertsons.com/order/personal-care-essentials.html"
type input "https://www.albertsons.com/order/personal-care-essentials.html"
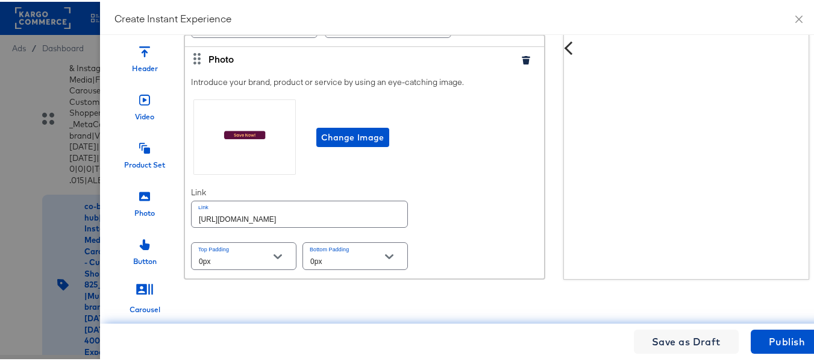
click at [467, 206] on div "Introduce your brand, product or service by using an eye-catching image. Change…" at bounding box center [364, 173] width 359 height 208
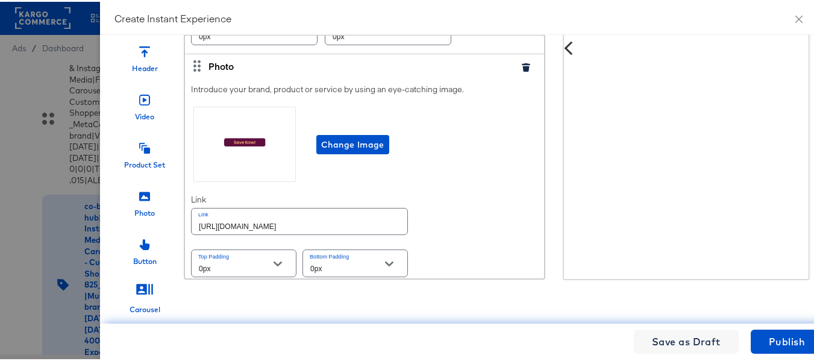
scroll to position [3772, 0]
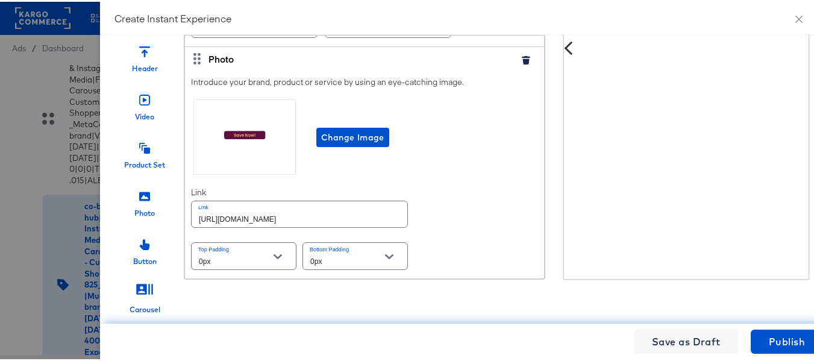
click at [140, 190] on icon at bounding box center [144, 194] width 11 height 9
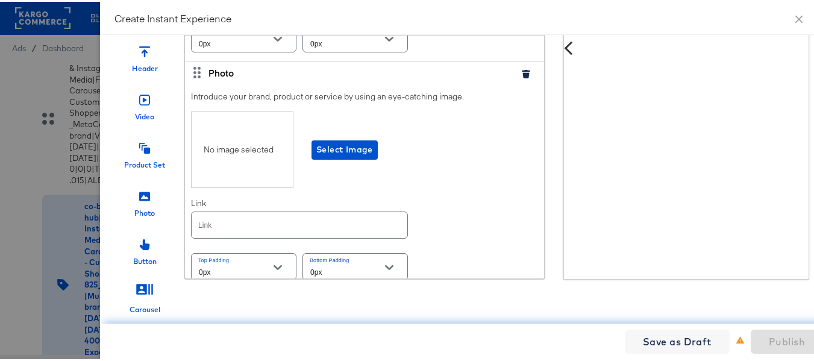
scroll to position [4000, 0]
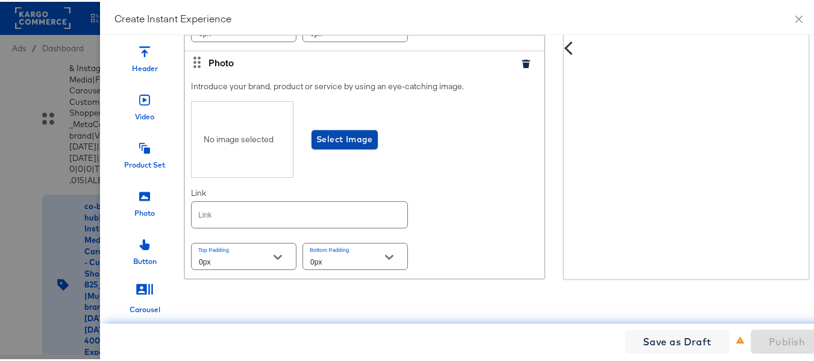
click at [345, 131] on span "Select Image" at bounding box center [344, 137] width 57 height 15
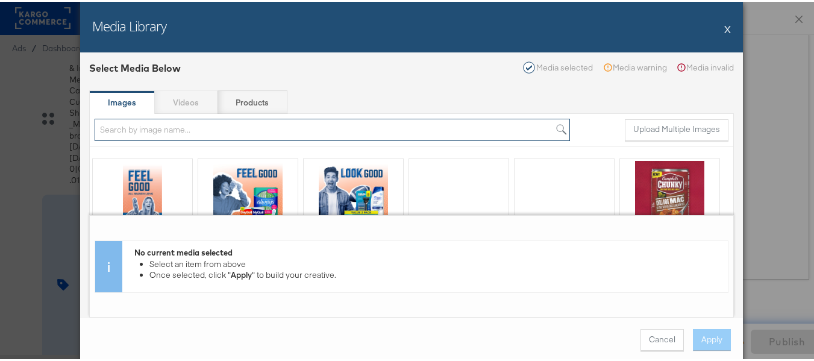
click at [181, 126] on input "search" at bounding box center [332, 128] width 475 height 22
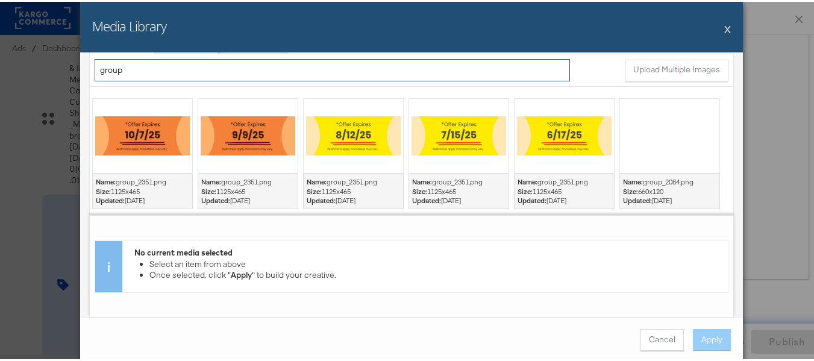
scroll to position [60, 0]
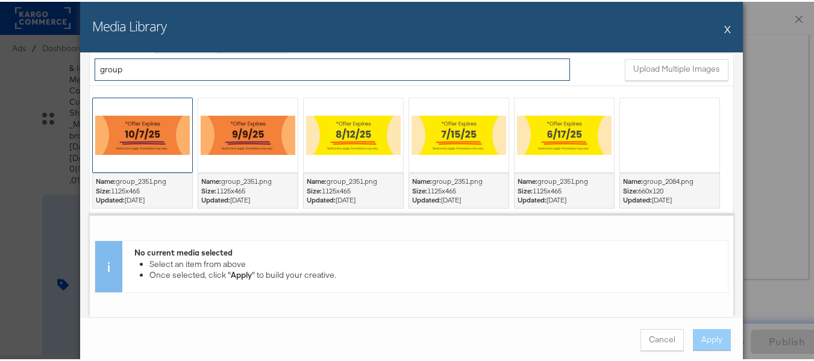
type input "group"
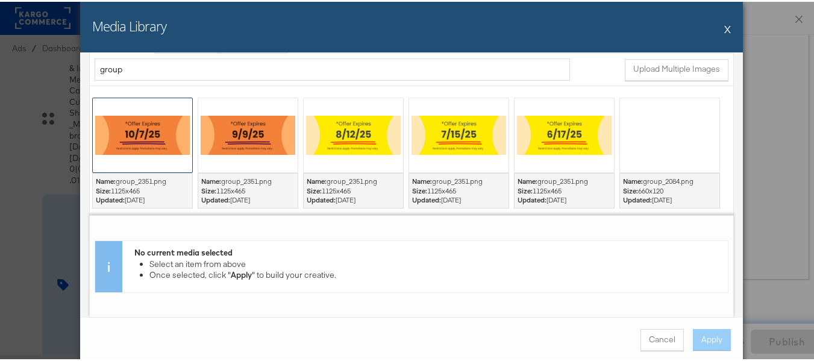
click at [137, 139] on div at bounding box center [142, 133] width 99 height 74
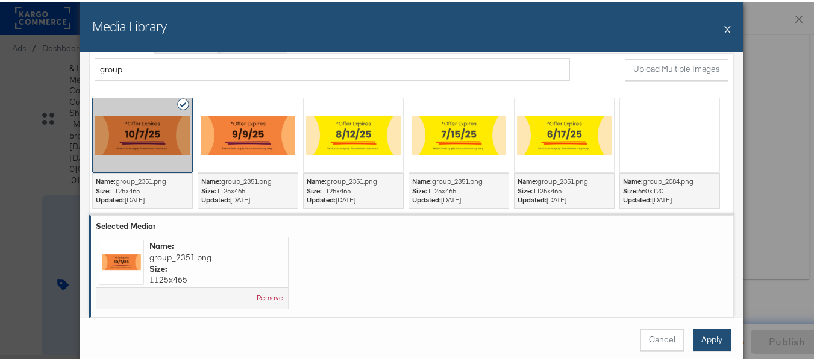
click at [703, 338] on button "Apply" at bounding box center [712, 338] width 38 height 22
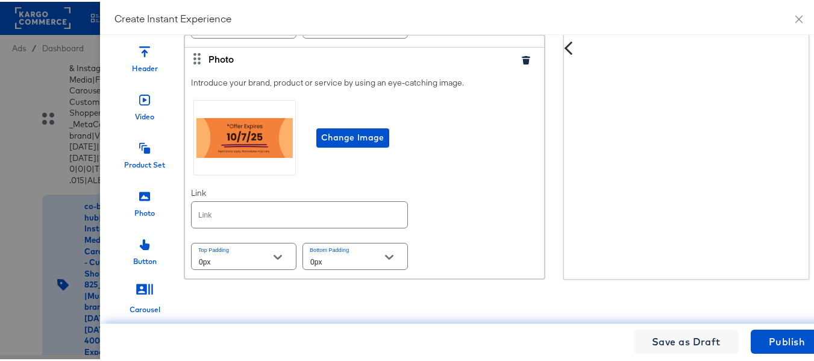
click at [259, 208] on input "text" at bounding box center [300, 213] width 216 height 26
paste input "https://www.albertsons.com/order/personal-care-essentials.html"
type input "https://www.albertsons.com/order/personal-care-essentials.html"
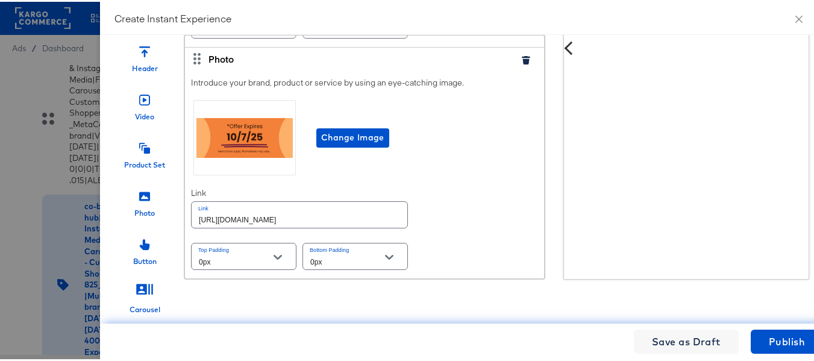
click at [479, 195] on div "Introduce your brand, product or service by using an eye-catching image. Change…" at bounding box center [364, 173] width 359 height 208
click at [487, 134] on div "Change Image" at bounding box center [364, 136] width 347 height 80
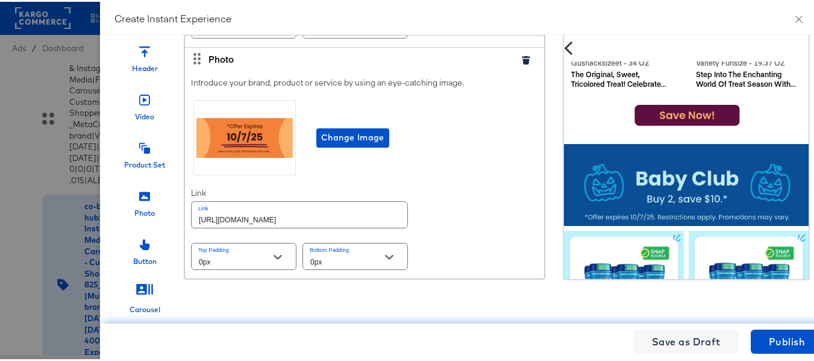
scroll to position [2854, 0]
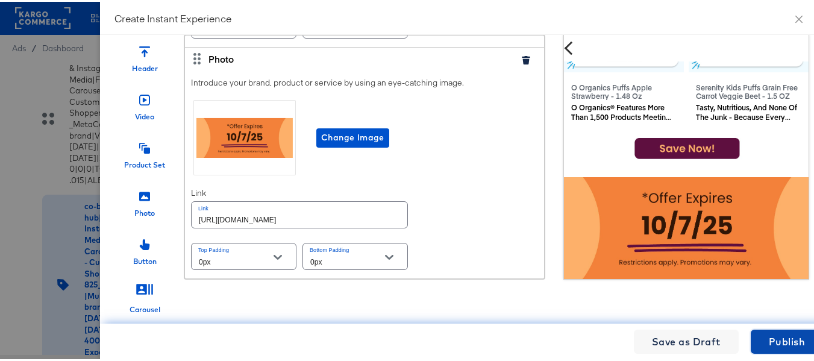
click at [783, 337] on span "Publish" at bounding box center [786, 339] width 36 height 17
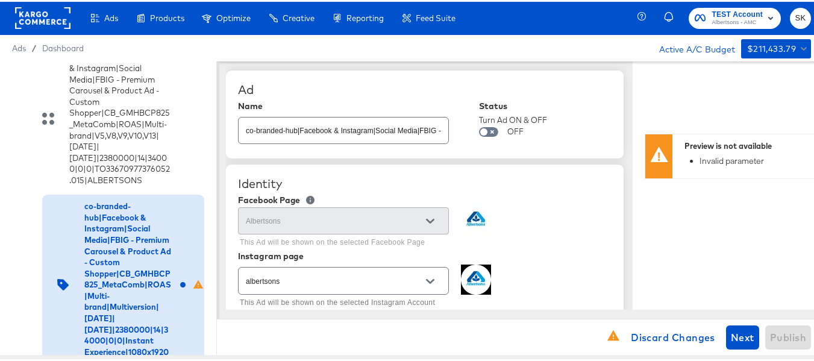
scroll to position [0, 0]
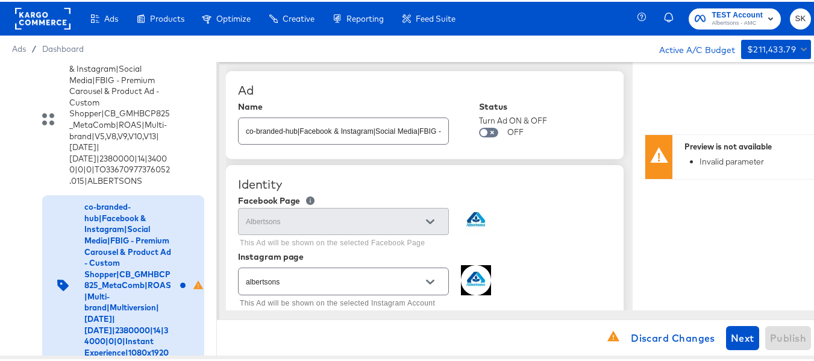
click at [724, 145] on div "Preview is not available" at bounding box center [769, 144] width 170 height 11
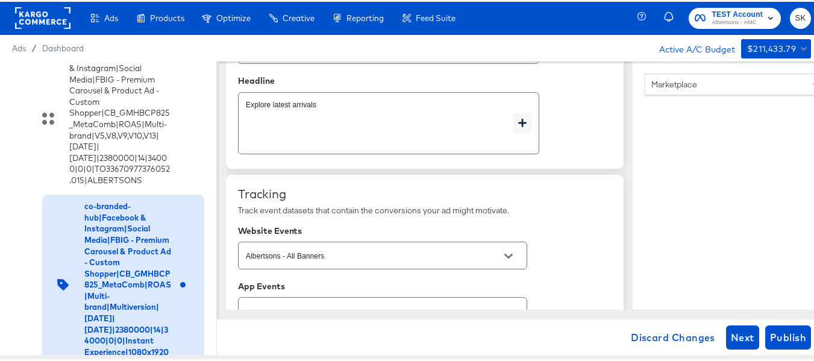
scroll to position [921, 0]
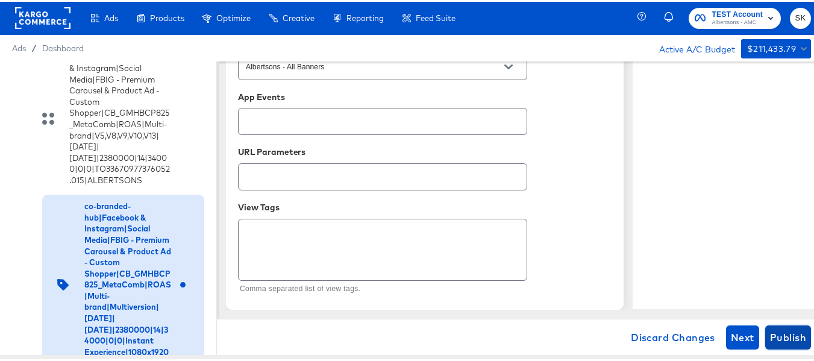
click at [796, 332] on span "Publish" at bounding box center [788, 335] width 36 height 17
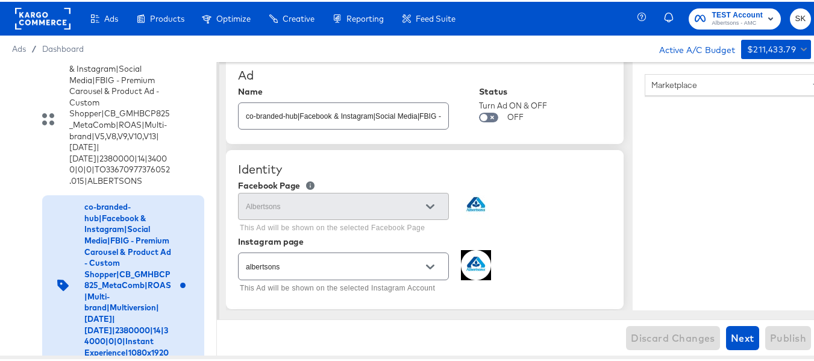
scroll to position [0, 0]
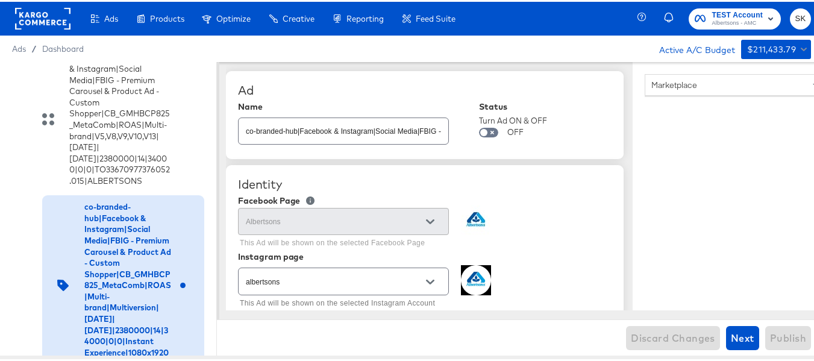
click at [33, 17] on rect at bounding box center [42, 17] width 55 height 22
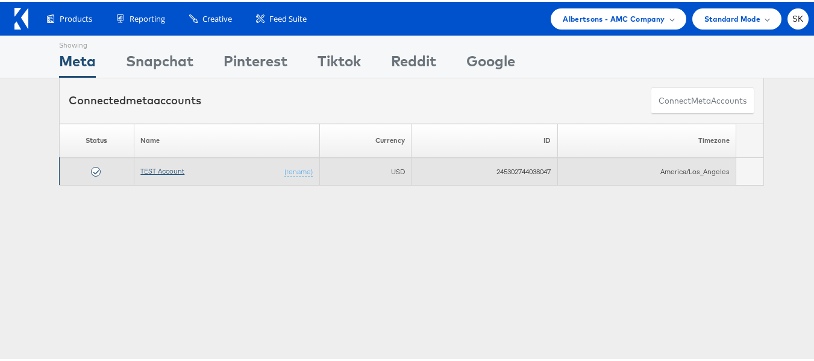
click at [143, 167] on link "TEST Account" at bounding box center [162, 168] width 44 height 9
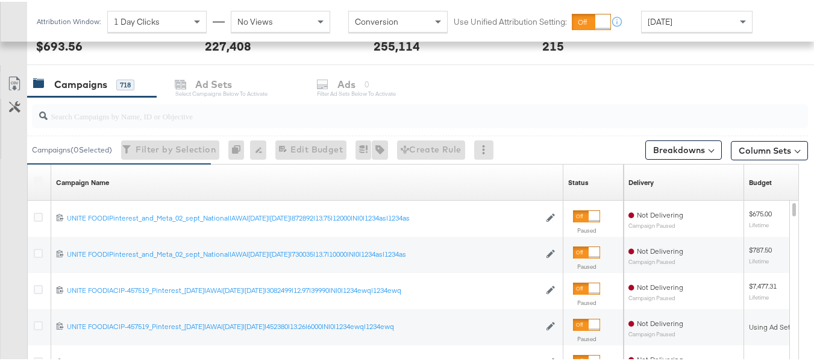
click at [113, 120] on input "search" at bounding box center [393, 109] width 691 height 23
paste input "120230827523830307"
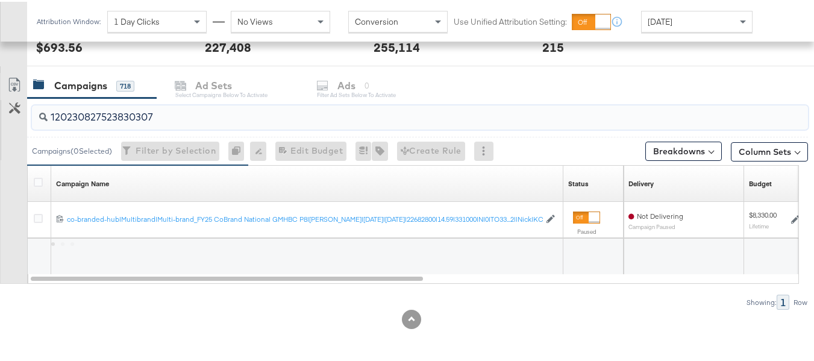
scroll to position [481, 0]
type input "120230827523830307"
click at [34, 181] on icon at bounding box center [38, 180] width 9 height 9
click at [0, 0] on input "checkbox" at bounding box center [0, 0] width 0 height 0
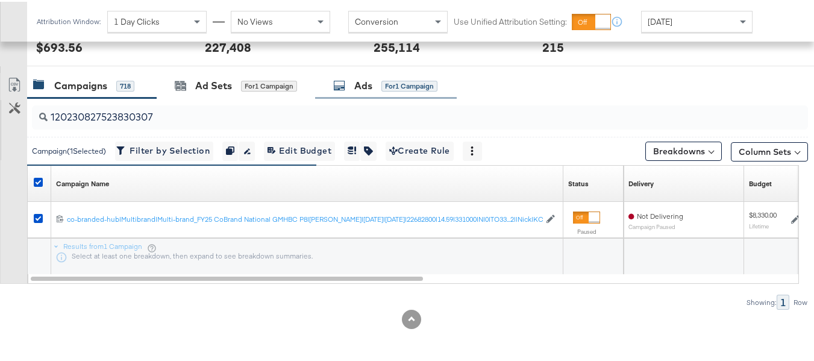
click at [401, 90] on div "Ads for 1 Campaign" at bounding box center [385, 84] width 104 height 14
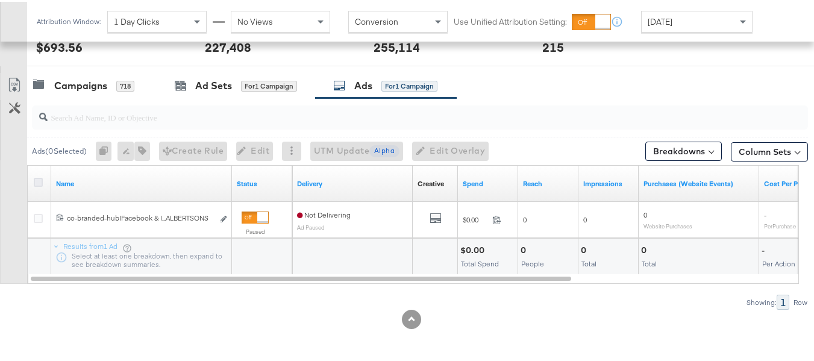
click at [38, 179] on icon at bounding box center [38, 180] width 9 height 9
click at [0, 0] on input "checkbox" at bounding box center [0, 0] width 0 height 0
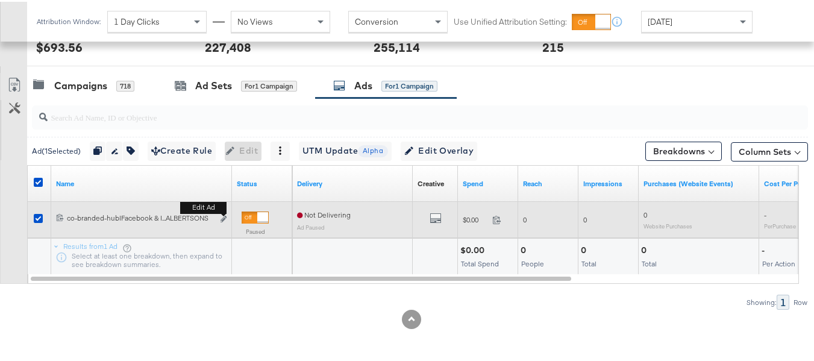
click at [224, 212] on b "Edit ad" at bounding box center [203, 205] width 46 height 13
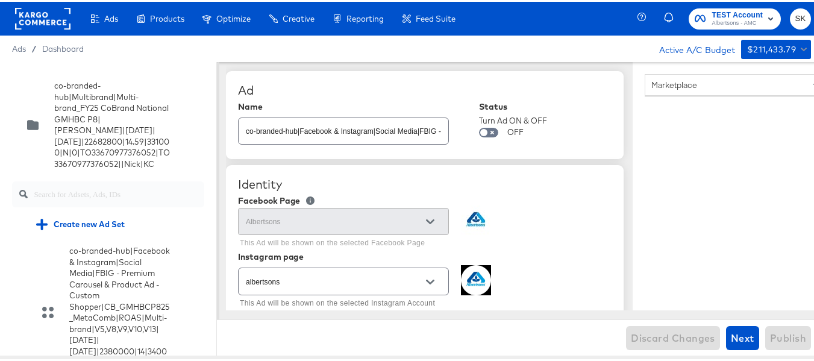
click at [34, 15] on rect at bounding box center [42, 17] width 55 height 22
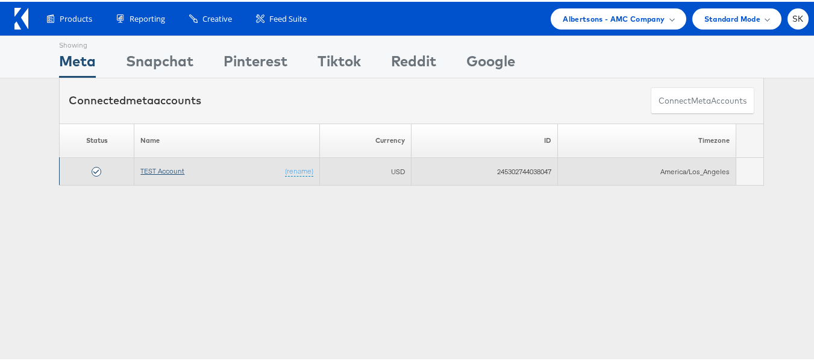
click at [169, 166] on link "TEST Account" at bounding box center [162, 168] width 44 height 9
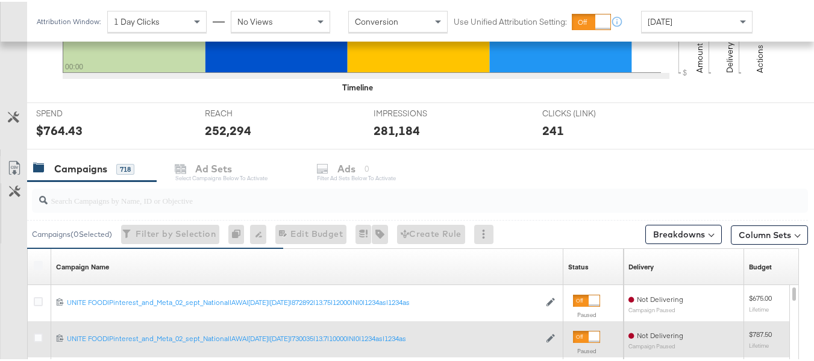
scroll to position [396, 0]
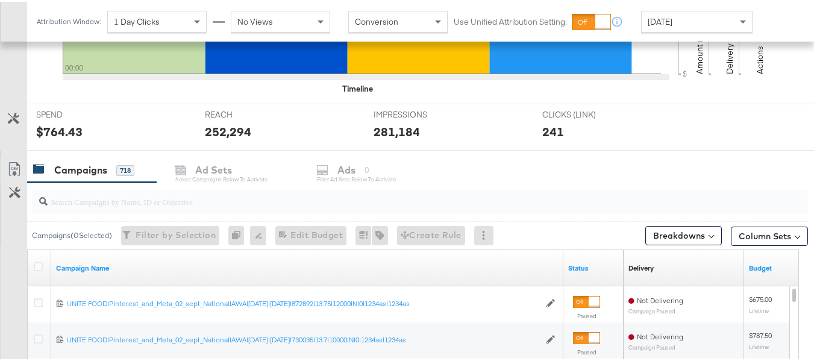
click at [109, 187] on input "search" at bounding box center [393, 194] width 691 height 23
paste input "120230827523830307"
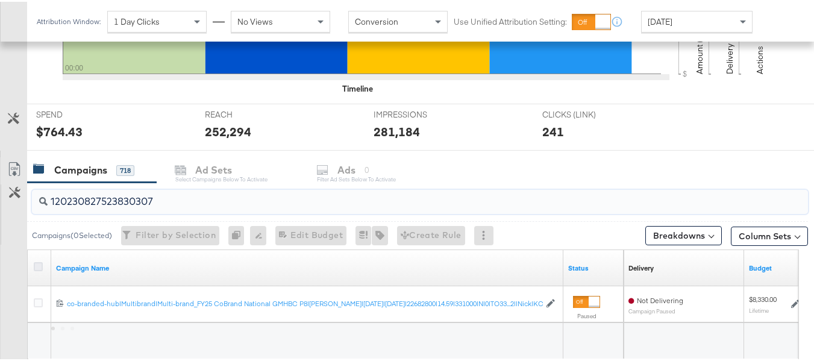
type input "120230827523830307"
click at [40, 261] on icon at bounding box center [38, 264] width 9 height 9
click at [0, 0] on input "checkbox" at bounding box center [0, 0] width 0 height 0
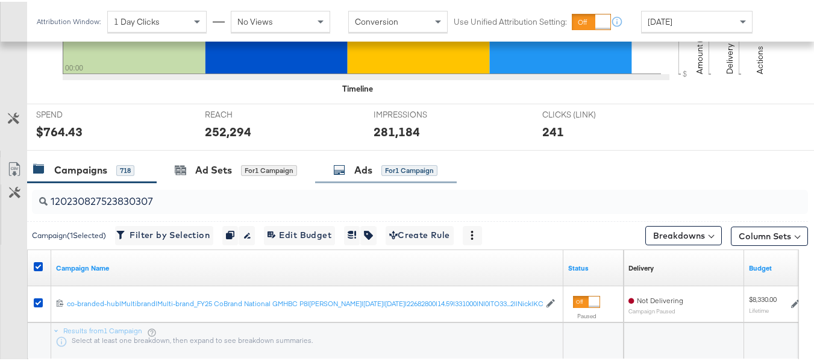
click at [374, 179] on div "Ads for 1 Campaign" at bounding box center [386, 168] width 142 height 26
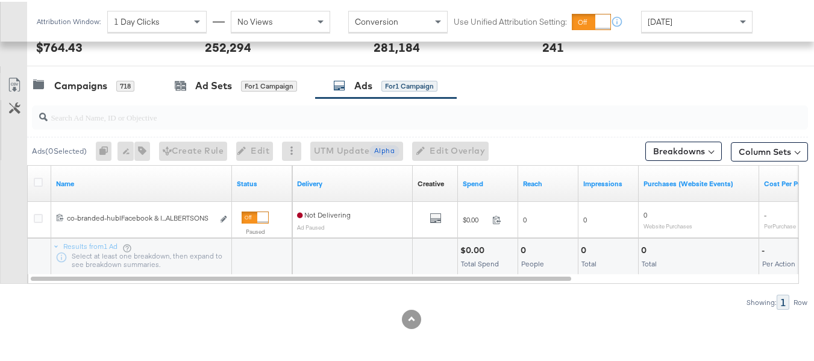
scroll to position [481, 0]
click at [36, 182] on icon at bounding box center [38, 180] width 9 height 9
click at [0, 0] on input "checkbox" at bounding box center [0, 0] width 0 height 0
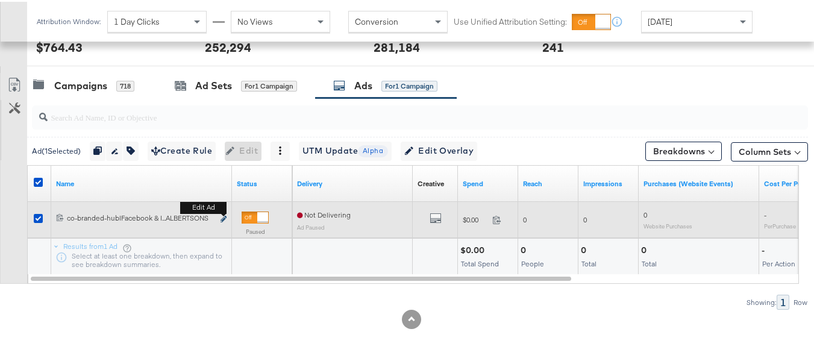
click at [225, 216] on icon "link" at bounding box center [223, 217] width 6 height 7
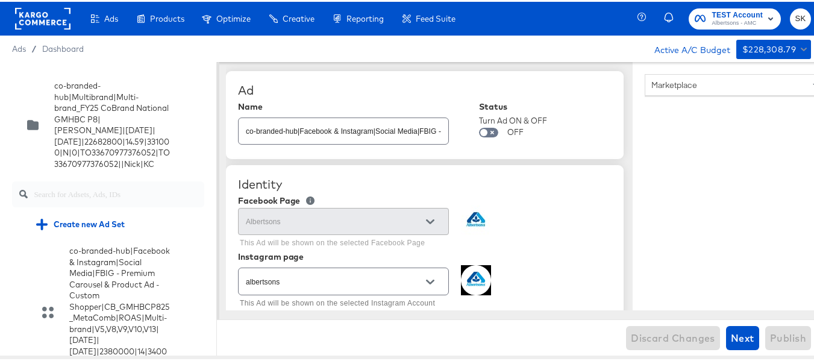
scroll to position [1491, 0]
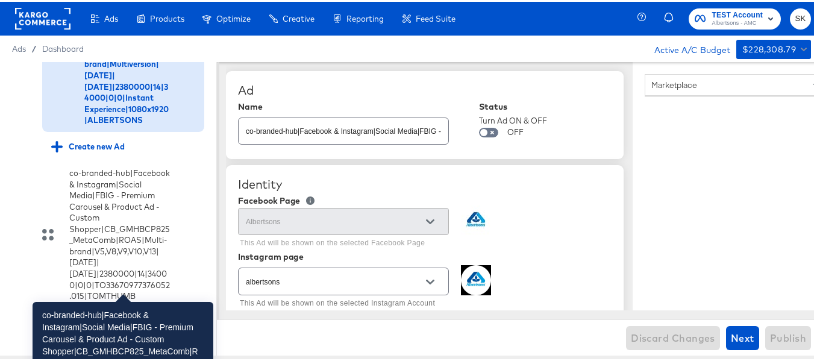
click at [104, 123] on div "co-branded-hub|Facebook & Instagram|Social Media|FBIG - Premium Carousel & Prod…" at bounding box center [127, 39] width 87 height 167
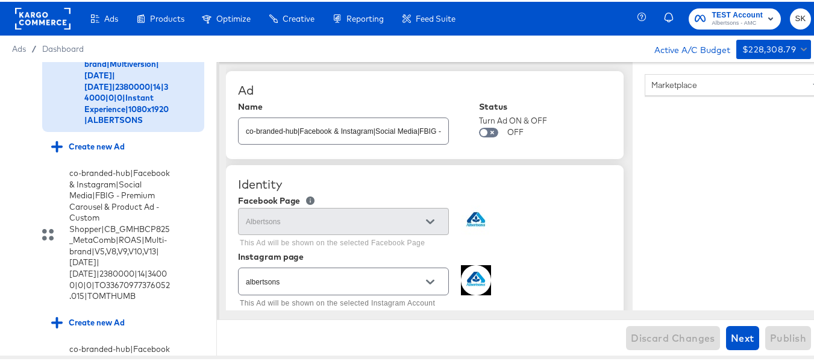
click at [0, 0] on input "checkbox" at bounding box center [0, 0] width 0 height 0
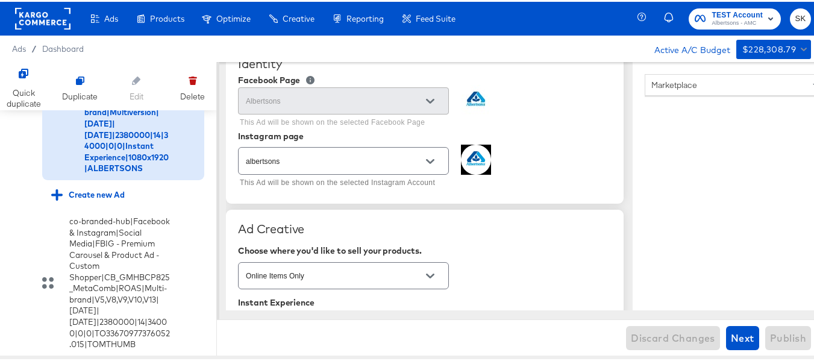
scroll to position [0, 0]
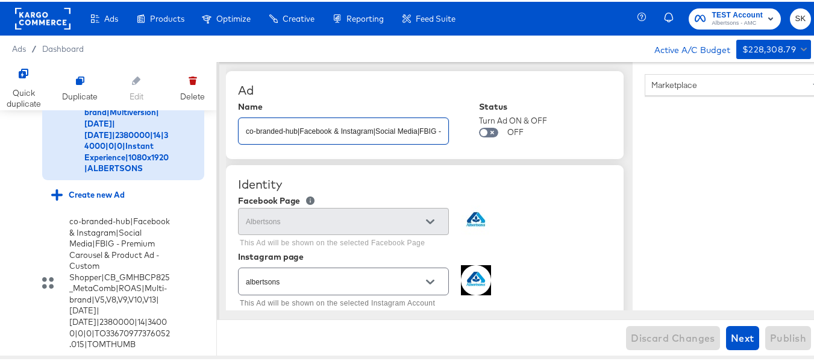
click at [338, 131] on input "co-branded-hub|Facebook & Instagram|Social Media|FBIG - Premium Carousel & Prod…" at bounding box center [343, 124] width 210 height 26
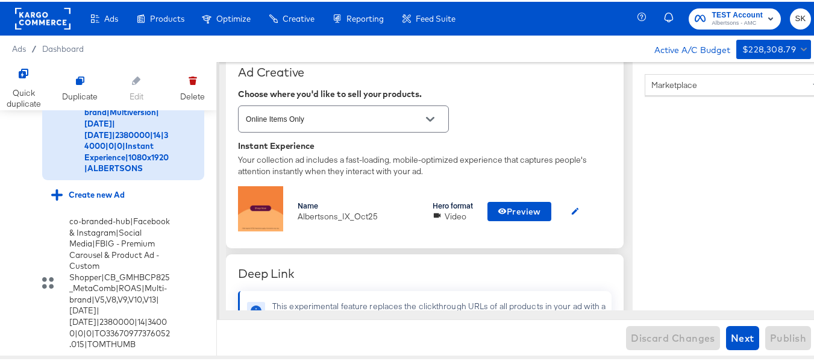
scroll to position [301, 0]
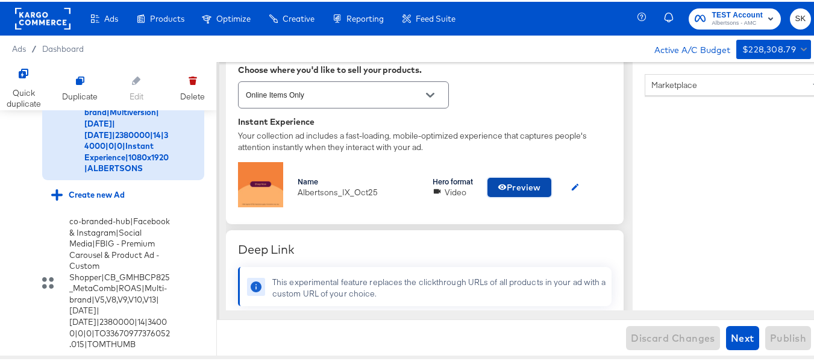
click at [517, 185] on span "Preview" at bounding box center [518, 185] width 43 height 15
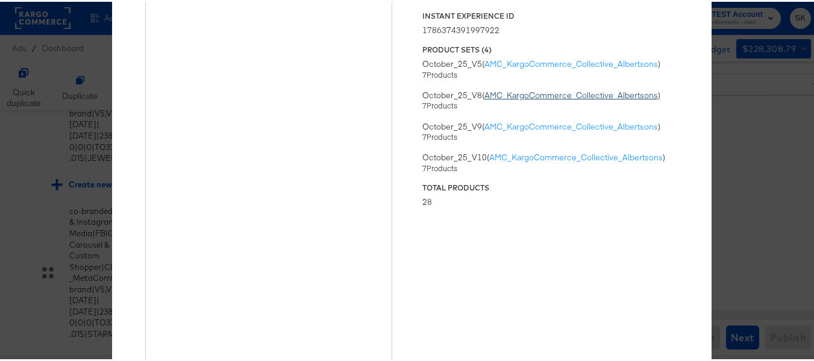
scroll to position [0, 0]
click at [23, 22] on div "× Previewing ' Albertsons_IX_Oct25 ' Status Published Instant Experience ID 178…" at bounding box center [411, 180] width 823 height 361
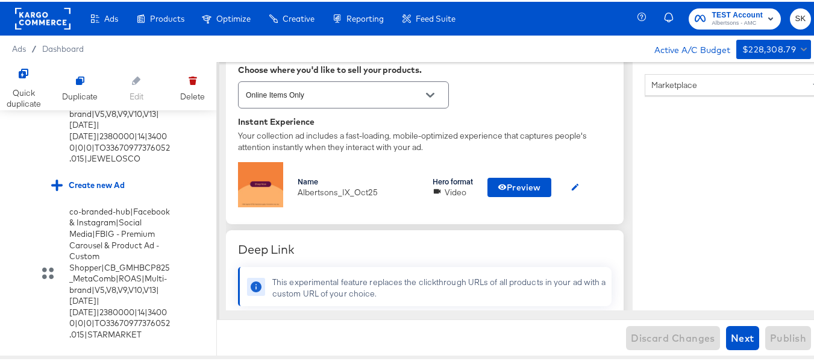
click at [36, 34] on div "Ads / Dashboard Active A/C Budget $228,308.79" at bounding box center [411, 47] width 823 height 26
click at [35, 20] on rect at bounding box center [42, 17] width 55 height 22
